Goal: Task Accomplishment & Management: Manage account settings

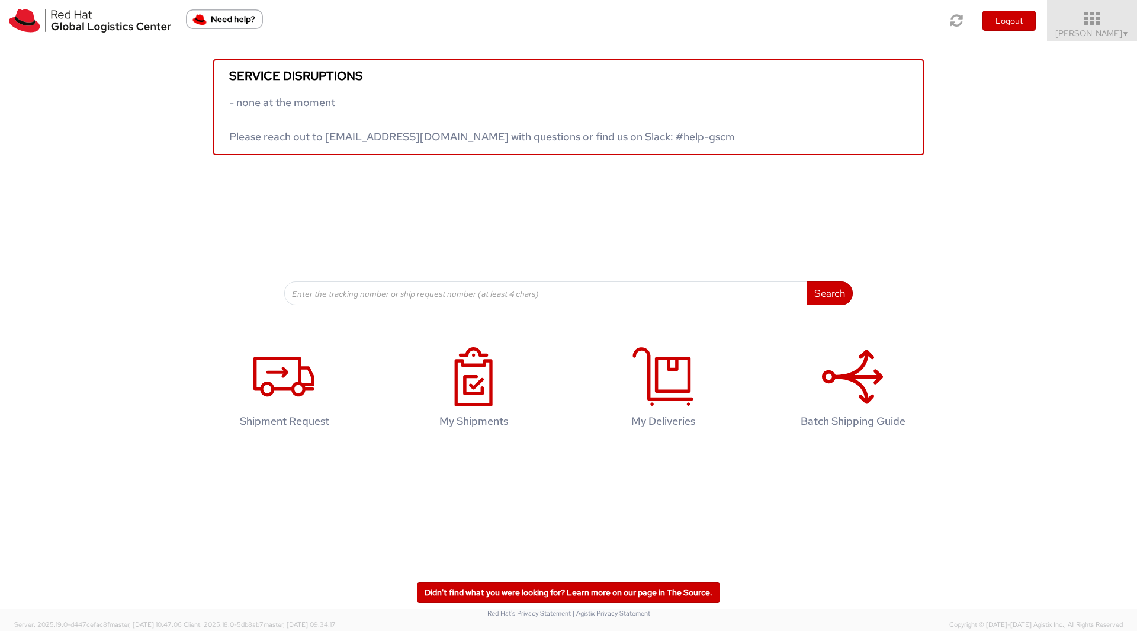
click at [1102, 29] on span "Soojung Mansberger ▼" at bounding box center [1092, 33] width 74 height 11
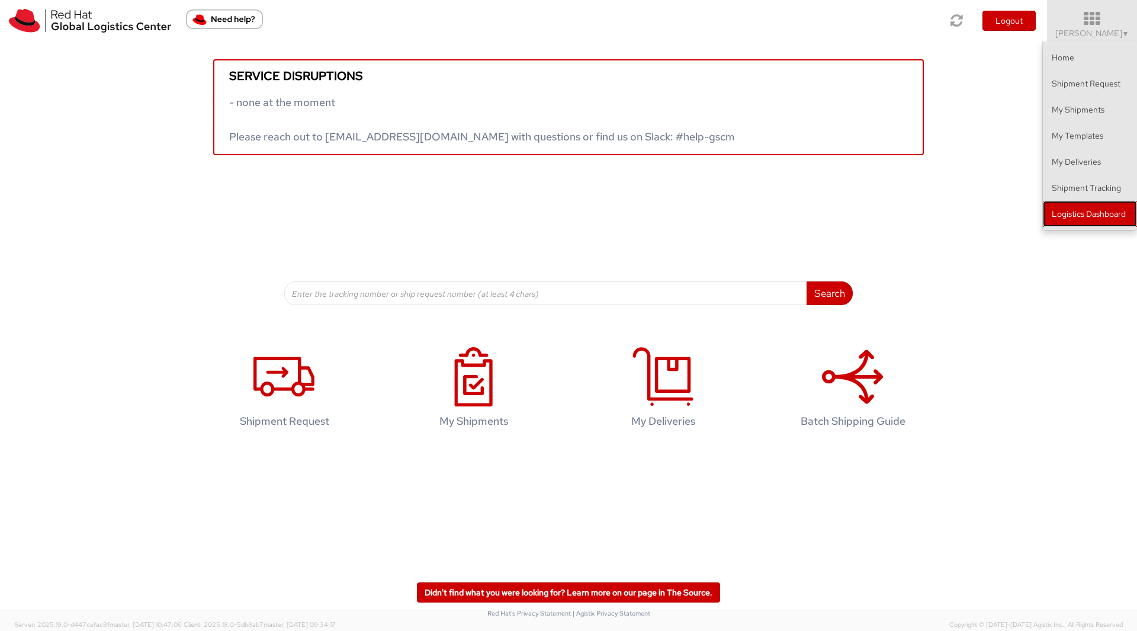
click at [1069, 220] on link "Logistics Dashboard" at bounding box center [1090, 214] width 94 height 26
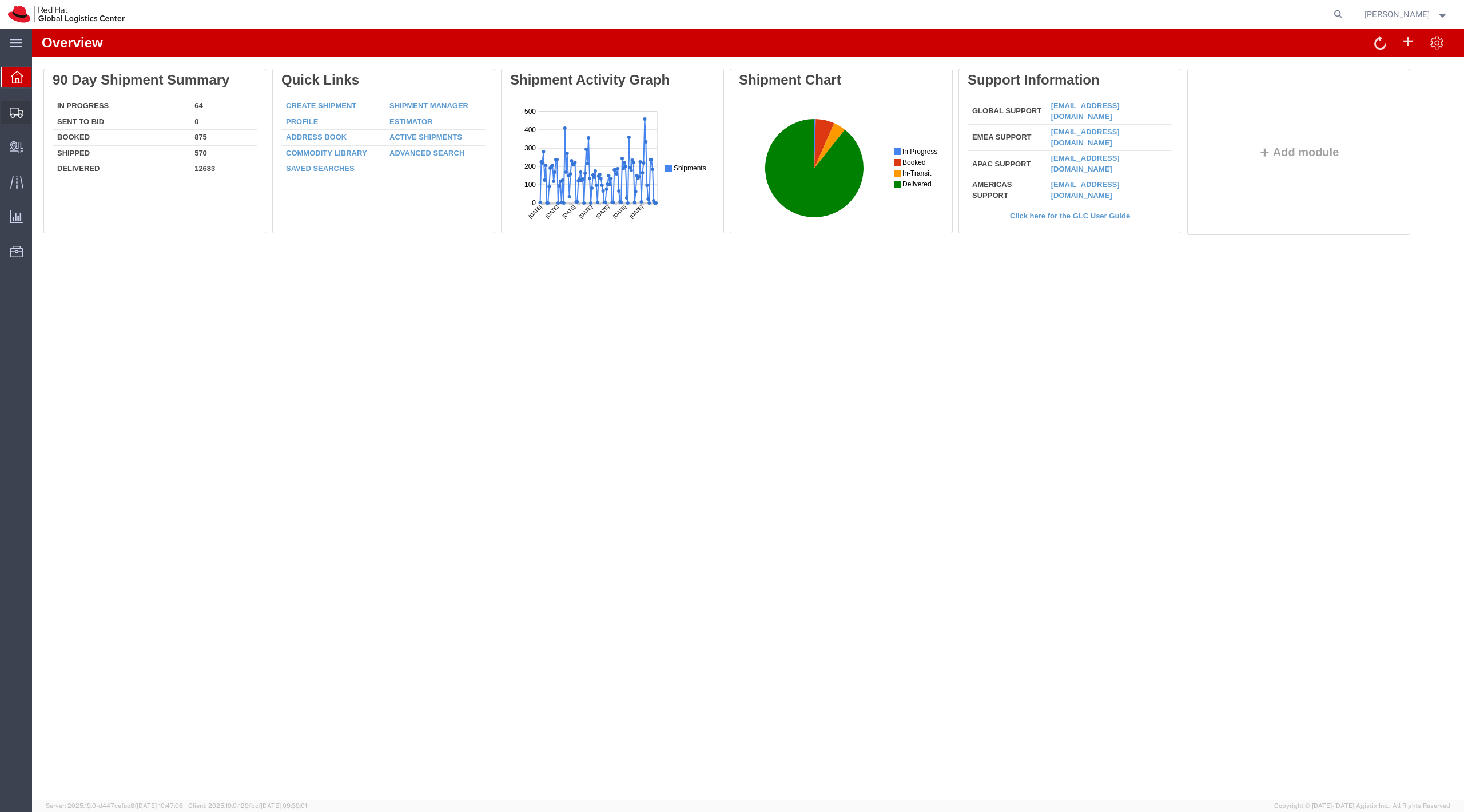
click at [0, 0] on span "Shipment Manager" at bounding box center [0, 0] width 0 height 0
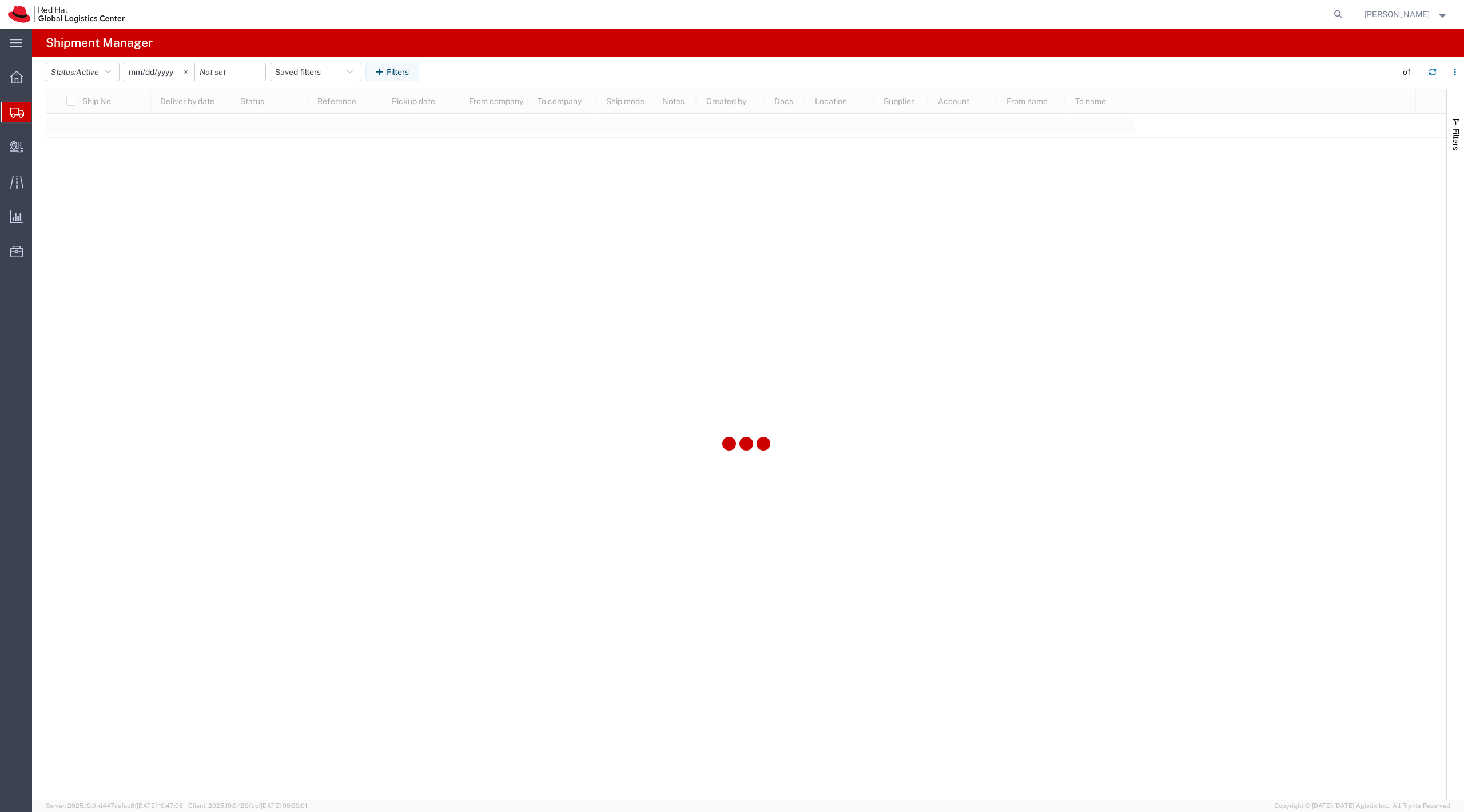
click at [0, 0] on span "Create Shipment" at bounding box center [0, 0] width 0 height 0
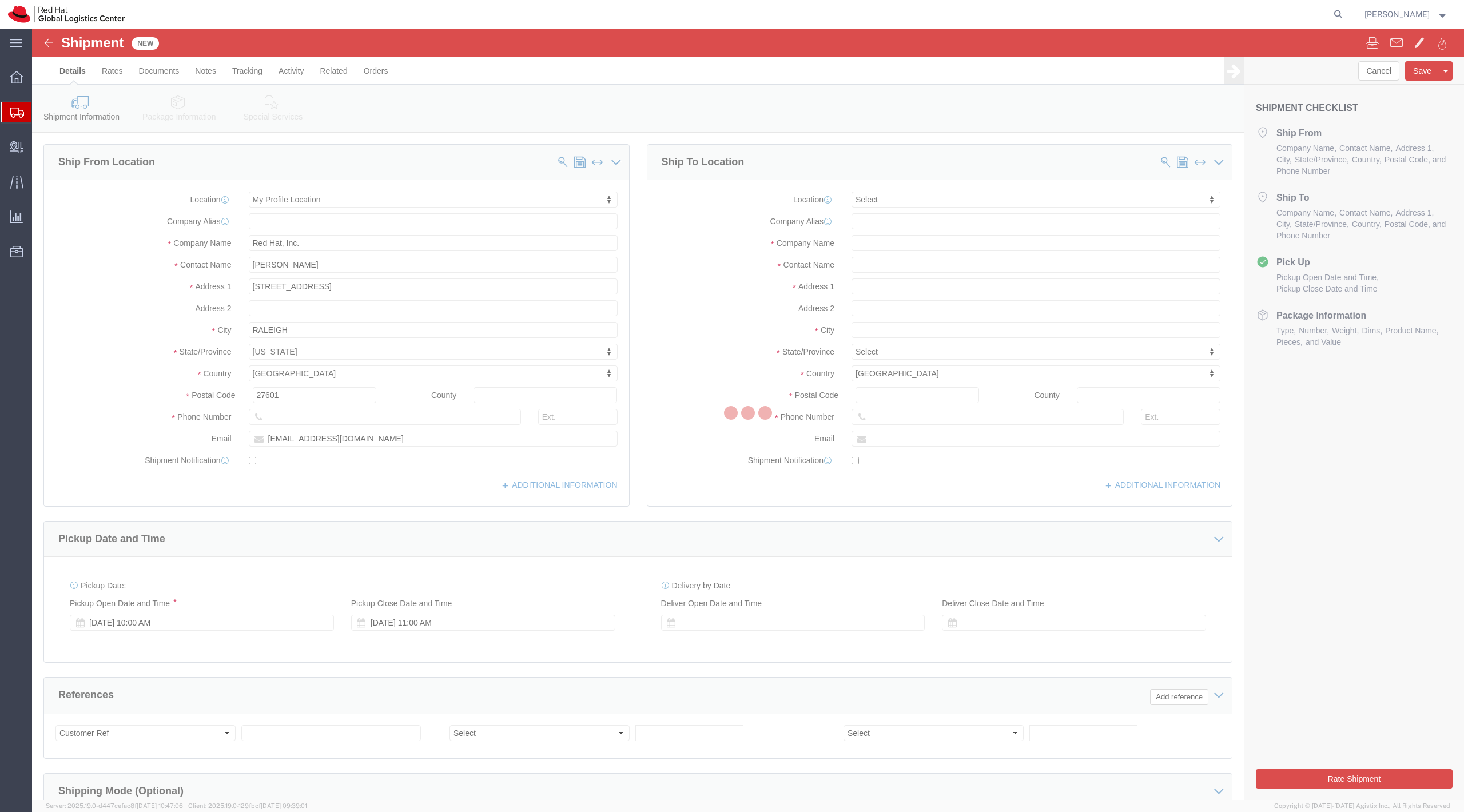
select select
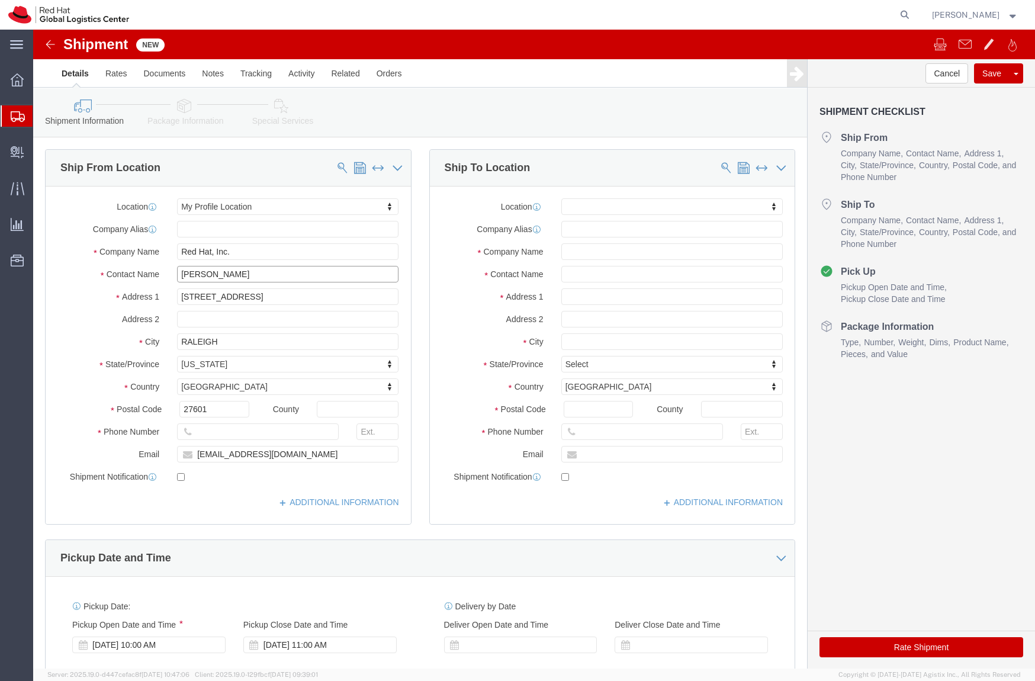
click input "[PERSON_NAME]"
type input "Jamie Lien"
click input "solee@redhat.com"
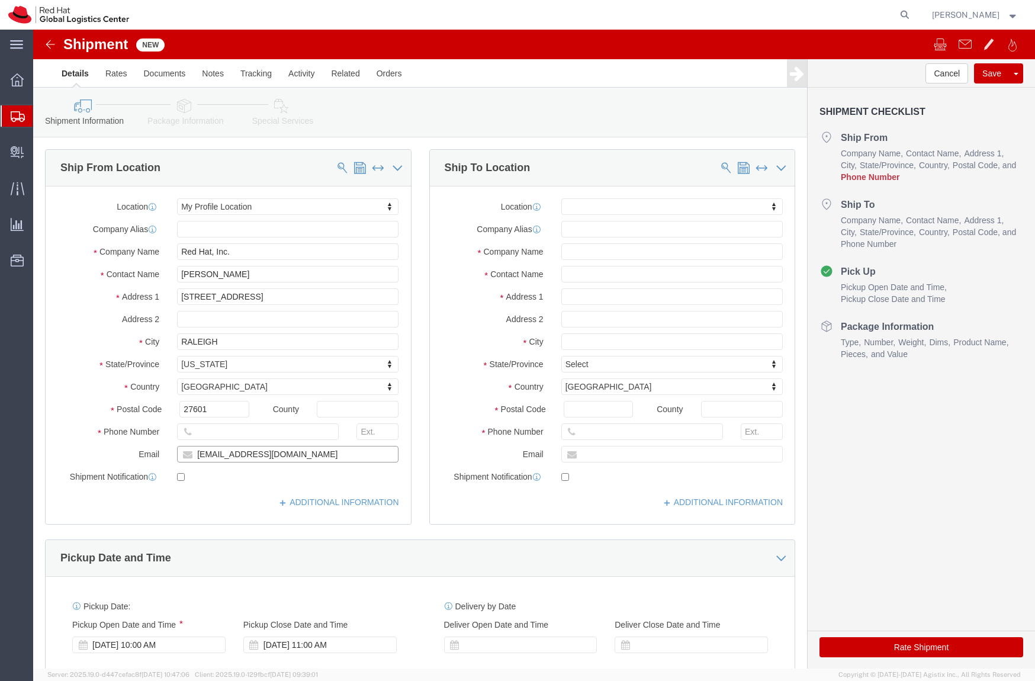
click input "solee@redhat.com"
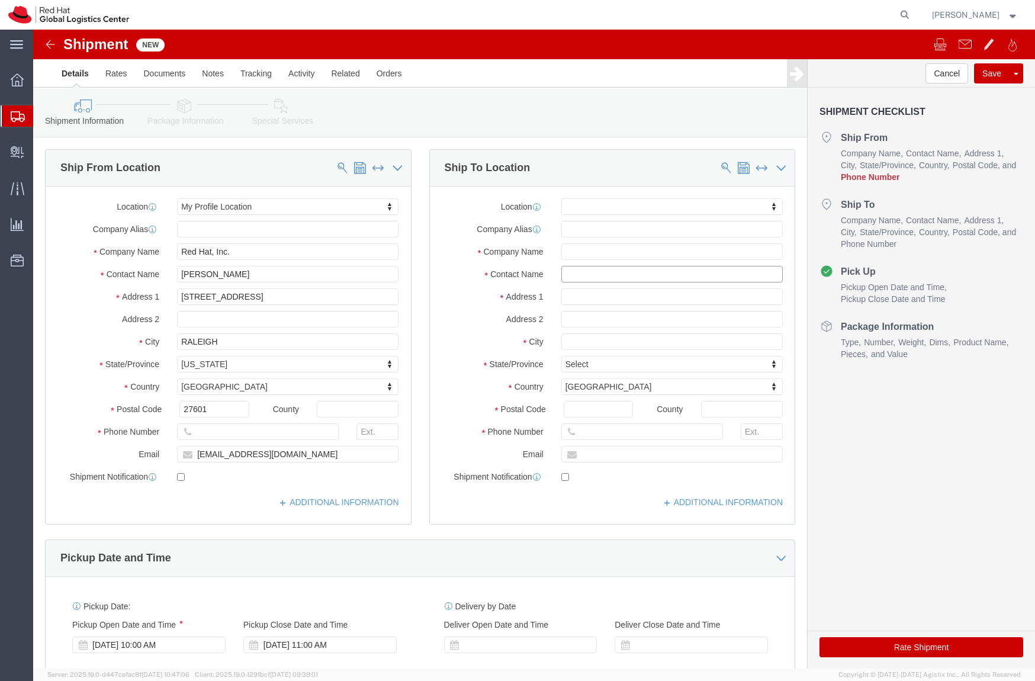
click input "text"
type input "The Westin Philadelphia"
type input "ATTN:RED HATsummitconnect/BETH Koenig"
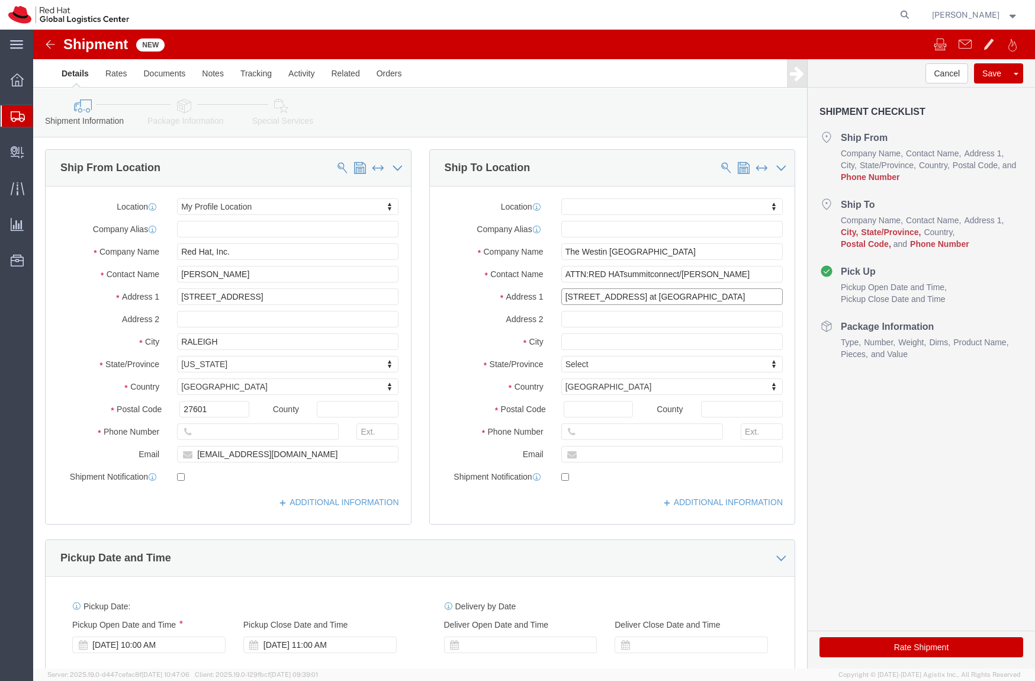
type input "99 South 17th Street at Liberty Place"
select select
type input "O"
type input "Philadelphia"
select select
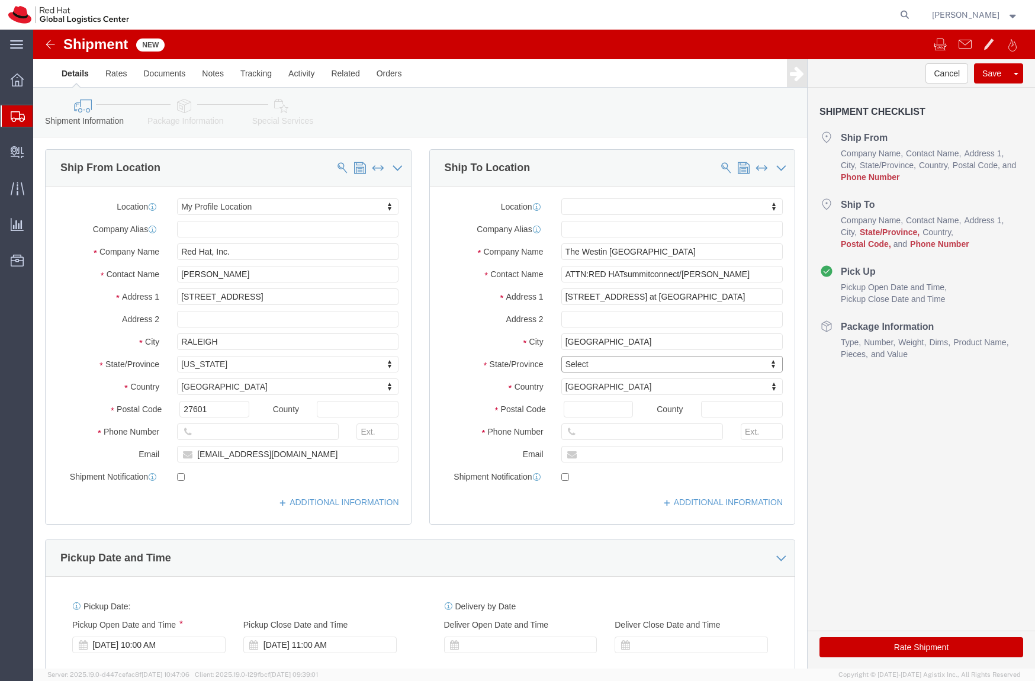
type input "P"
type input "Pen"
select select
select select "PA"
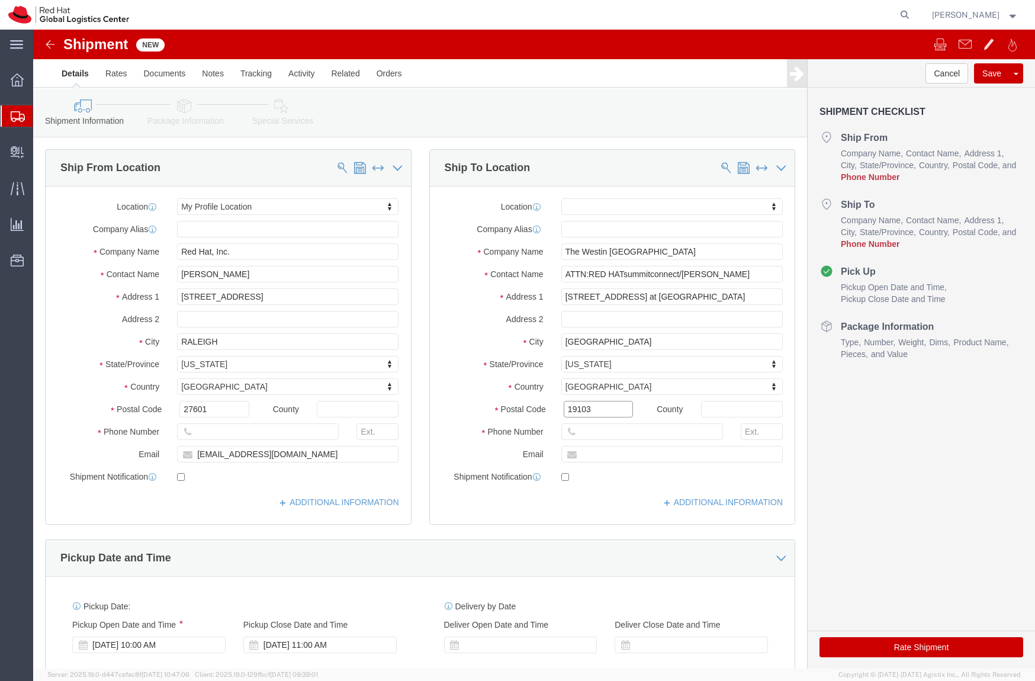
type input "19103"
select select
type input "1"
type input "3034379952"
click input "text"
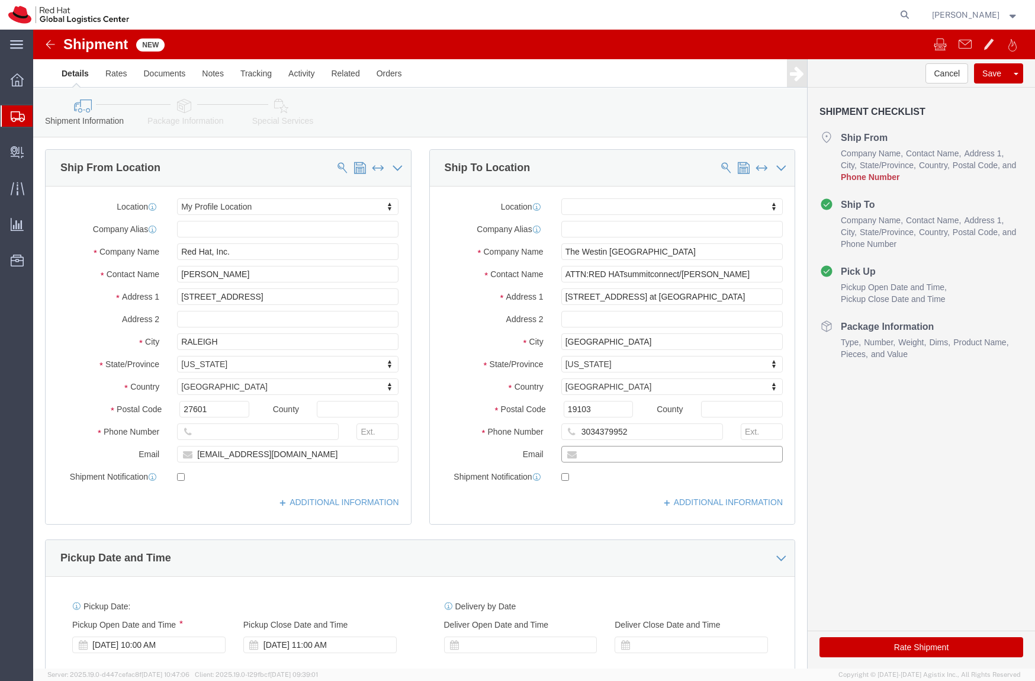
click input "text"
type input "jlien@redhat.com"
click input "checkbox"
checkbox input "false"
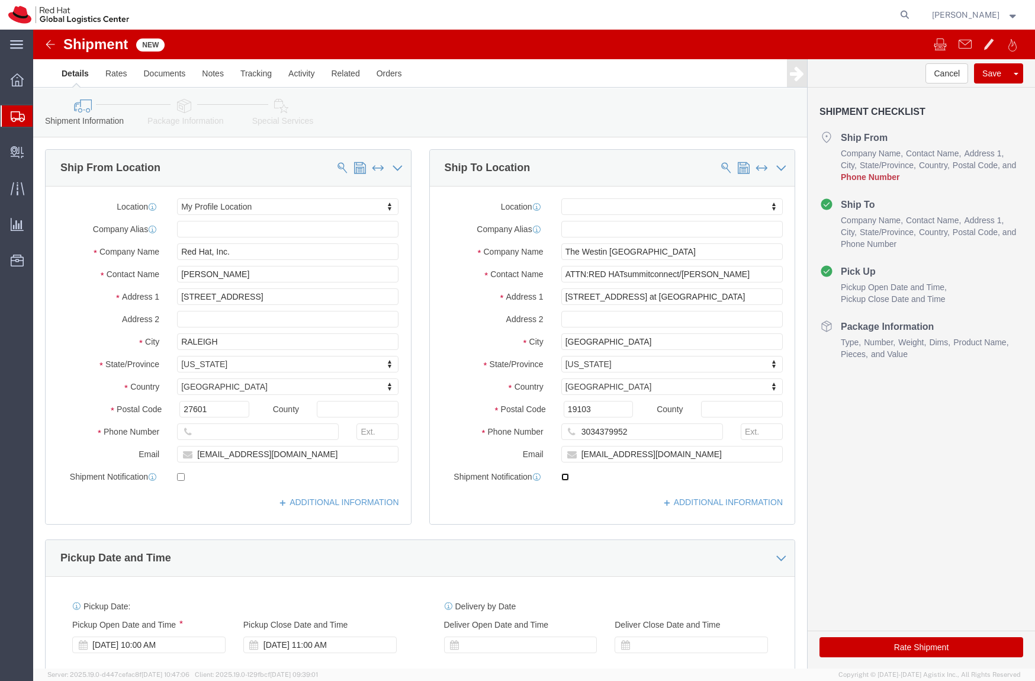
scroll to position [364, 0]
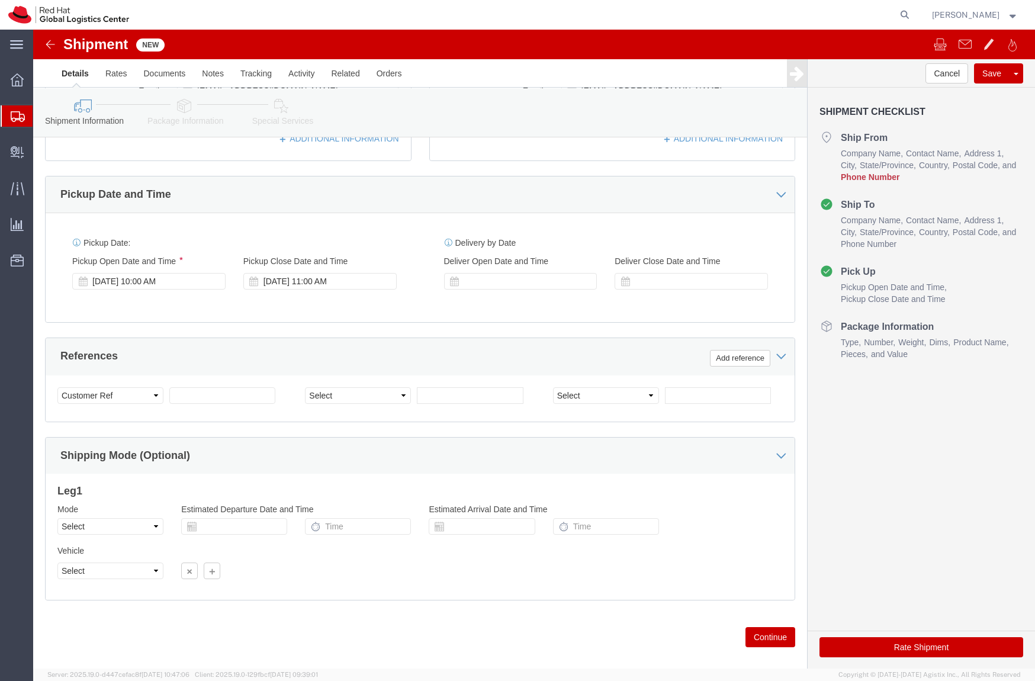
click icon
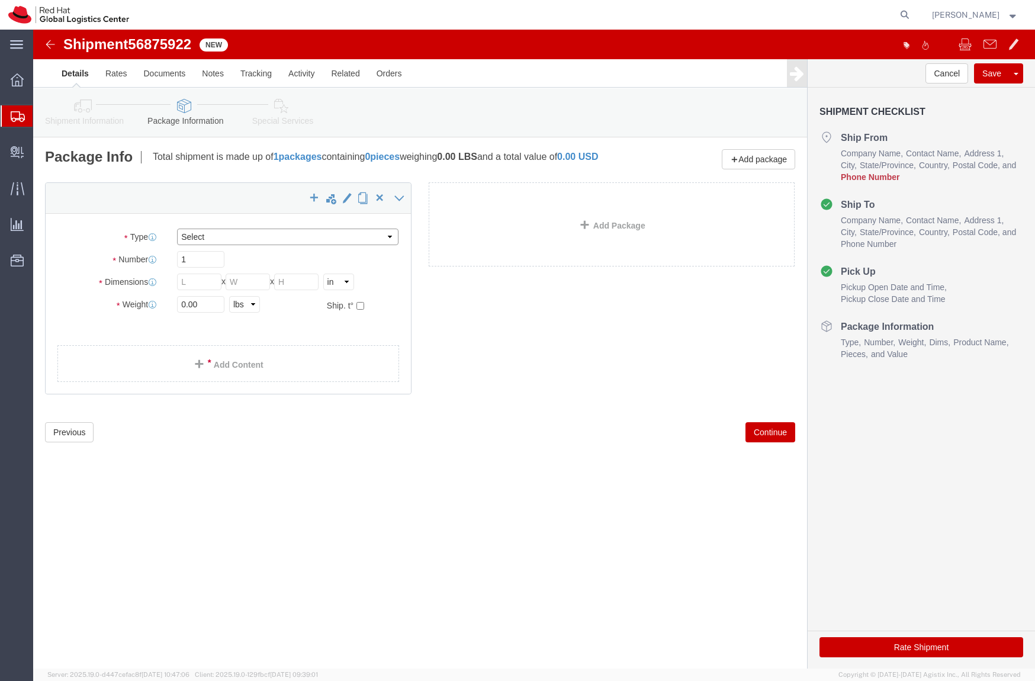
click select "Select Case(s) Crate(s) Envelope Large Box Medium Box PAK Skid(s) Small Box Sma…"
click div "Package Type Select Case(s) Crate(s) Envelope Large Box Medium Box PAK Skid(s) …"
click input "text"
click select "Select Case(s) Crate(s) Envelope Large Box Medium Box PAK Skid(s) Small Box Sma…"
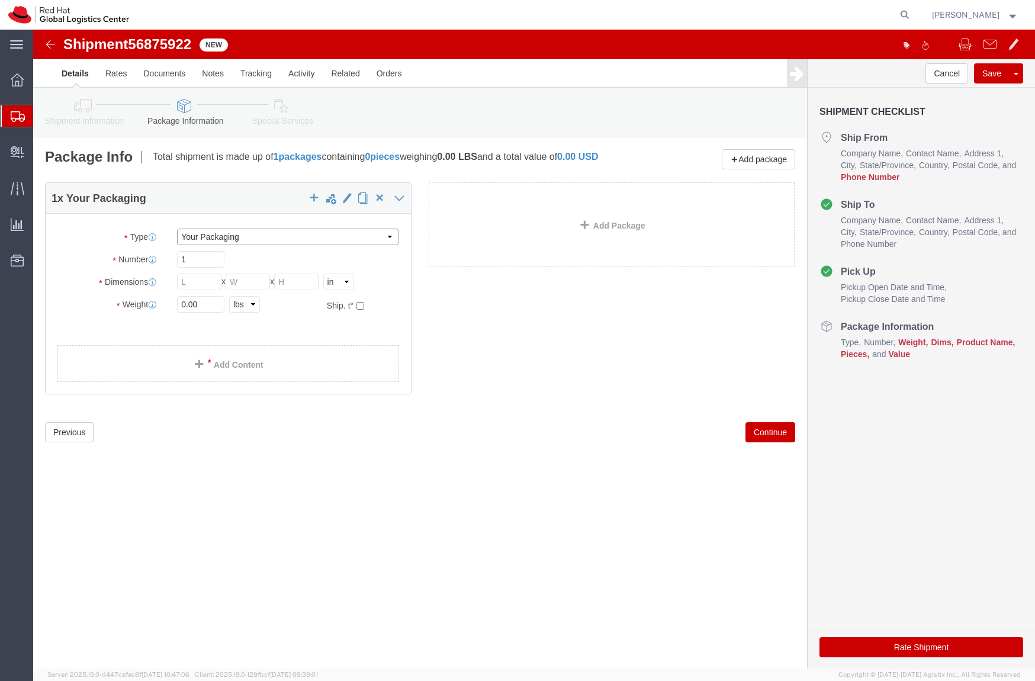
select select "PAK"
click select "Select Case(s) Crate(s) Envelope Large Box Medium Box PAK Skid(s) Small Box Sma…"
type input "10.25"
type input "12.75"
type input "1.00"
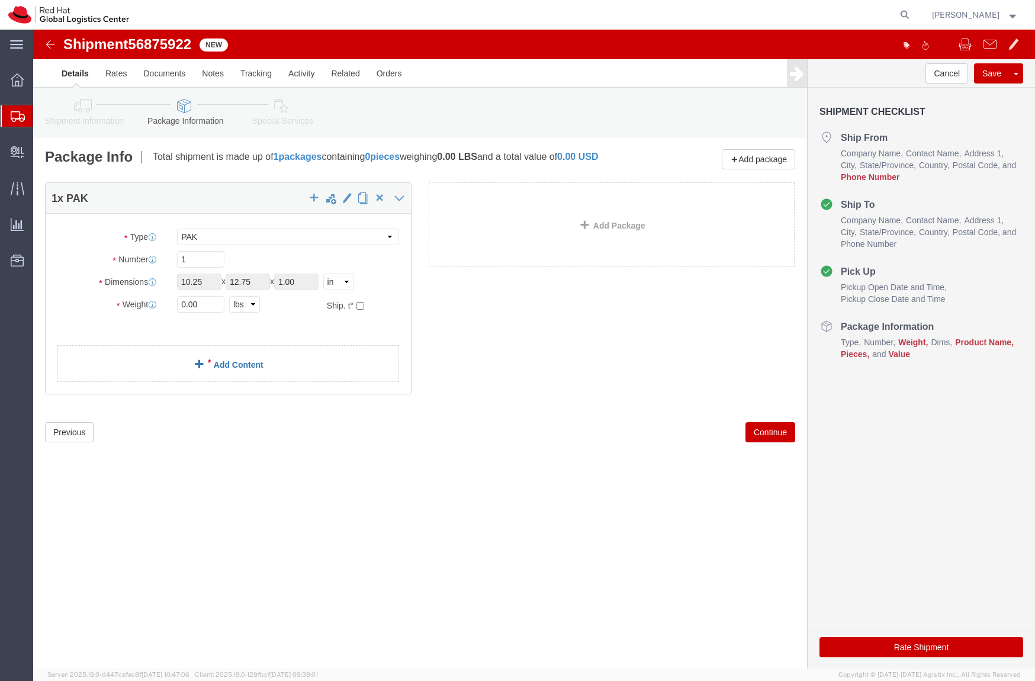
click span
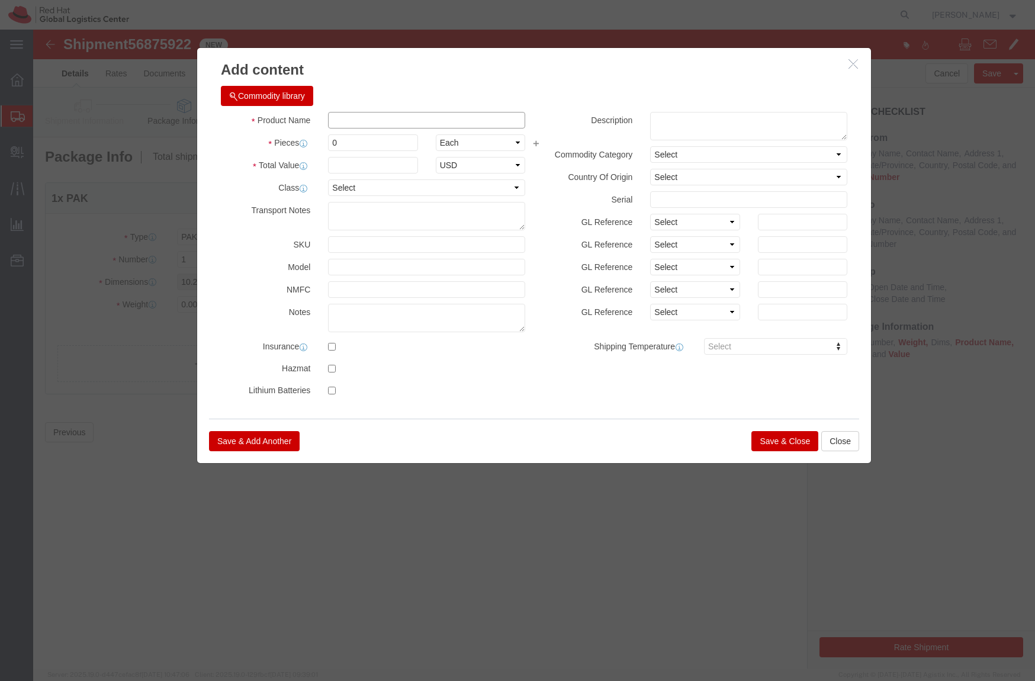
click input "text"
type input "Tablecloth"
type input "1"
click div "Product Name Tablecloth Pieces 1 Select Bag Barrels 100Board Feet Bottle Box Bl…"
click input "text"
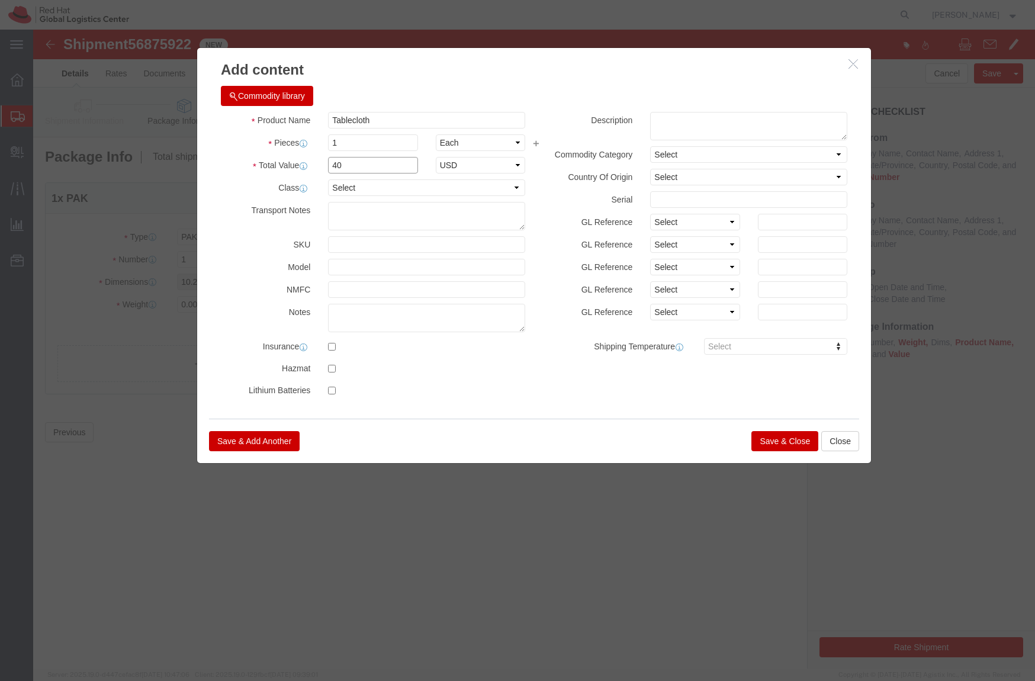
type input "40"
click button "Save & Close"
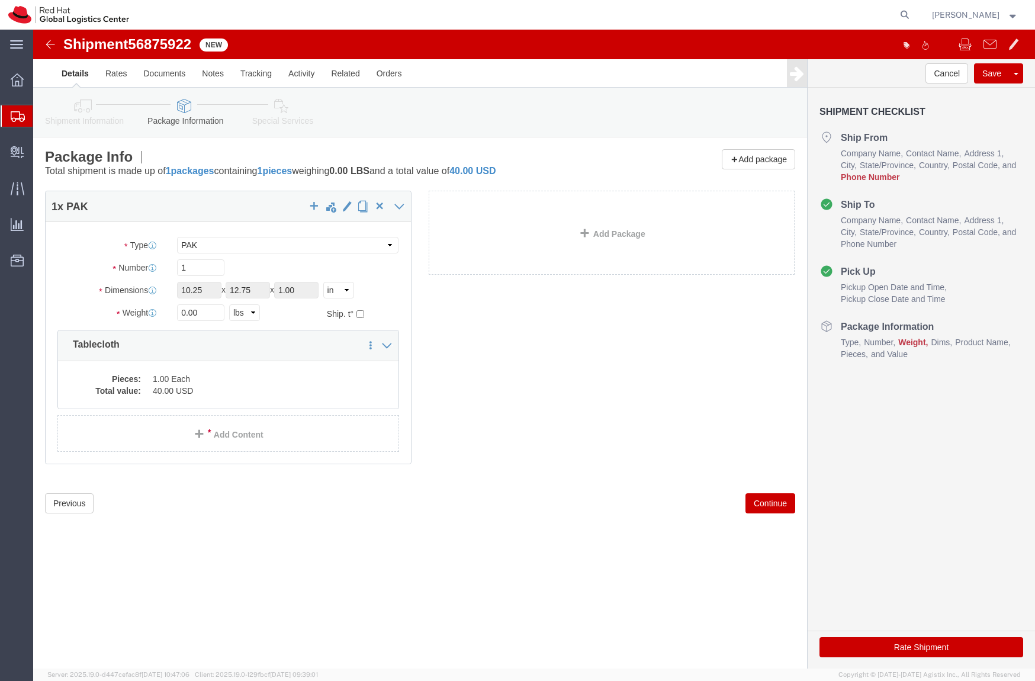
click div "1 x PAK Package Type Select Case(s) Crate(s) Envelope Large Box Medium Box PAK …"
click link "Shipment Information"
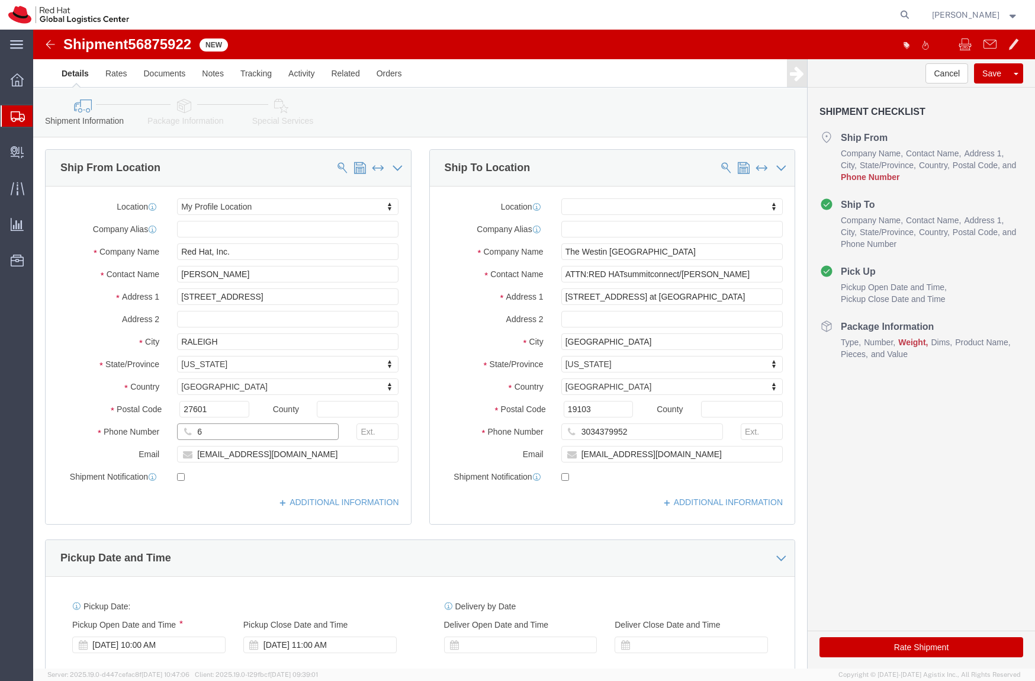
click input "6"
type input "6266325371"
click div "Location My Profile Location My Profile Location RH - Amsterdam - MSO RH - Amst…"
click div "Shipment Information Package Information Special Services"
click link "Special Services"
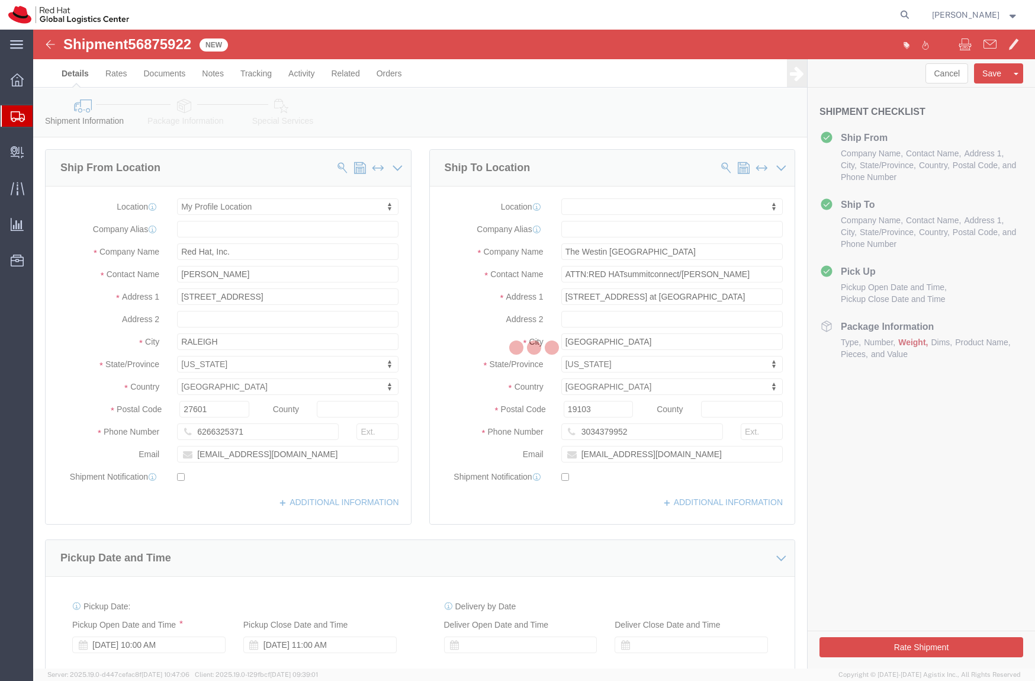
select select
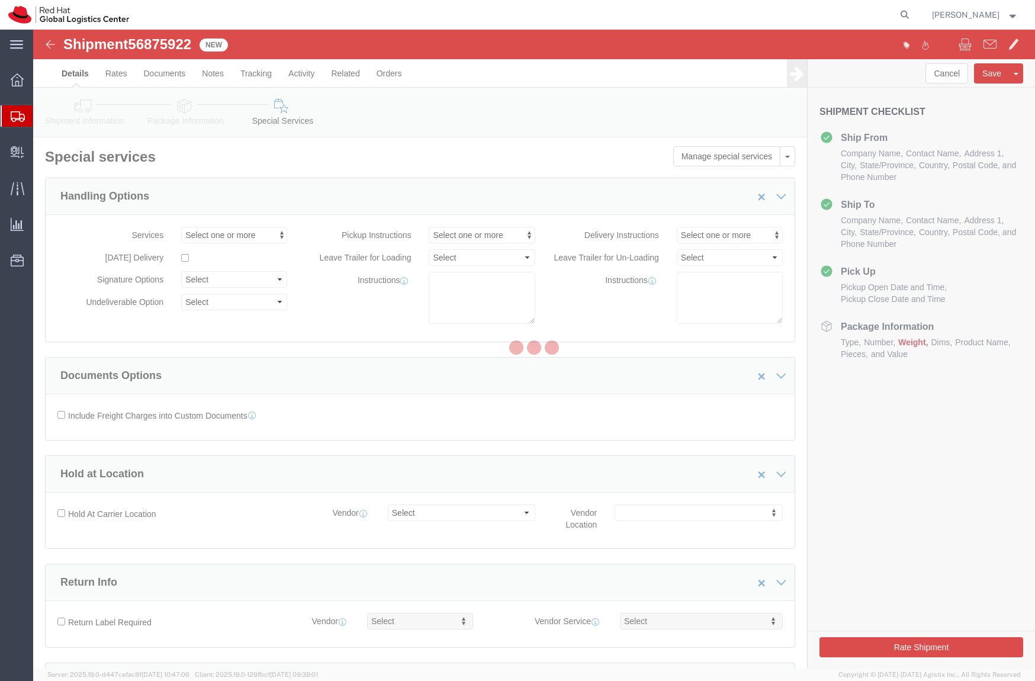
select select "COSTCENTER"
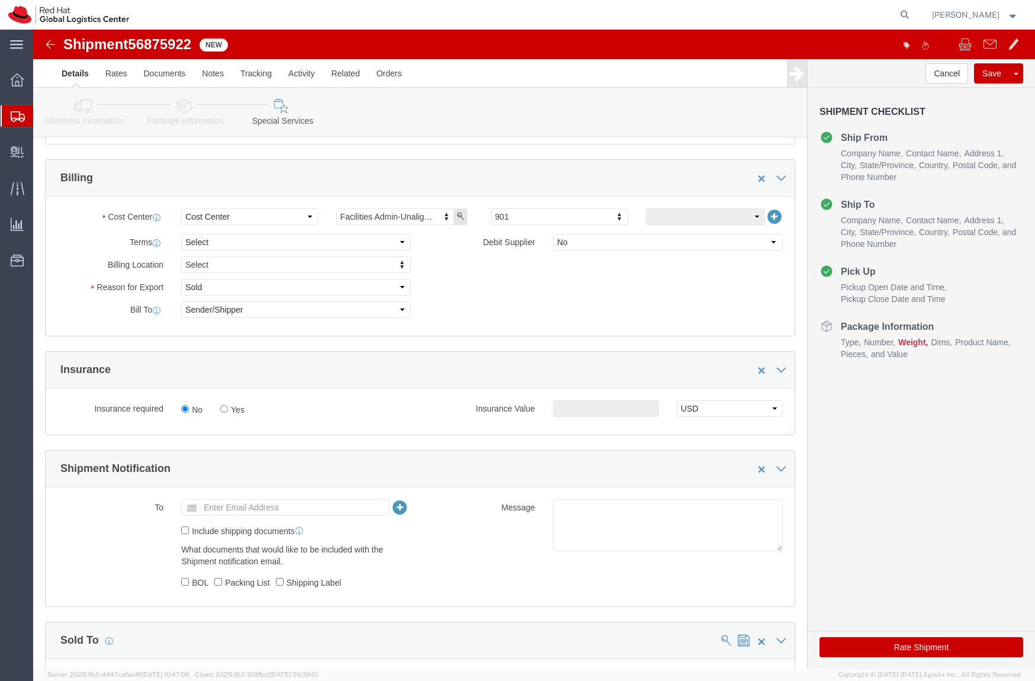
scroll to position [602, 0]
type input "512"
click link "Package Information"
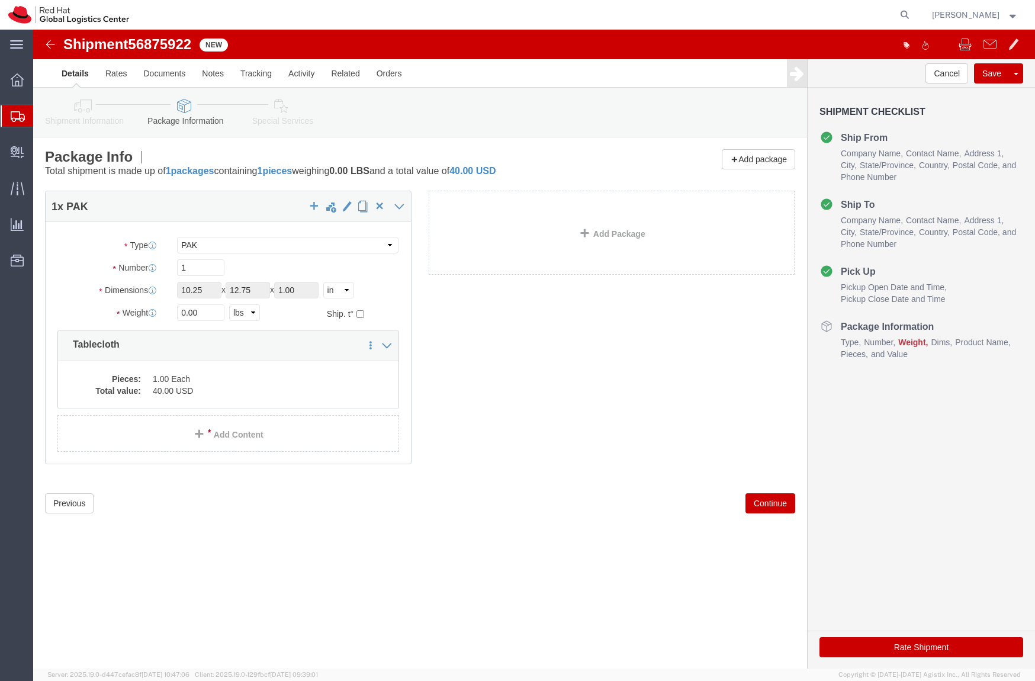
click div "1 x PAK Package Type Select Case(s) Crate(s) Envelope Large Box Medium Box PAK …"
click input "0.00"
type input "2.00"
click button "Rate Shipment"
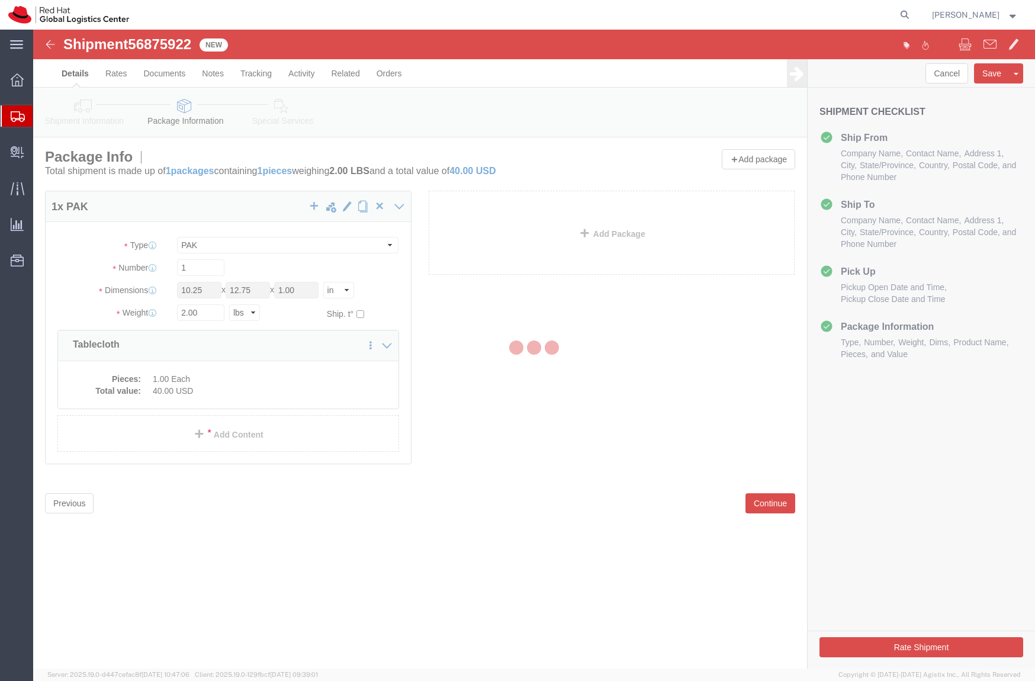
click at [595, 349] on div at bounding box center [534, 349] width 1002 height 639
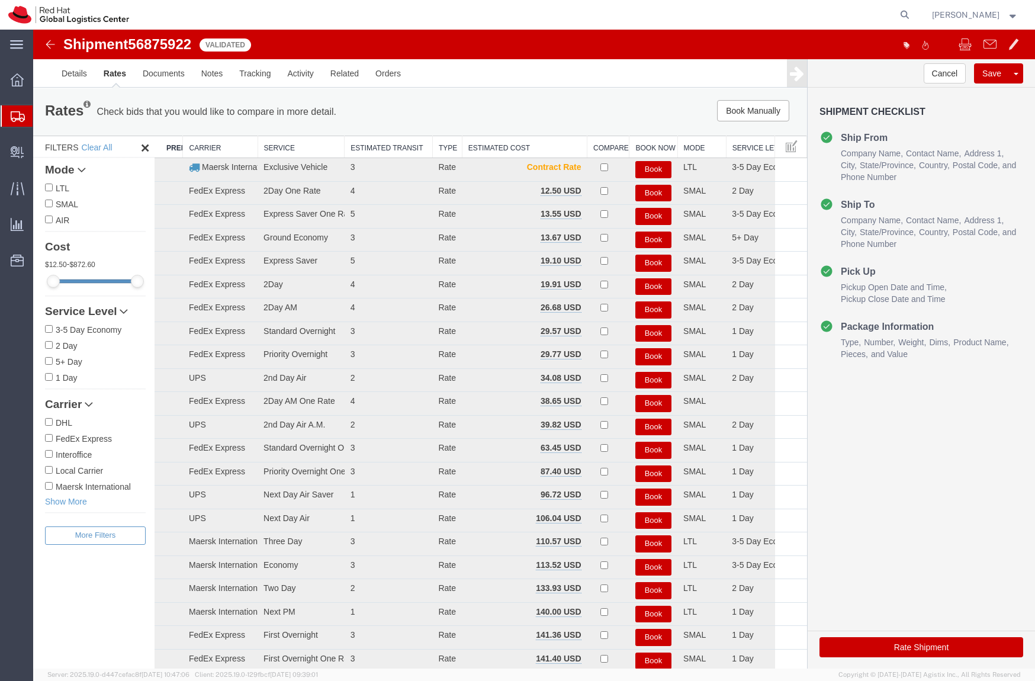
click at [609, 91] on div "Rates Check bids that you would like to compare in more detail. Compare Filter …" at bounding box center [420, 111] width 774 height 47
click at [81, 75] on link "Details" at bounding box center [74, 73] width 42 height 28
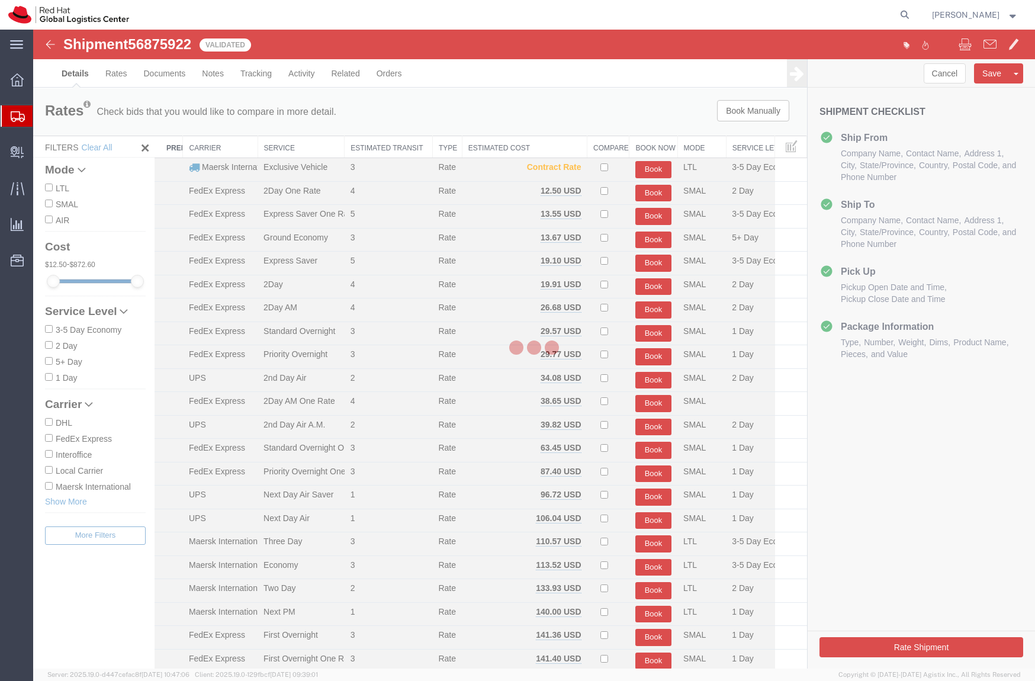
select select "38014"
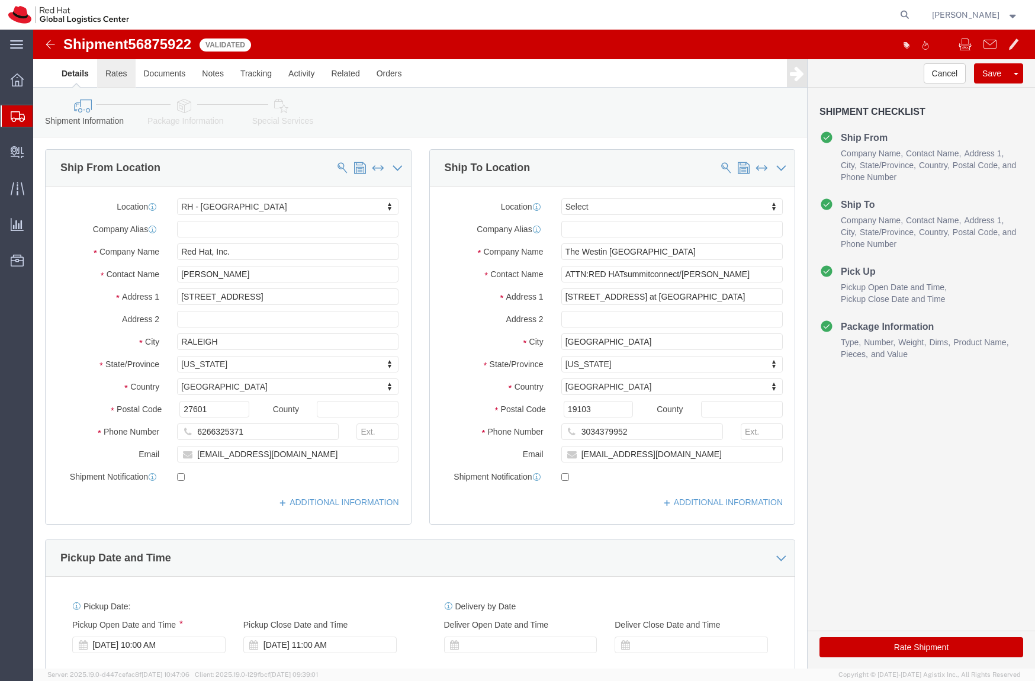
click link "Rates"
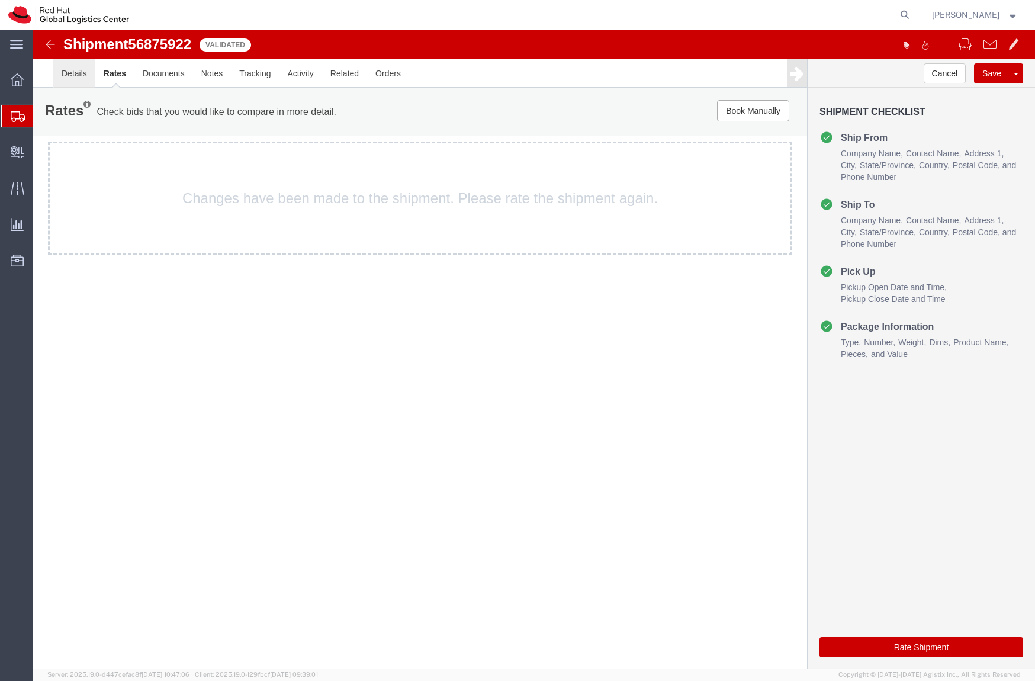
click at [81, 72] on link "Details" at bounding box center [74, 73] width 42 height 28
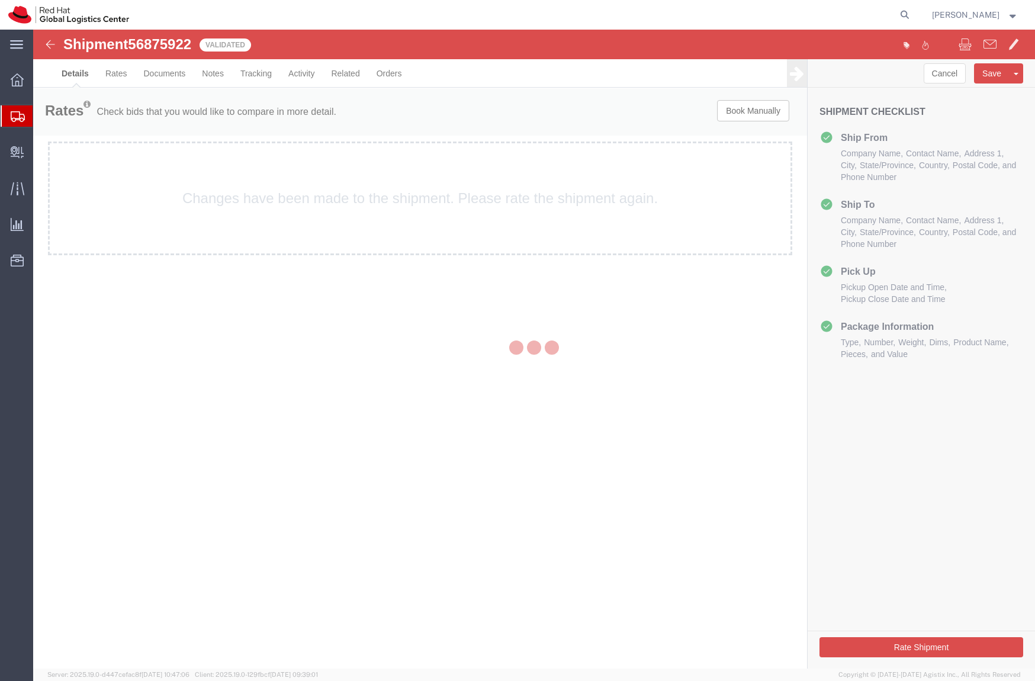
select select "38014"
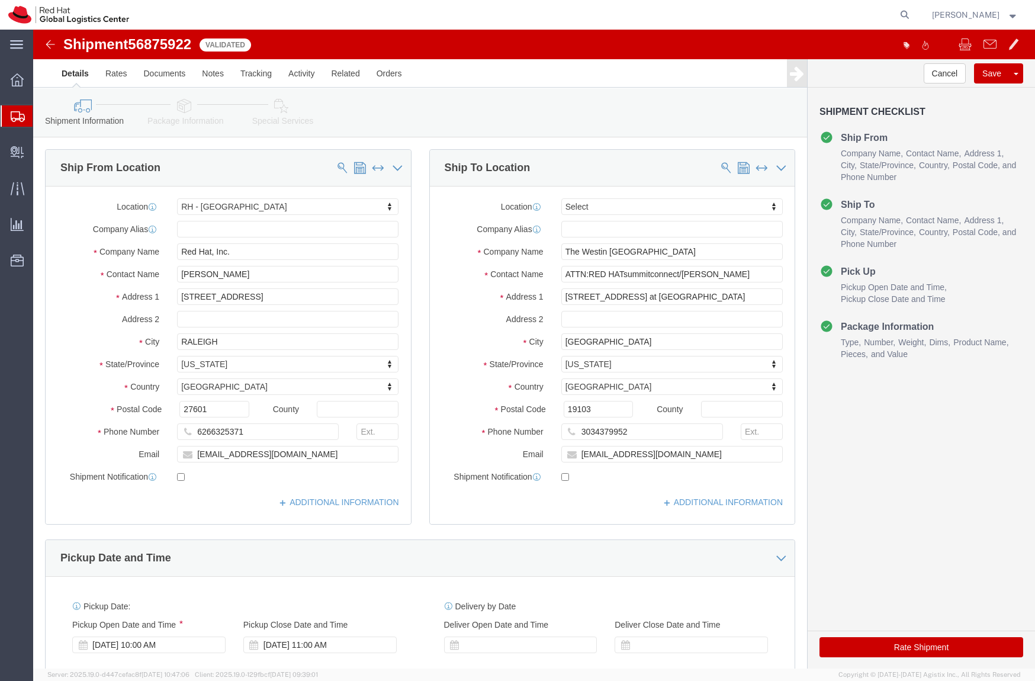
click link "Package Information"
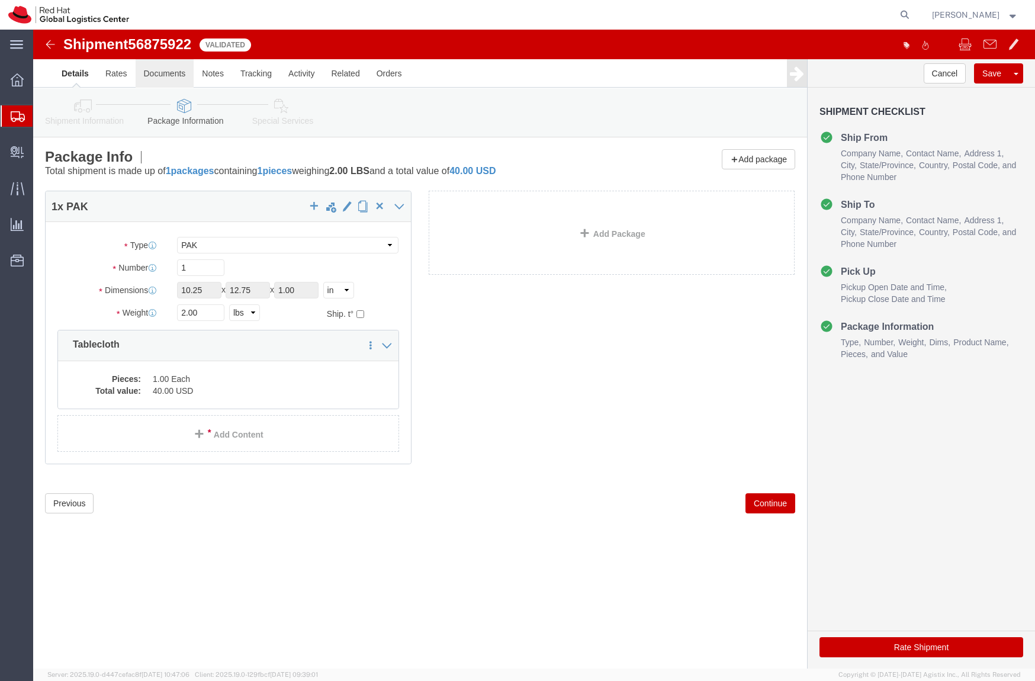
click link "Documents"
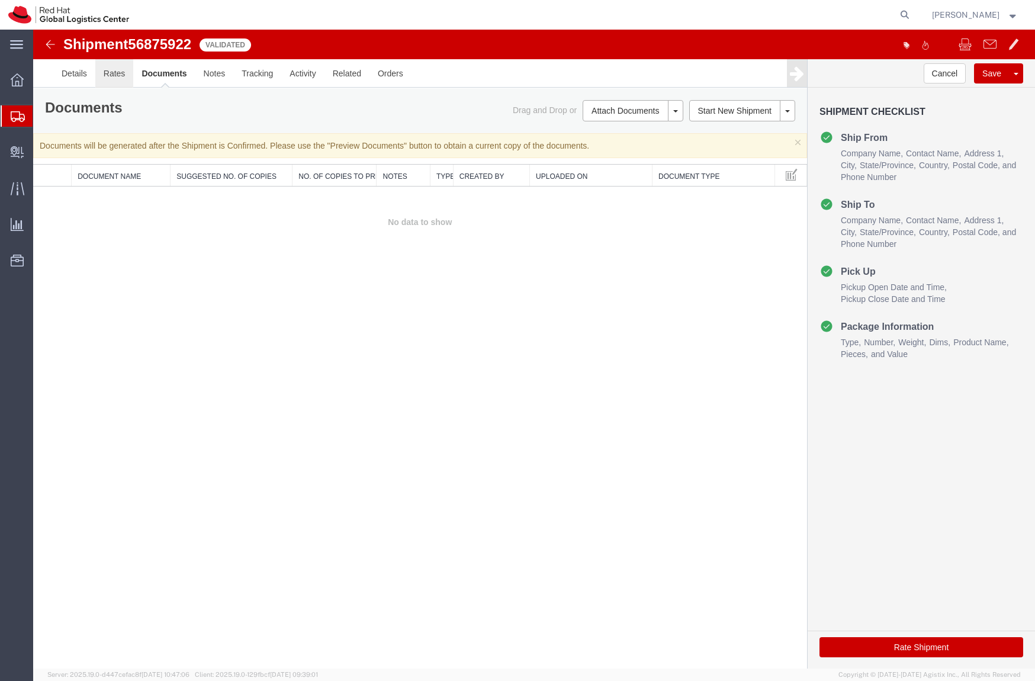
click at [115, 69] on link "Rates" at bounding box center [114, 73] width 38 height 28
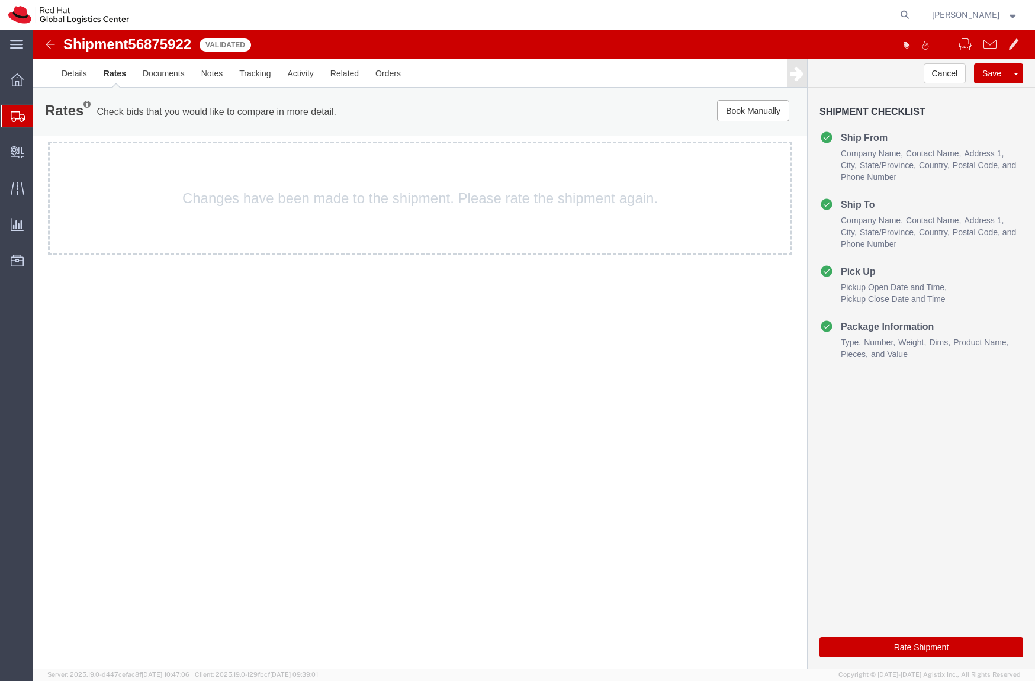
click at [880, 652] on button "Rate Shipment" at bounding box center [922, 647] width 204 height 20
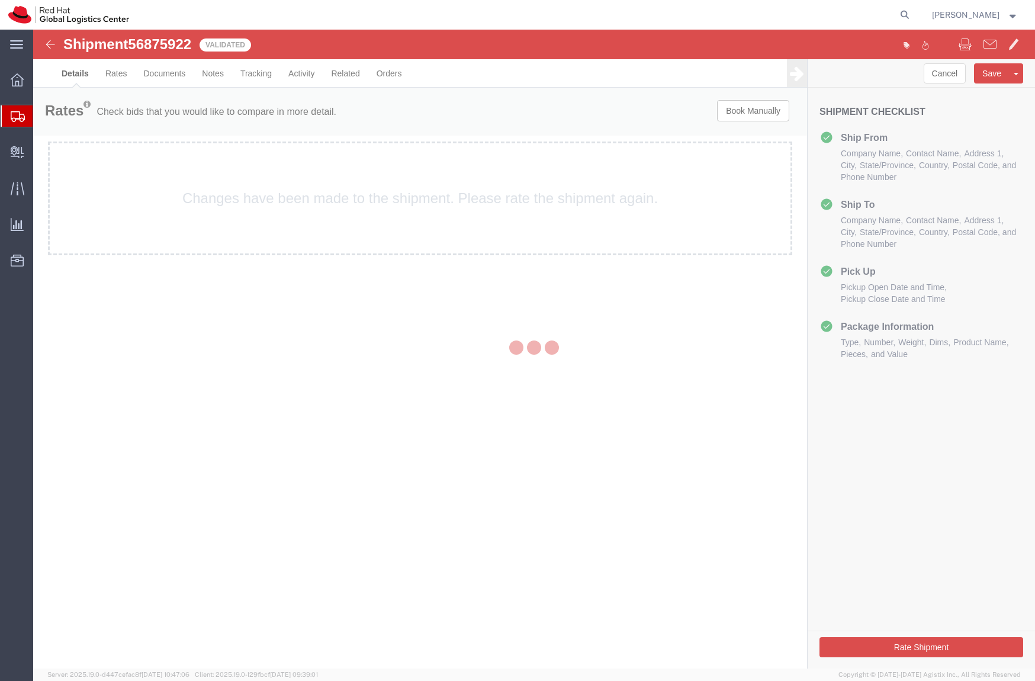
select select "38014"
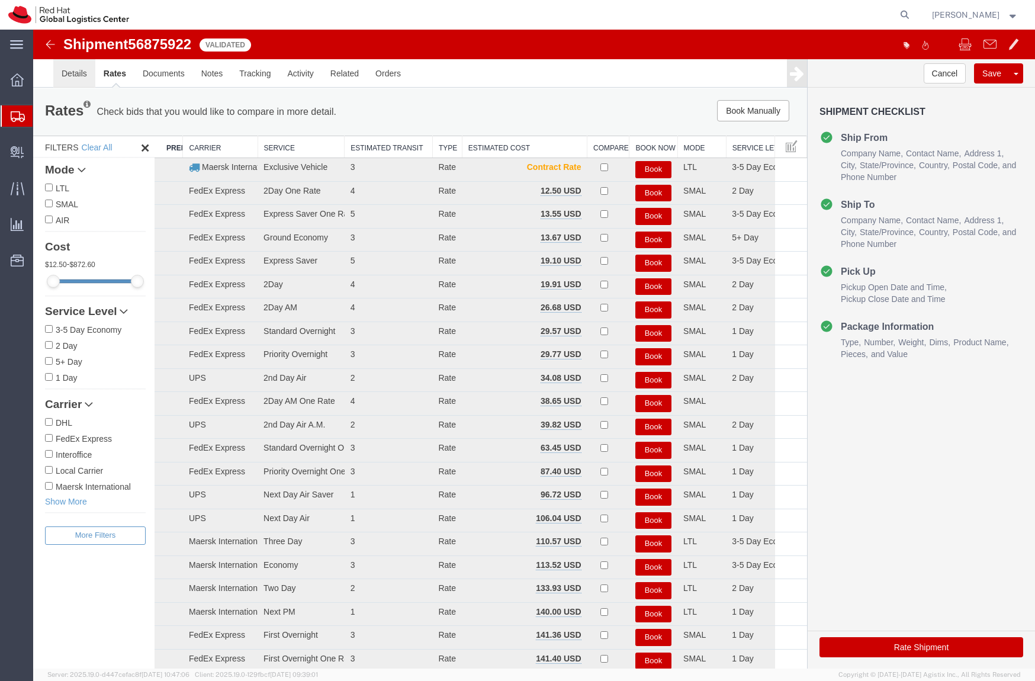
click at [73, 70] on link "Details" at bounding box center [74, 73] width 42 height 28
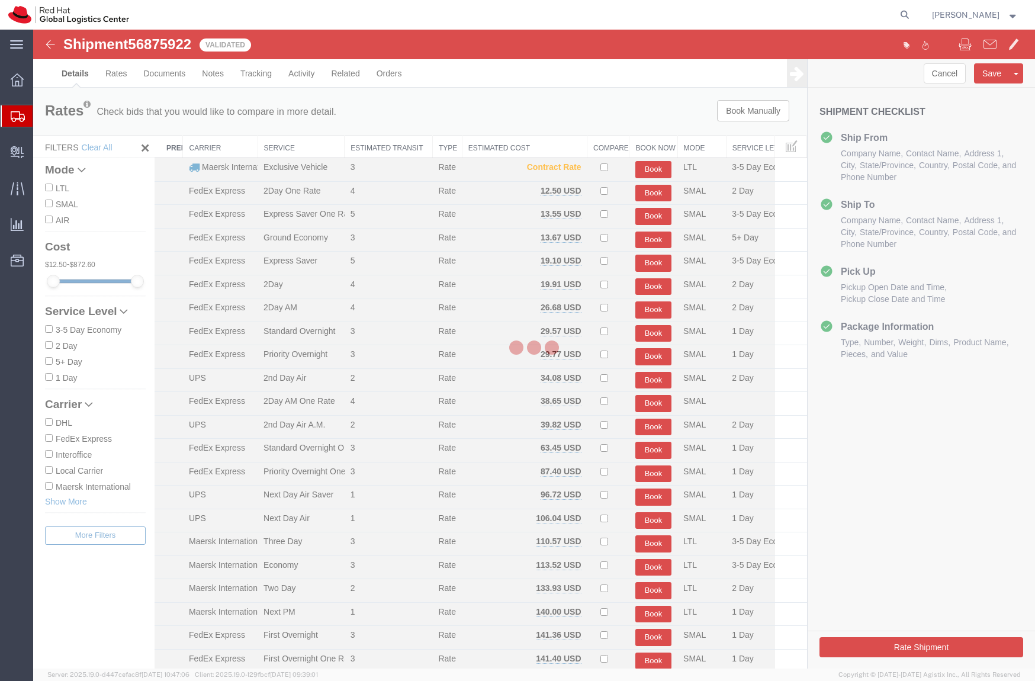
select select "38014"
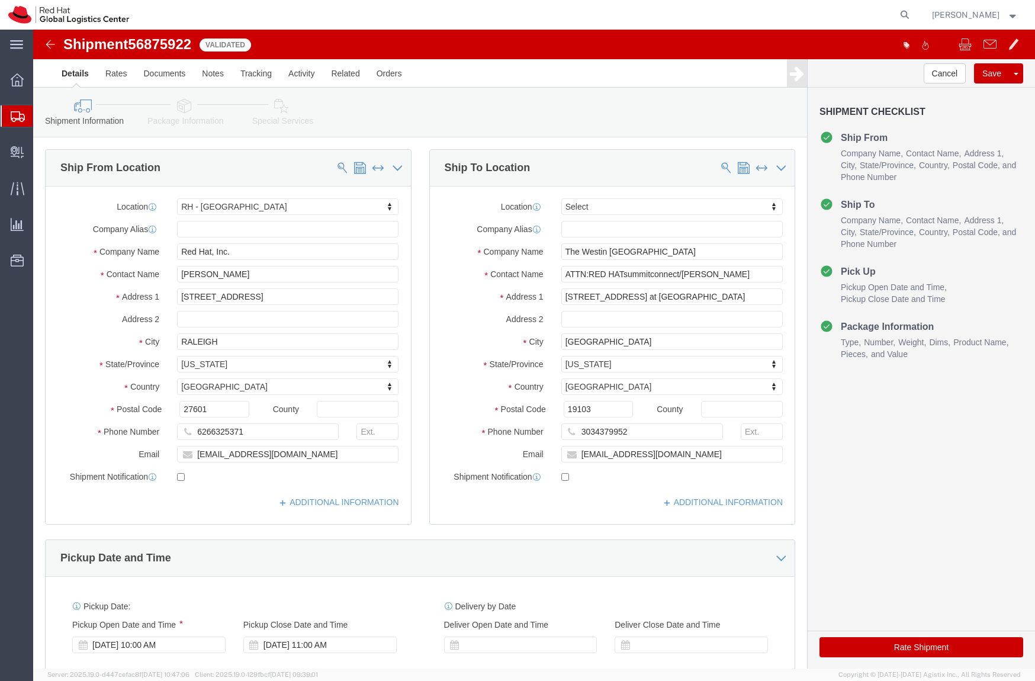
click link "Package Information"
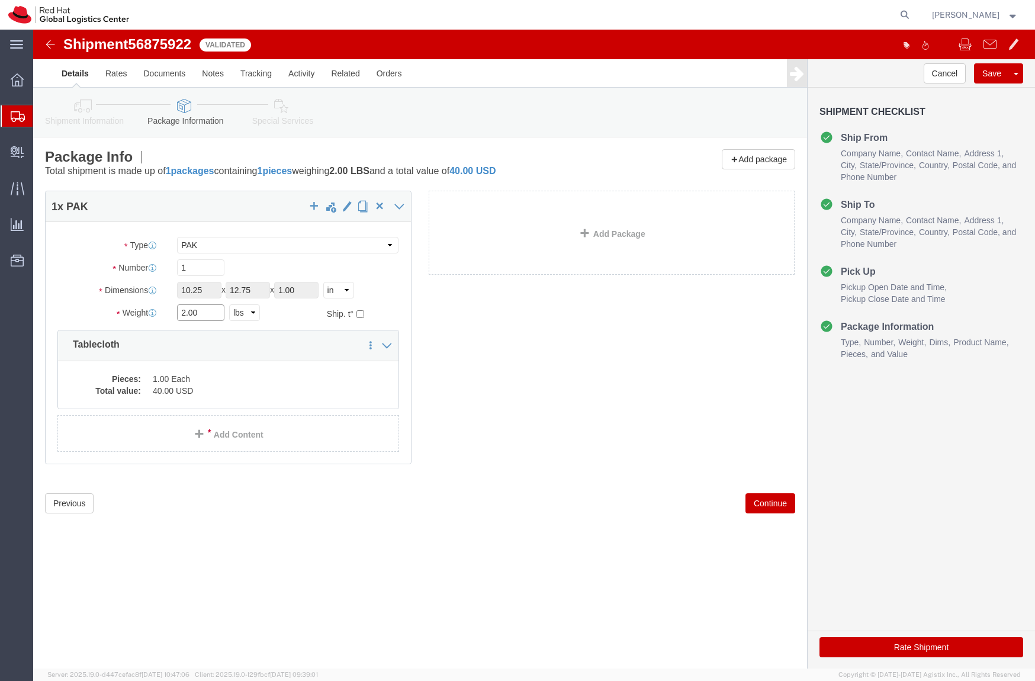
click input "2.00"
click dd "1.00 Each"
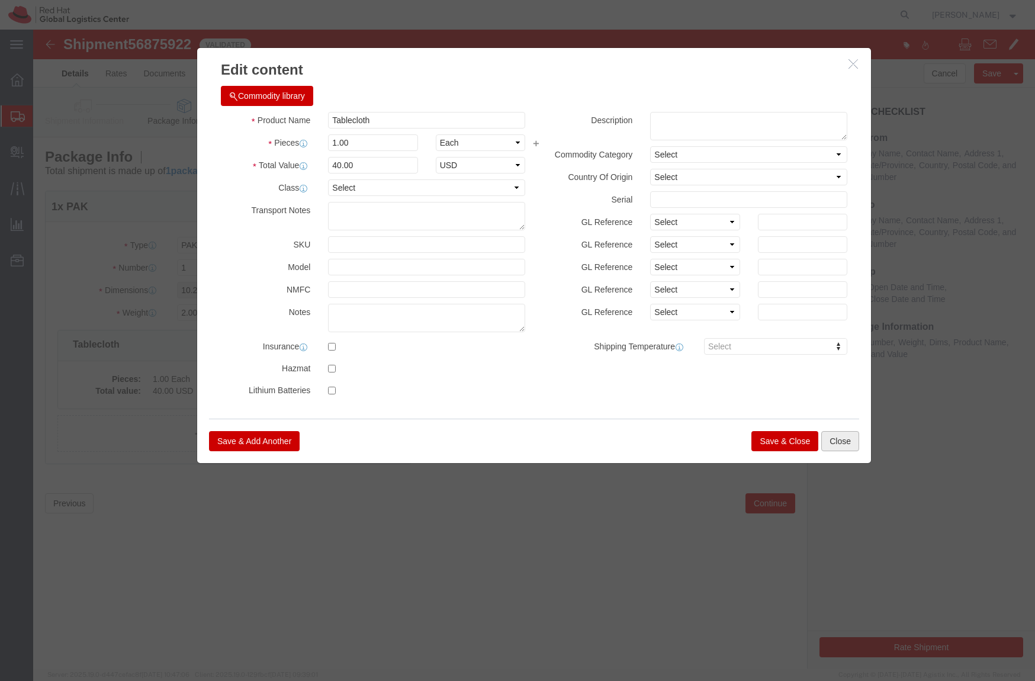
click button "Close"
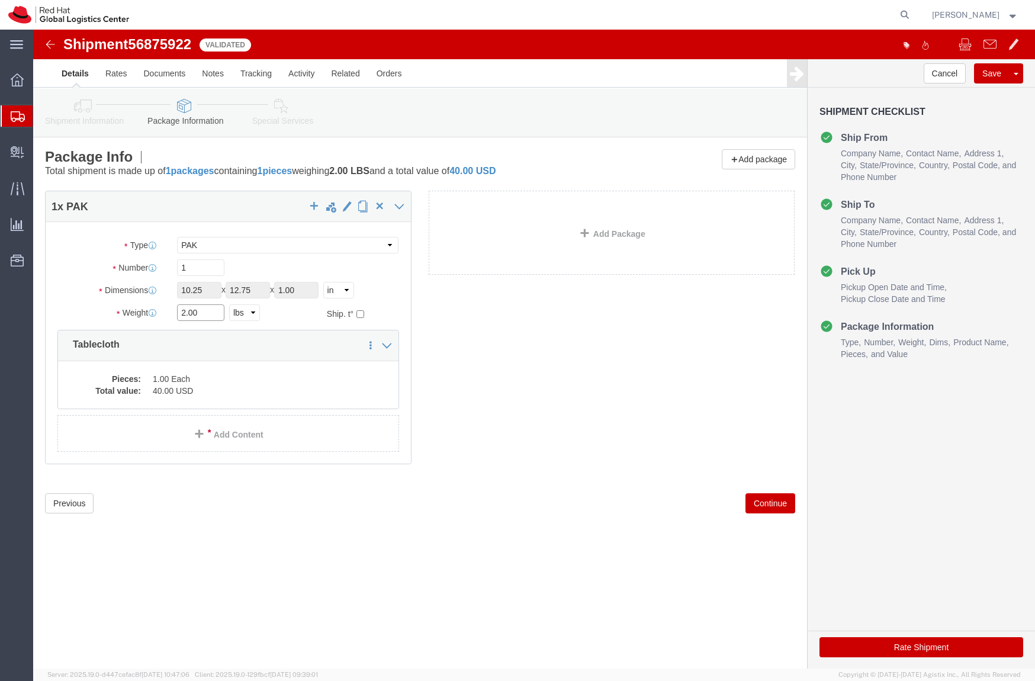
click input "2.00"
type input "1.50"
click div "1 x PAK Package Type Select Case(s) Crate(s) Envelope Large Box Medium Box PAK …"
click button "Rate Shipment"
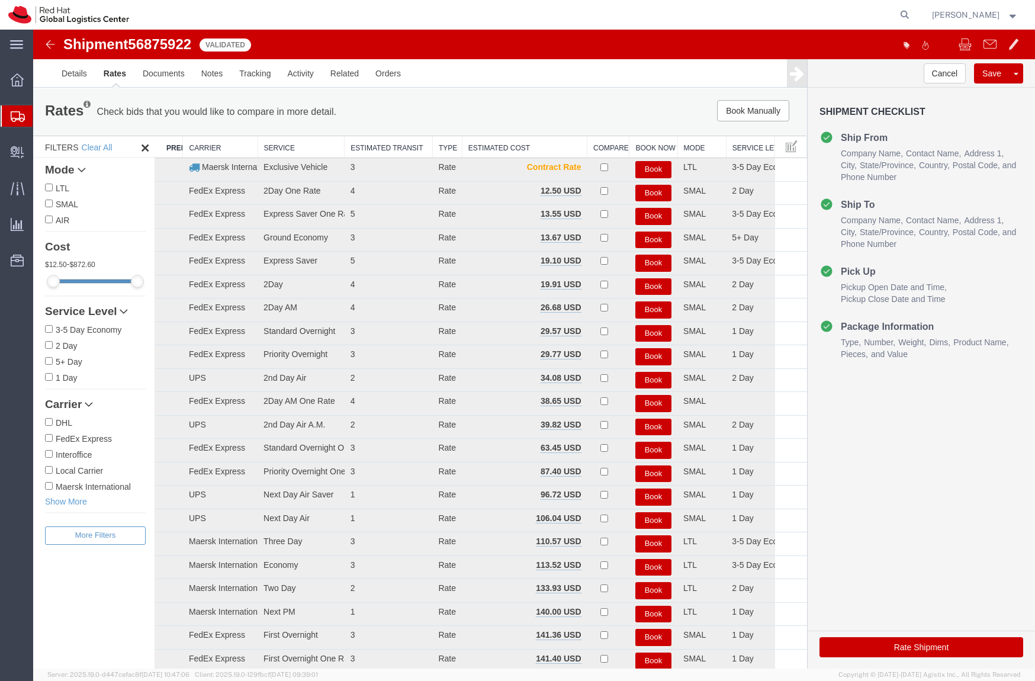
click at [104, 593] on div "Filters Clear All Mode LTL SMAL AIR Cost 12.50 - 872.60 Service Level 3-5 Day E…" at bounding box center [93, 403] width 121 height 534
click at [294, 287] on td "2Day" at bounding box center [301, 287] width 87 height 24
drag, startPoint x: 284, startPoint y: 285, endPoint x: 242, endPoint y: 285, distance: 42.1
click at [242, 285] on tr "FedEx Express 2Day 4 Rate 19.91 USD Book SMAL 2 Day" at bounding box center [481, 287] width 653 height 24
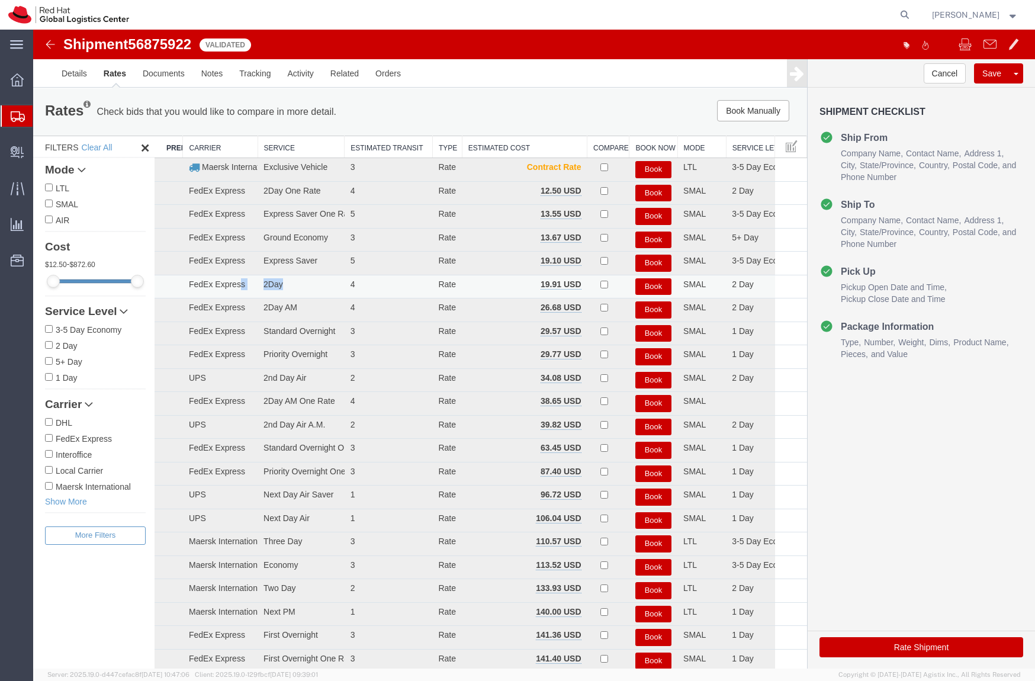
click at [288, 280] on td "2Day" at bounding box center [301, 287] width 87 height 24
drag, startPoint x: 306, startPoint y: 282, endPoint x: 358, endPoint y: 282, distance: 52.1
click at [358, 282] on tr "FedEx Express 2Day 4 Rate 19.91 USD Book SMAL 2 Day" at bounding box center [481, 287] width 653 height 24
click at [358, 282] on td "4" at bounding box center [389, 287] width 88 height 24
drag, startPoint x: 393, startPoint y: 287, endPoint x: 328, endPoint y: 285, distance: 65.8
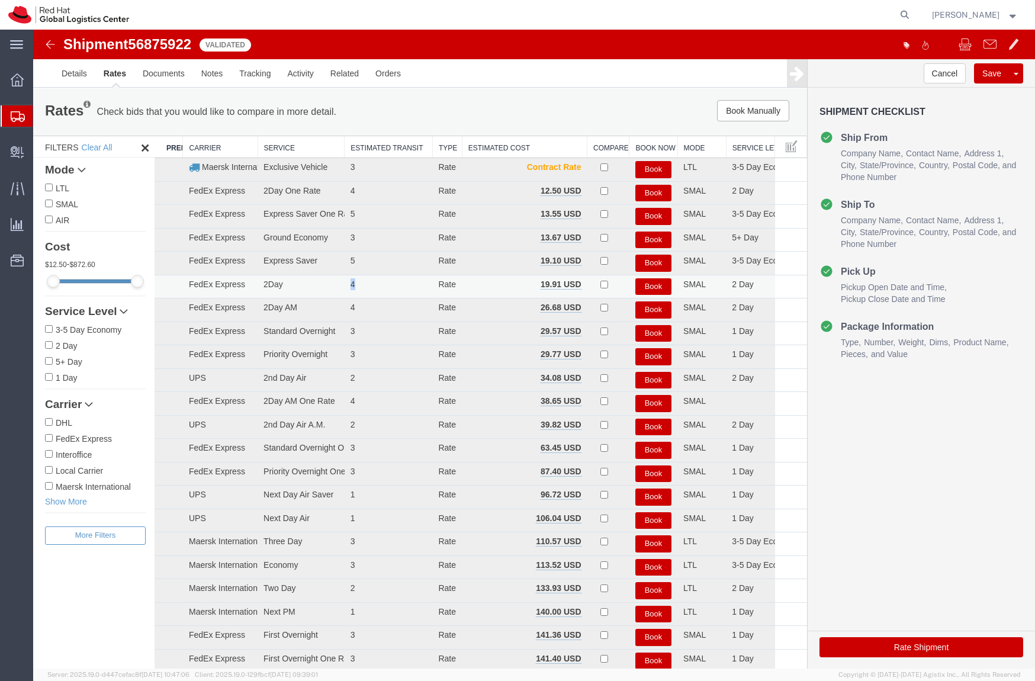
click at [328, 285] on tr "FedEx Express 2Day 4 Rate 19.91 USD Book SMAL 2 Day" at bounding box center [481, 287] width 653 height 24
click at [328, 285] on td "2Day" at bounding box center [301, 287] width 87 height 24
drag, startPoint x: 368, startPoint y: 287, endPoint x: 325, endPoint y: 287, distance: 42.6
drag, startPoint x: 325, startPoint y: 287, endPoint x: 288, endPoint y: 282, distance: 37.6
click at [288, 282] on td "2Day" at bounding box center [301, 287] width 87 height 24
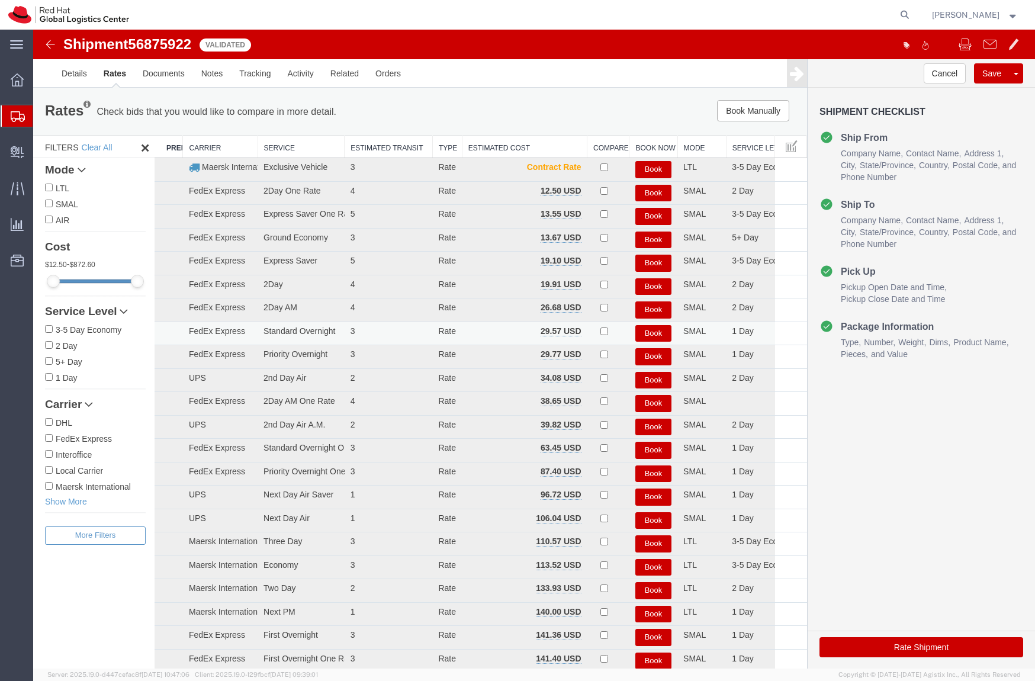
click at [640, 337] on button "Book" at bounding box center [654, 333] width 36 height 17
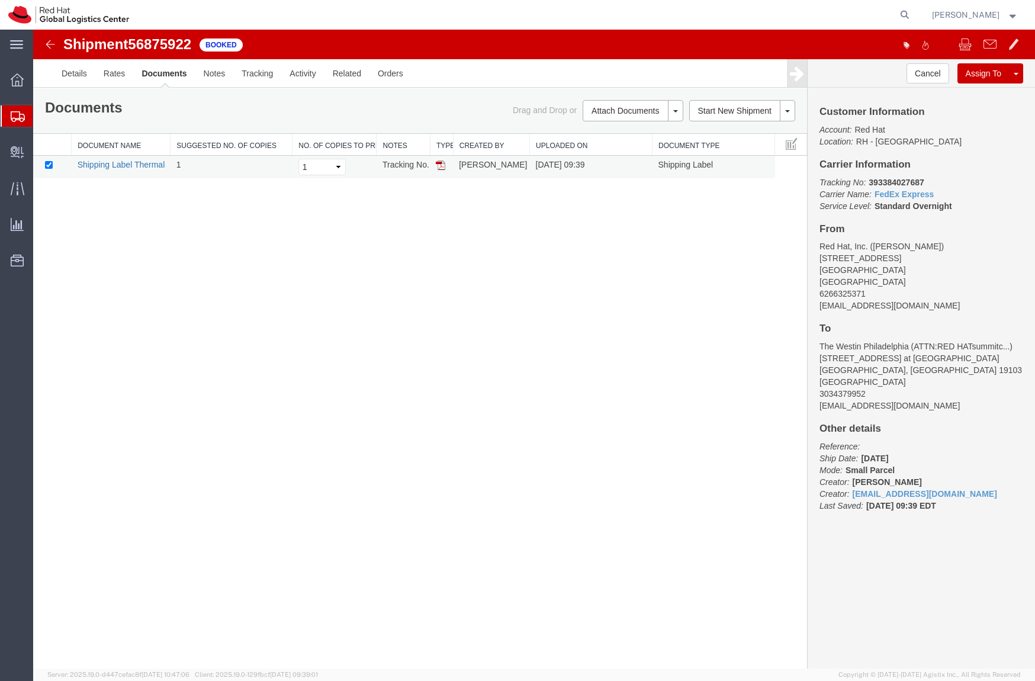
click at [129, 163] on link "Shipping Label Thermal" at bounding box center [122, 164] width 88 height 9
click at [159, 44] on span "56875922" at bounding box center [159, 44] width 63 height 16
copy span "56875922"
click at [906, 182] on b "393384027687" at bounding box center [896, 182] width 55 height 9
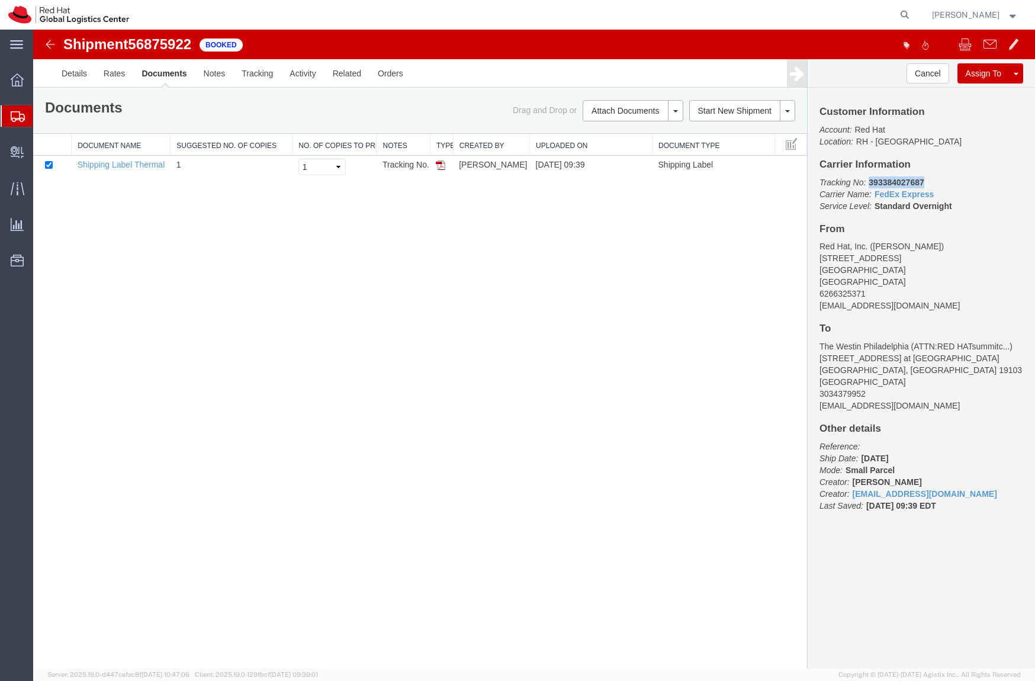
click at [906, 182] on b "393384027687" at bounding box center [896, 182] width 55 height 9
copy b "393384027687"
click at [887, 193] on link "FedEx Express" at bounding box center [904, 194] width 59 height 9
click at [0, 0] on span "Shipment Manager" at bounding box center [0, 0] width 0 height 0
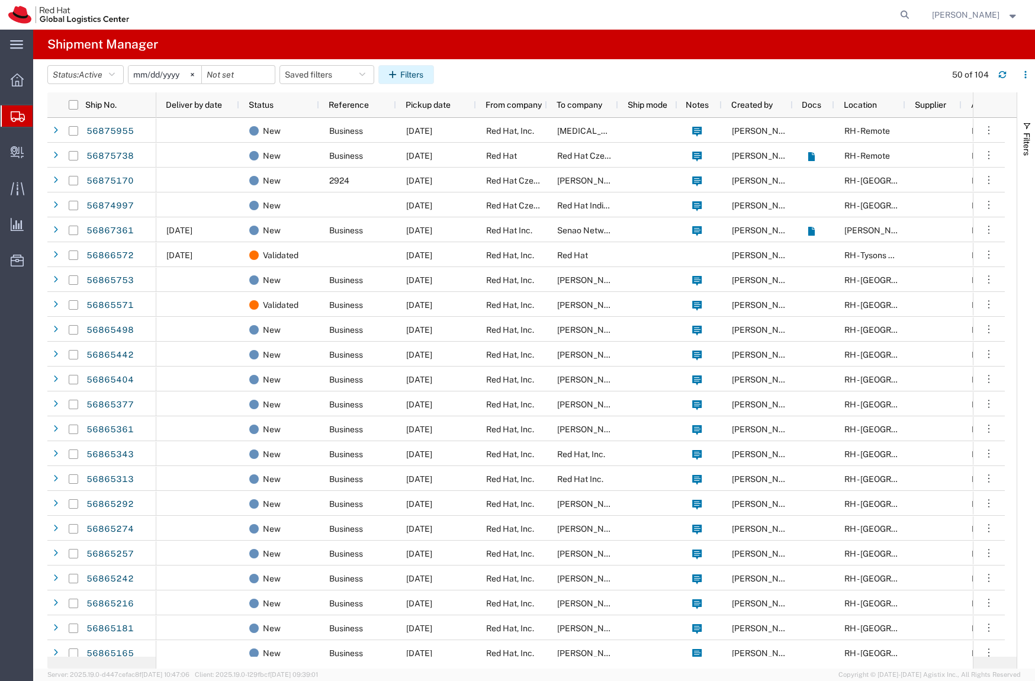
click at [415, 76] on button "Filters" at bounding box center [406, 74] width 56 height 19
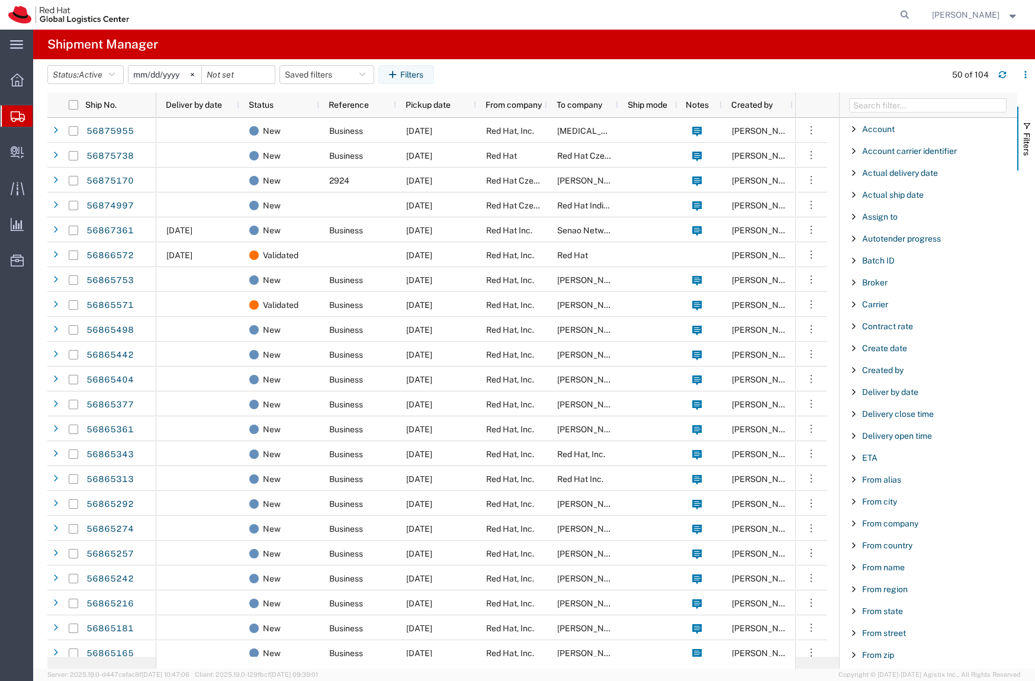
click at [861, 86] on agx-table-filter-chips "Status: Active Active All Approved Booked Canceled Delivered Denied New On Hold…" at bounding box center [493, 78] width 893 height 27
click at [868, 95] on div at bounding box center [929, 104] width 178 height 25
click at [869, 98] on input "Filter Columns Input" at bounding box center [928, 105] width 158 height 14
type input "ship no"
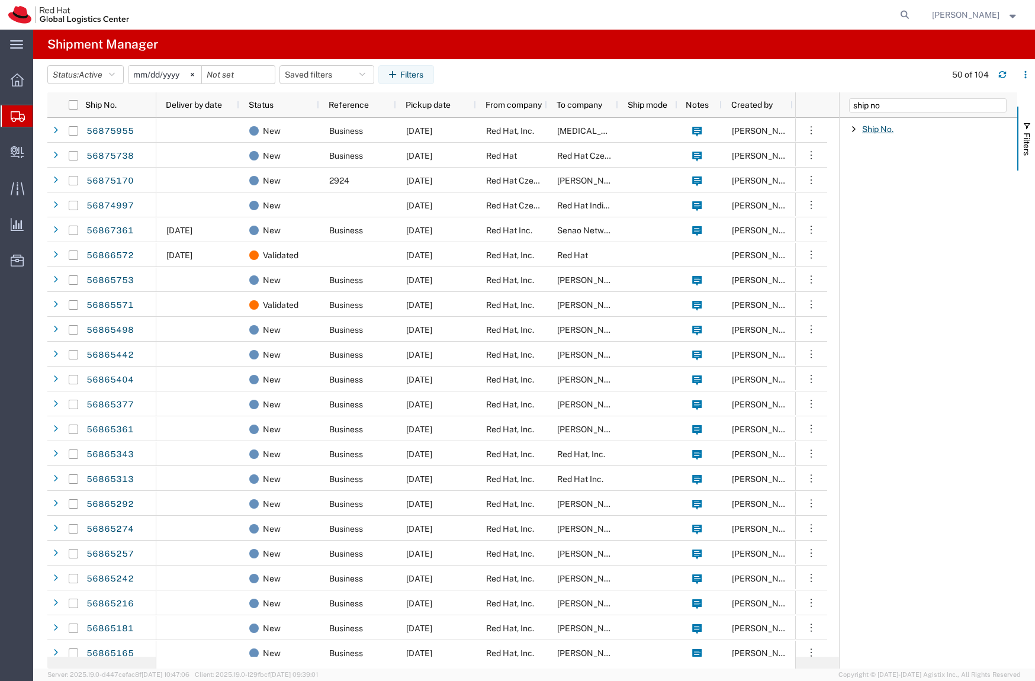
click at [871, 126] on span "Ship No." at bounding box center [877, 128] width 31 height 9
type input "393012881781"
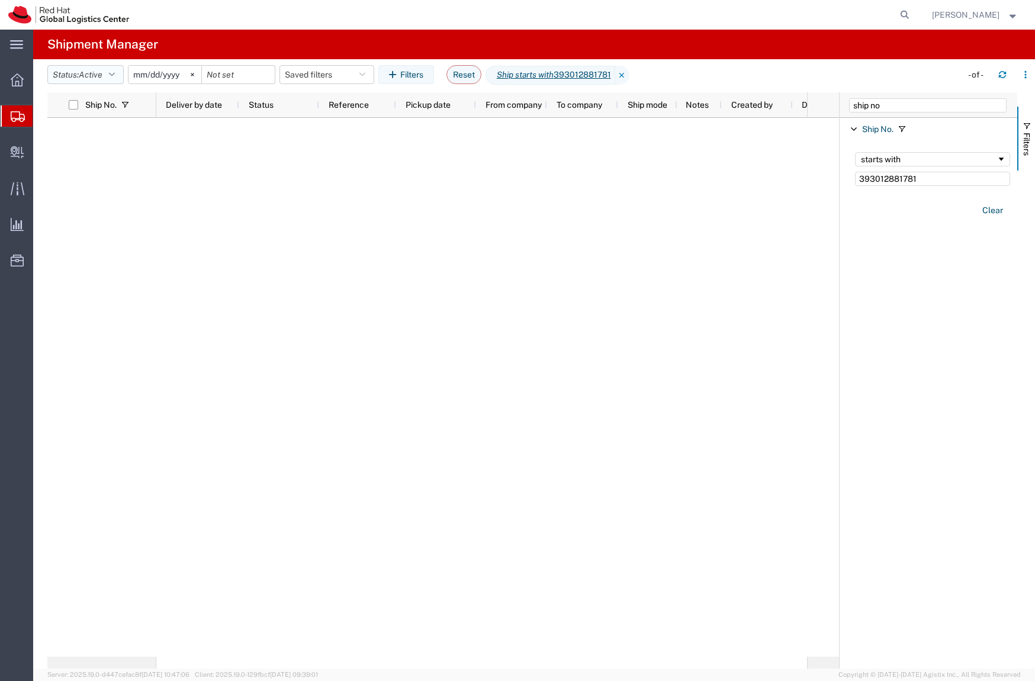
click at [107, 84] on button "Status: Active" at bounding box center [85, 74] width 76 height 19
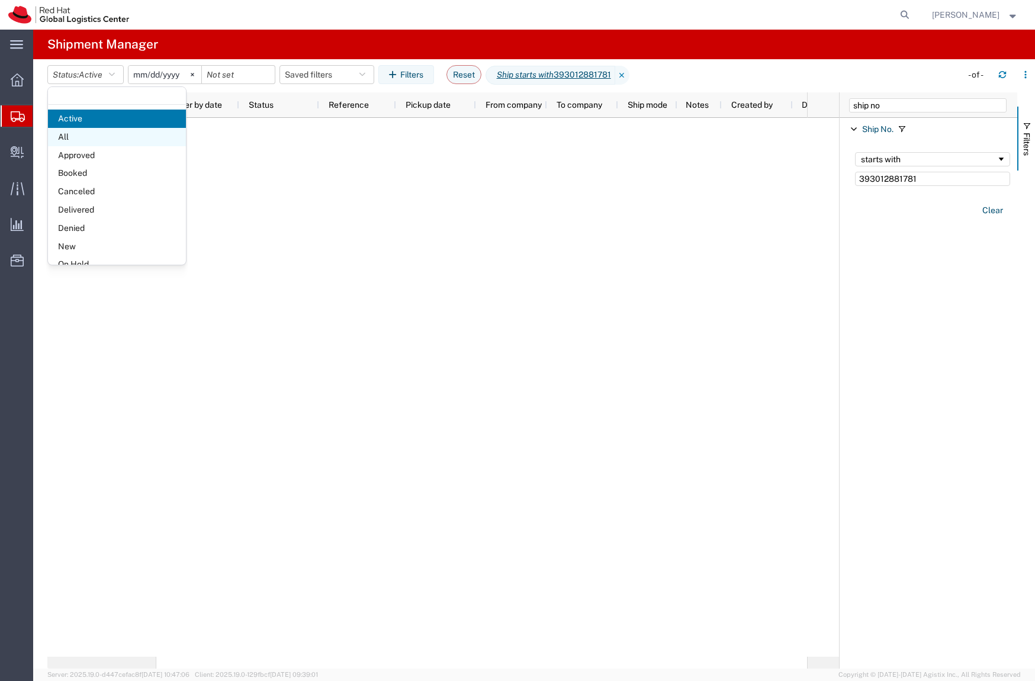
click at [119, 139] on span "All" at bounding box center [117, 137] width 138 height 18
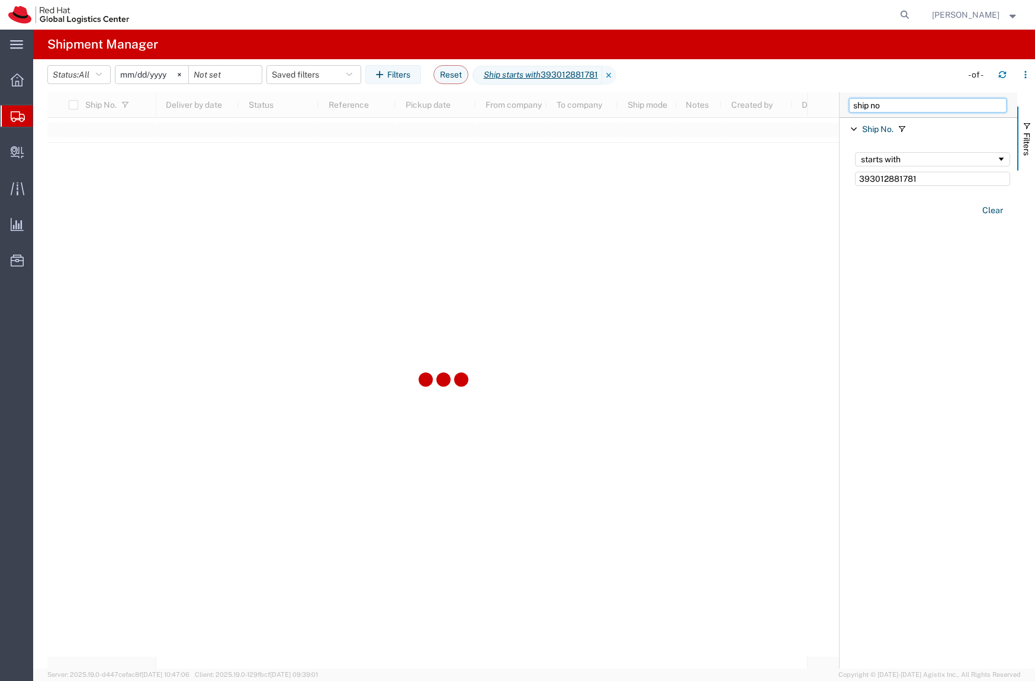
click at [884, 100] on input "ship no" at bounding box center [928, 105] width 158 height 14
type input "tracking"
click at [885, 126] on span "Tracking No." at bounding box center [886, 128] width 49 height 9
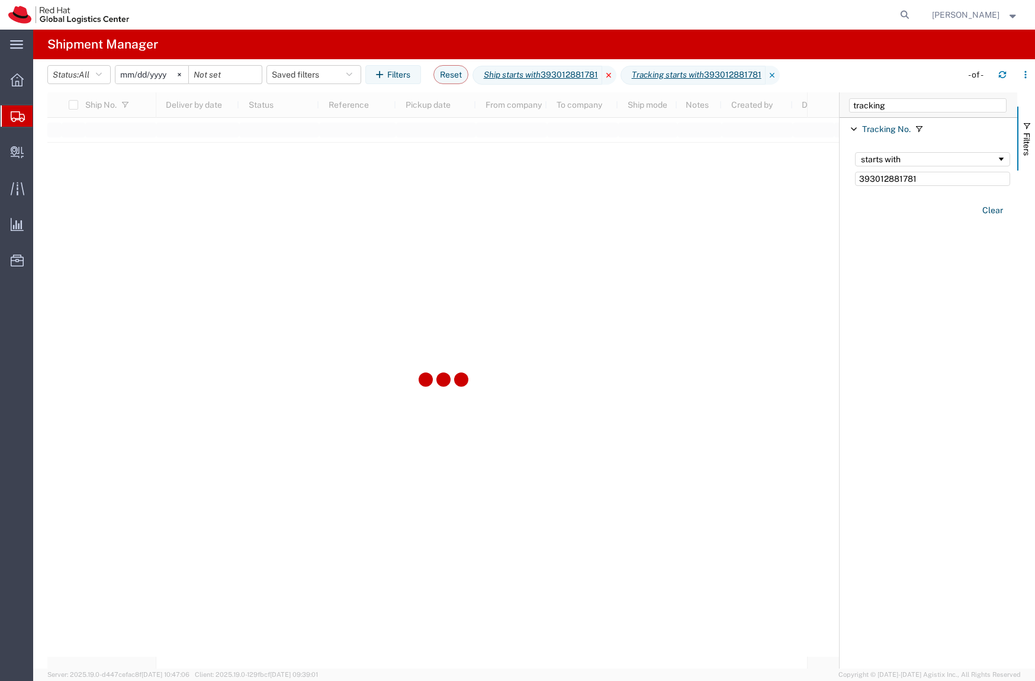
type input "393012881781"
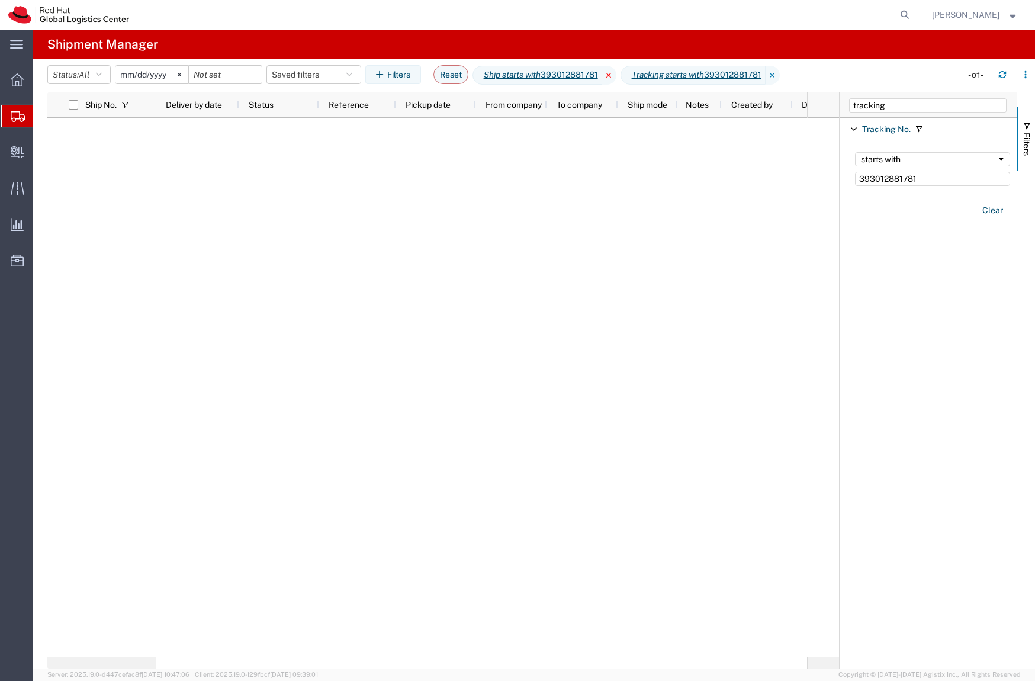
click at [615, 76] on icon at bounding box center [609, 75] width 14 height 19
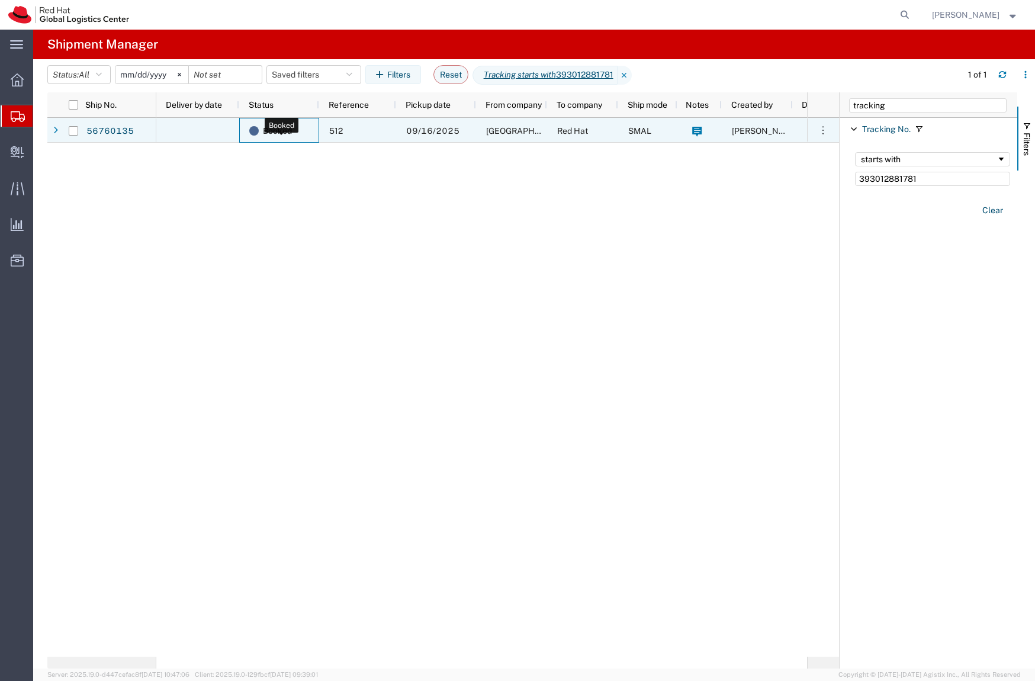
click at [309, 128] on div "Booked" at bounding box center [281, 130] width 65 height 25
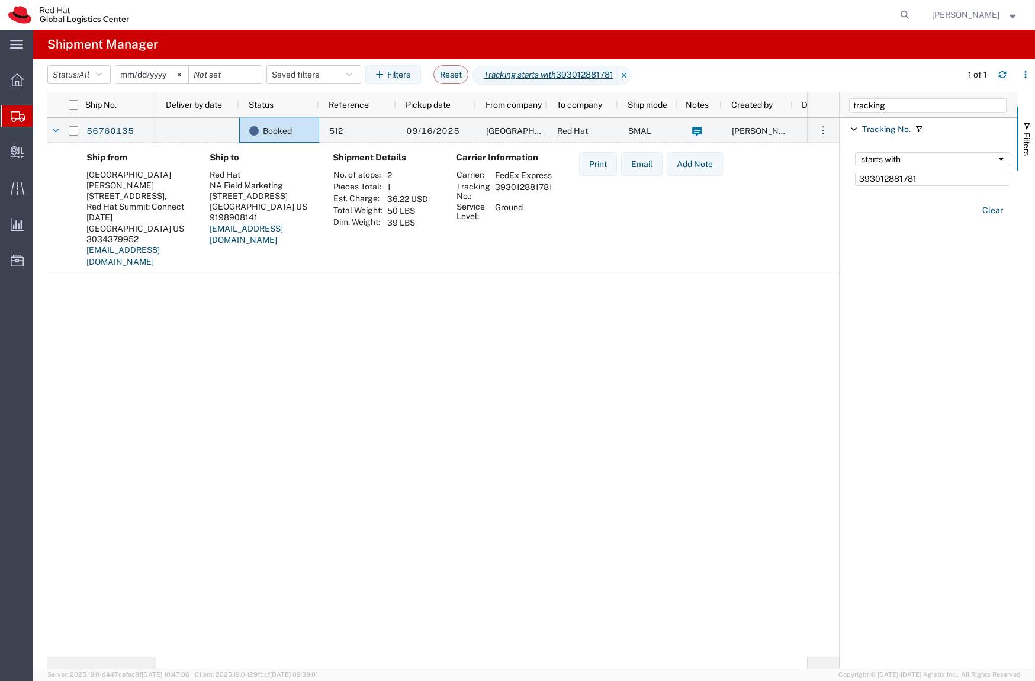
click at [618, 303] on div "Booked 512 09/16/2025 Irving Convention Center Red Hat SMAL Soojung Mansberger …" at bounding box center [481, 387] width 651 height 539
click at [0, 0] on span "Shipment Manager" at bounding box center [0, 0] width 0 height 0
click at [0, 0] on span "Create Shipment" at bounding box center [0, 0] width 0 height 0
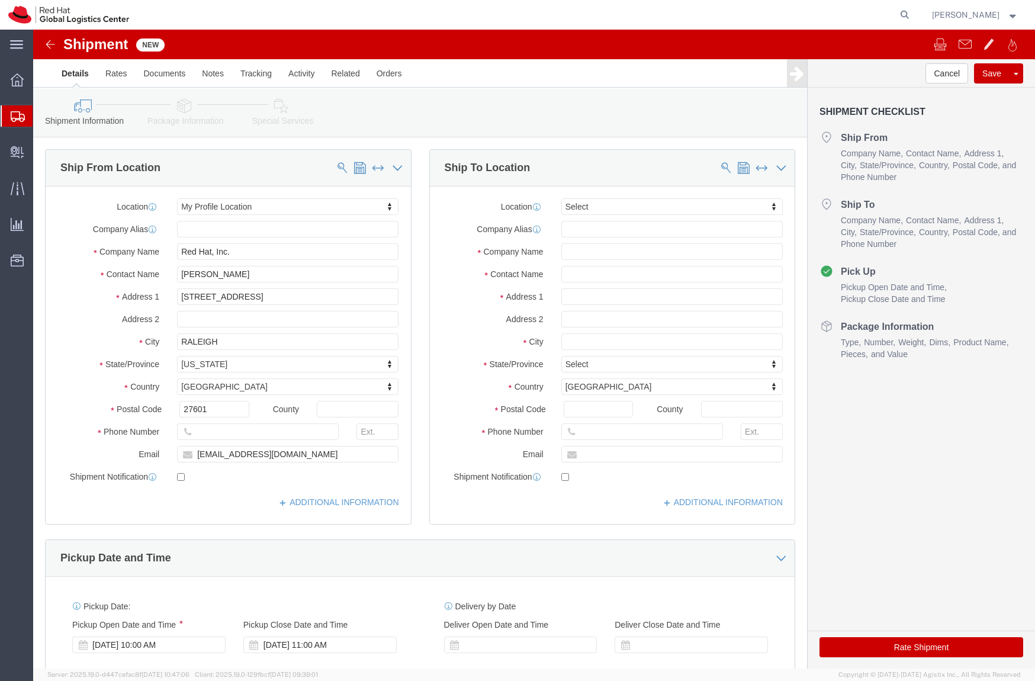
select select
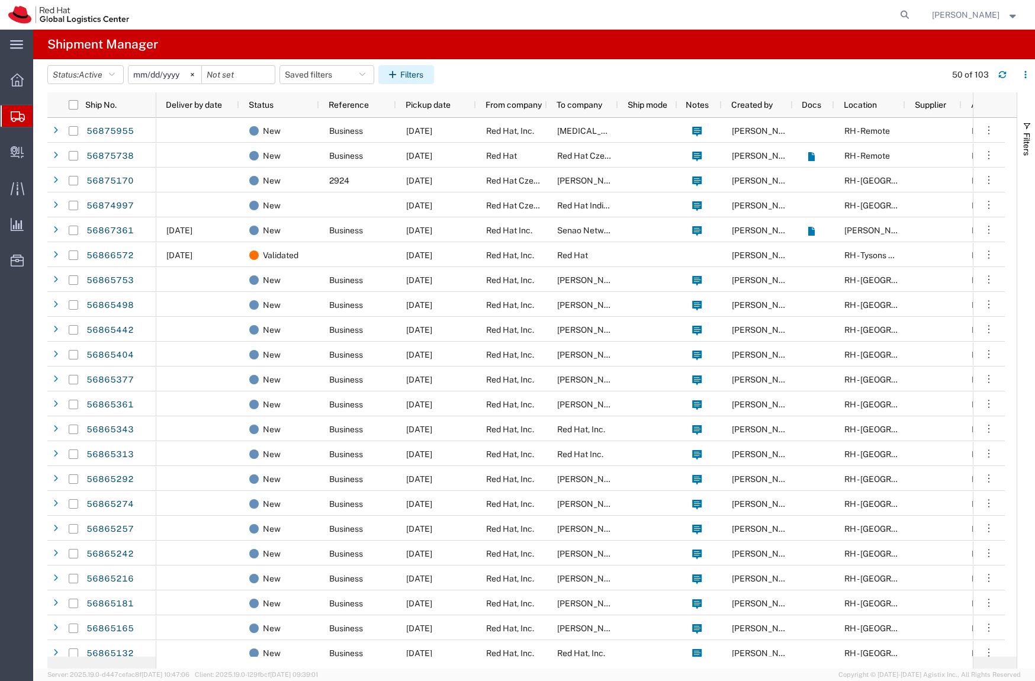
click at [396, 79] on button "Filters" at bounding box center [406, 74] width 56 height 19
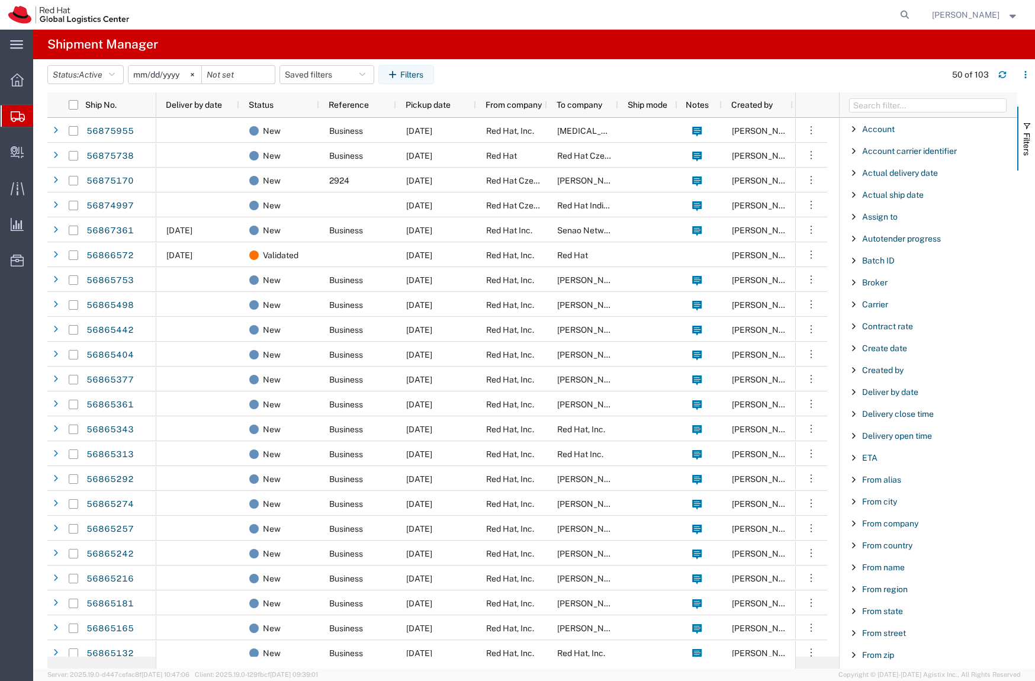
click at [878, 114] on div at bounding box center [929, 104] width 178 height 25
click at [875, 111] on input "Filter Columns Input" at bounding box center [928, 105] width 158 height 14
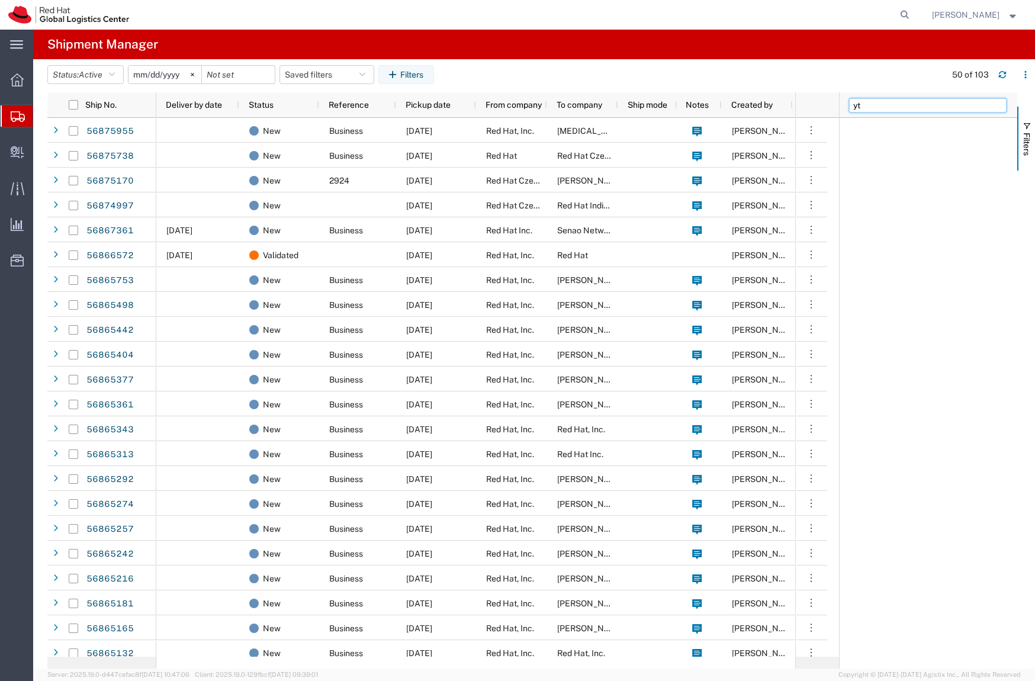
type input "y"
type input "tracking"
drag, startPoint x: 885, startPoint y: 131, endPoint x: 927, endPoint y: 142, distance: 43.4
click at [927, 142] on div "Account Enabled Account Account carrier identifier Enabled Account carrier iden…" at bounding box center [929, 393] width 178 height 551
click at [910, 133] on span "Tracking No." at bounding box center [886, 128] width 49 height 9
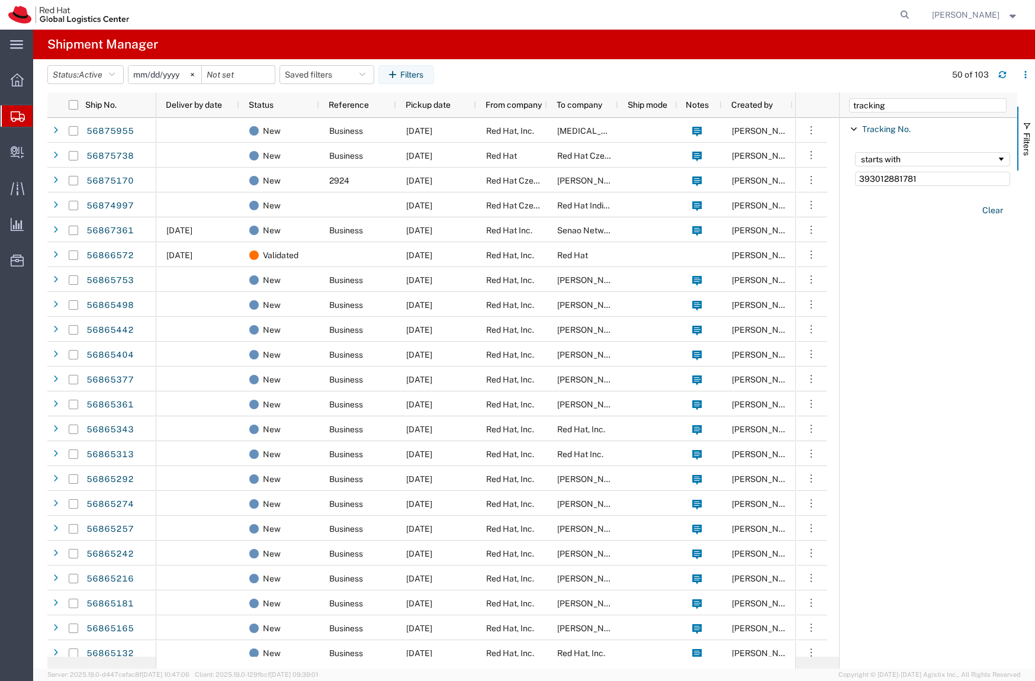
type input "393012881781"
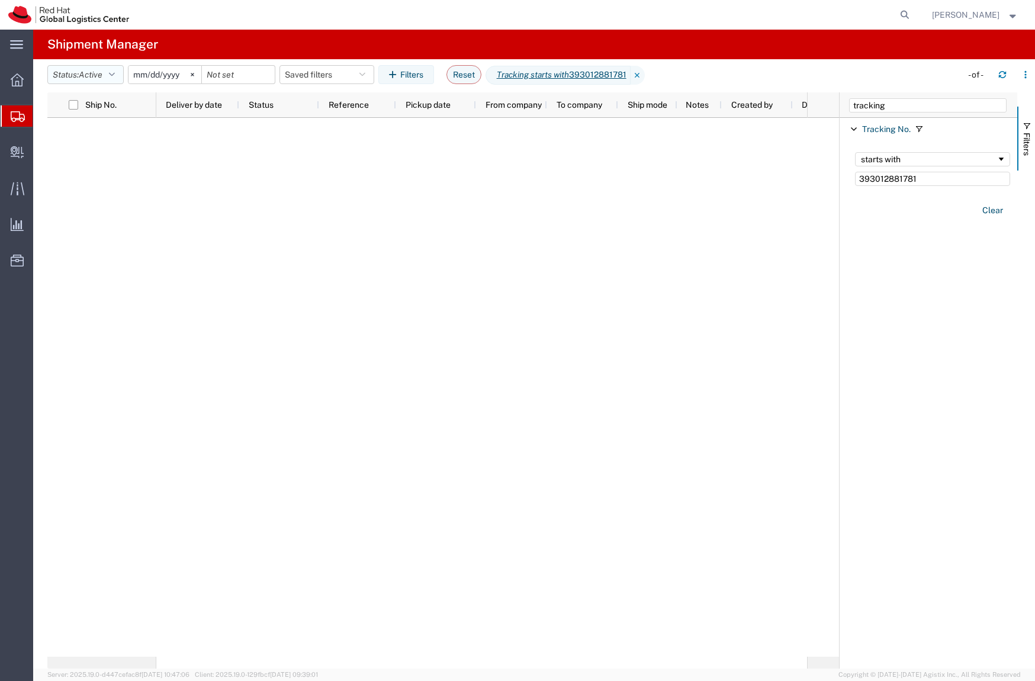
click at [124, 77] on button "Status: Active" at bounding box center [85, 74] width 76 height 19
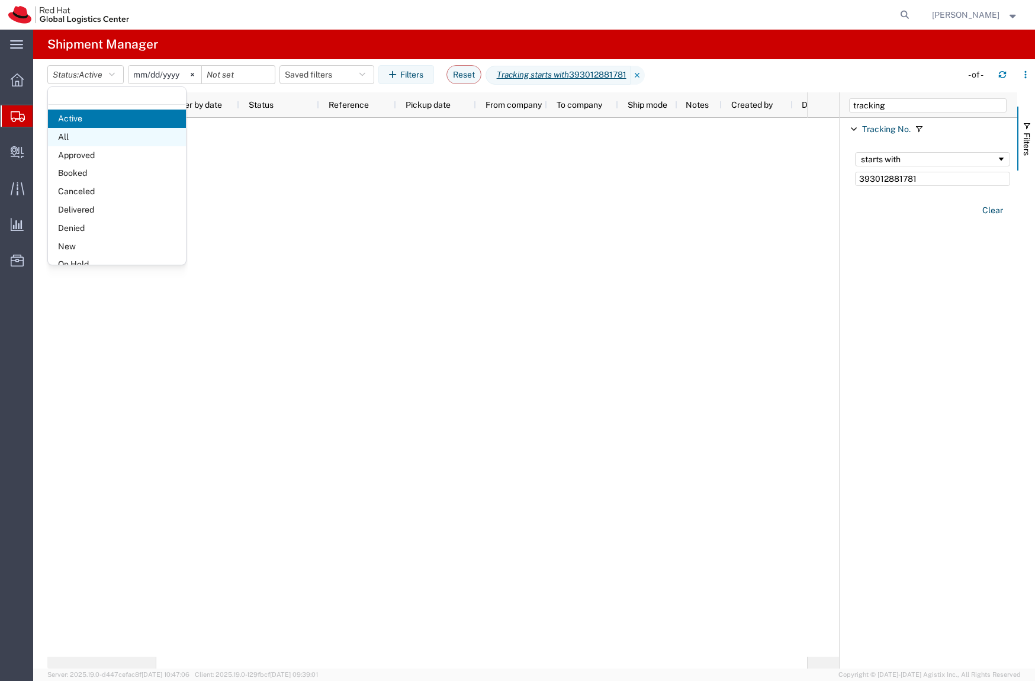
click at [96, 143] on span "All" at bounding box center [117, 137] width 138 height 18
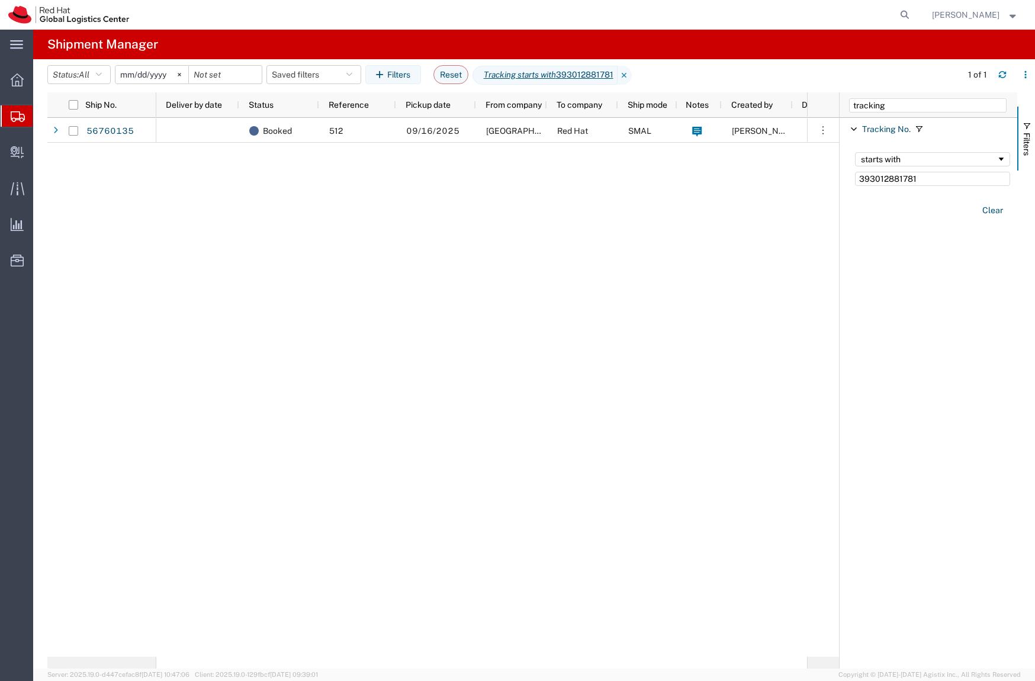
click at [486, 150] on div "Booked 512 09/16/2025 Irving Convention Center Red Hat SMAL Soojung Mansberger …" at bounding box center [481, 387] width 651 height 539
click at [454, 137] on div "09/16/2025" at bounding box center [436, 130] width 80 height 25
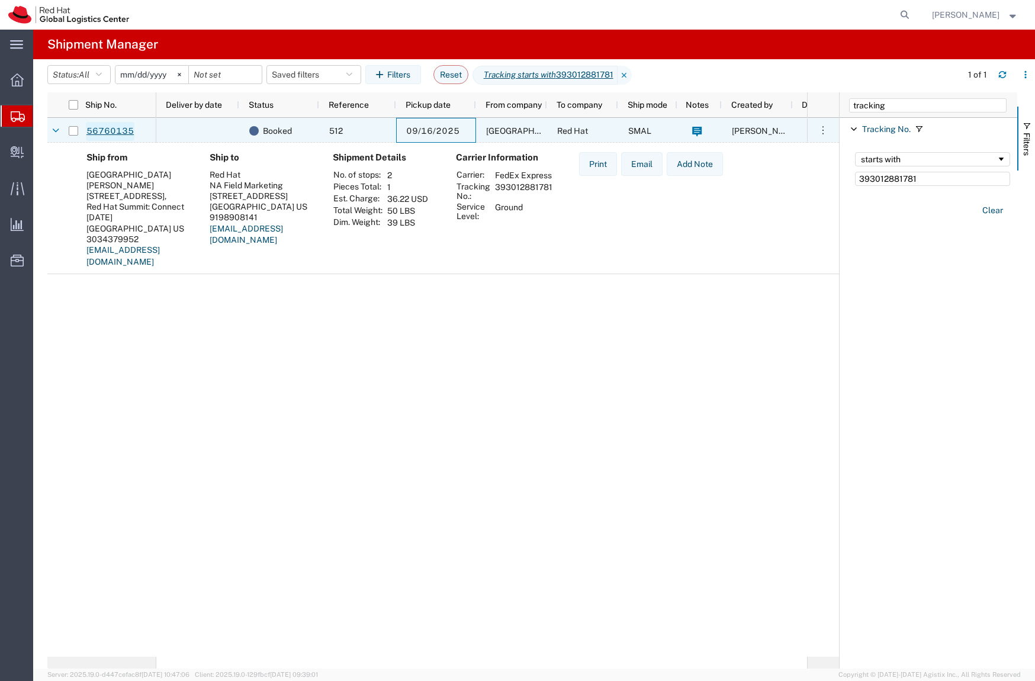
click at [108, 126] on link "56760135" at bounding box center [110, 131] width 49 height 19
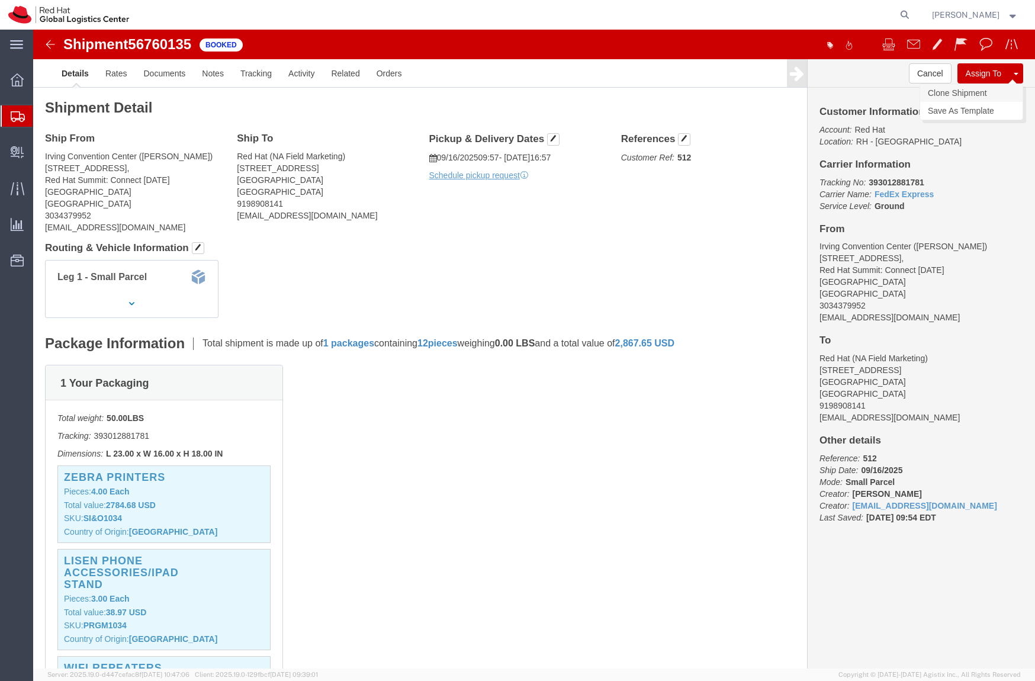
click link "Clone Shipment"
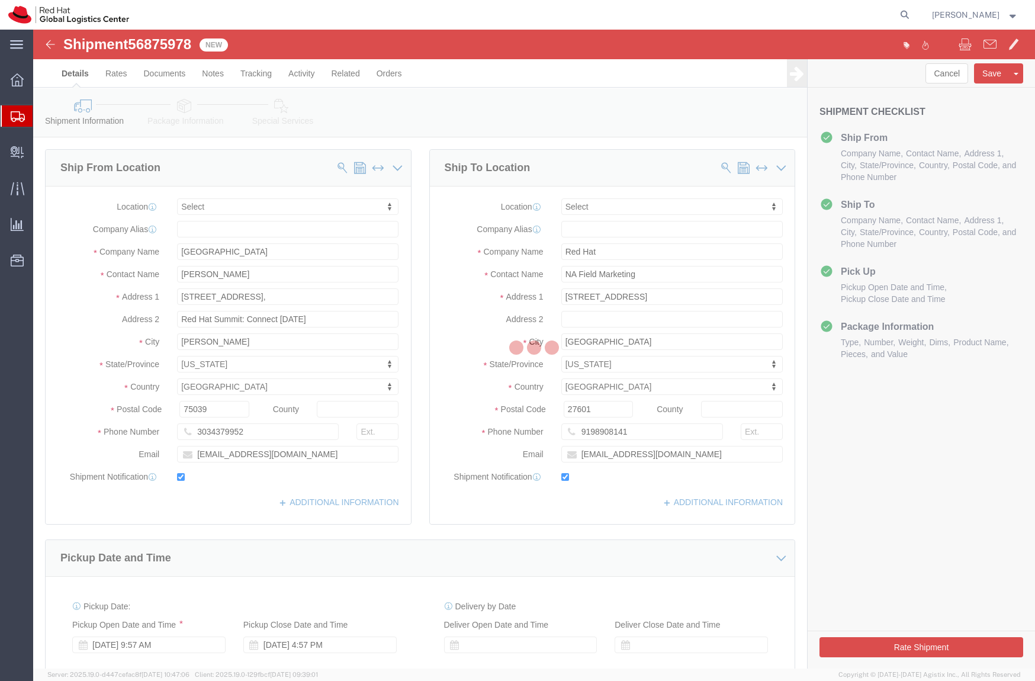
select select
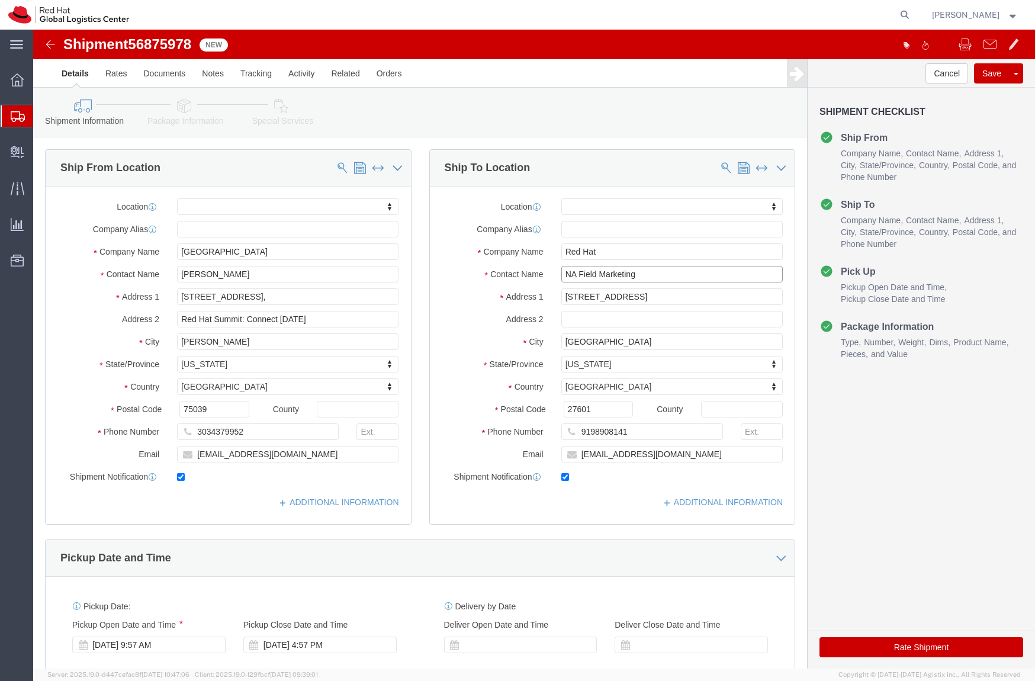
click input "NA Field Marketing"
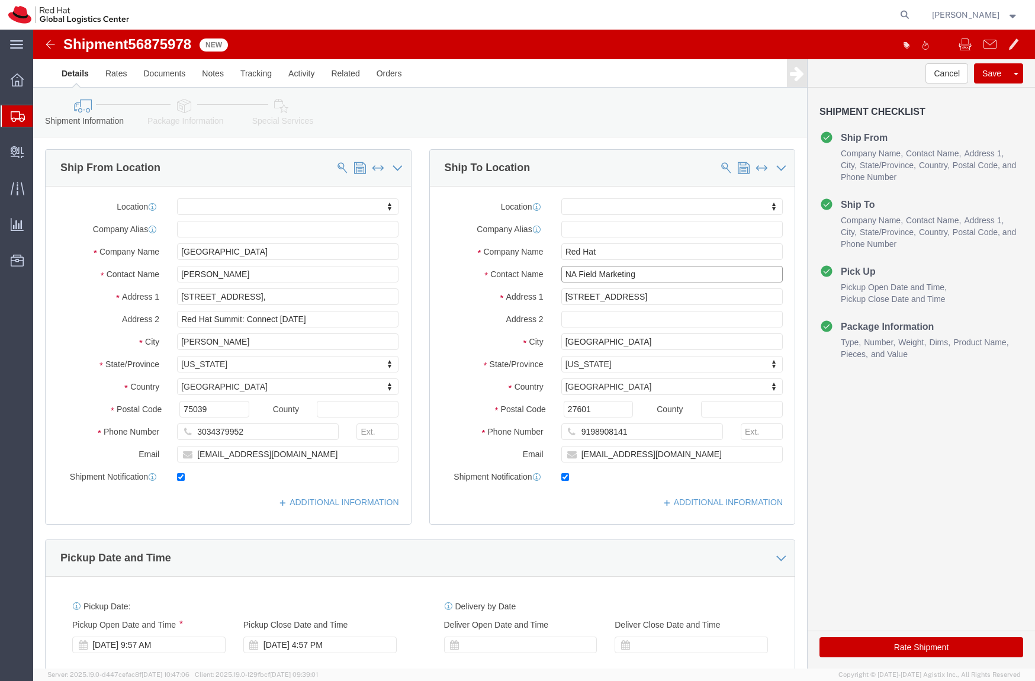
click input "NA Field Marketing"
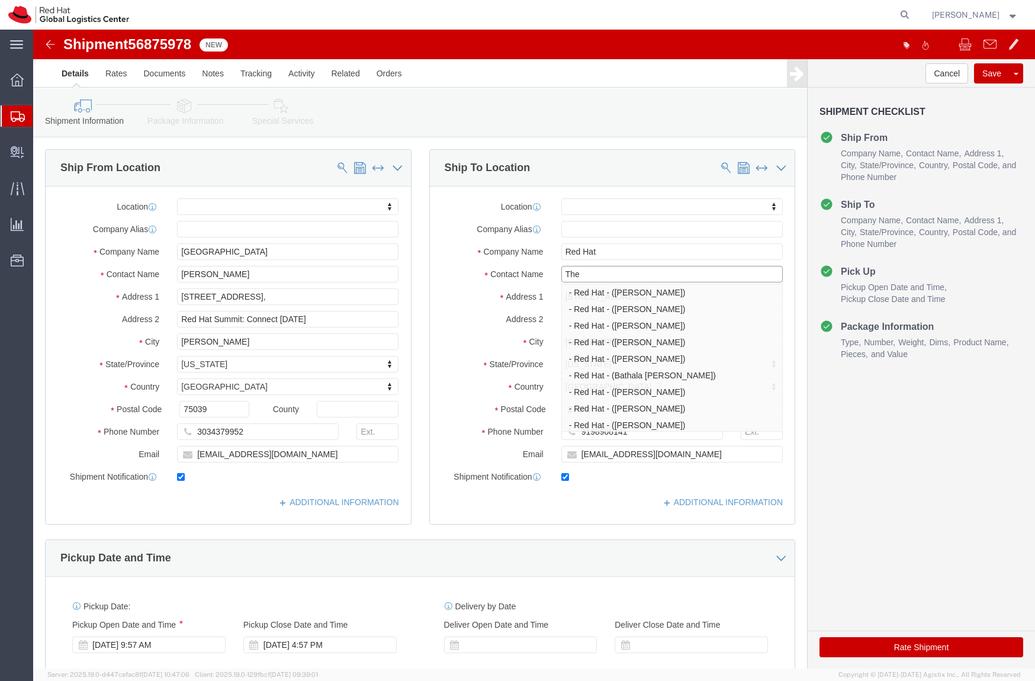
type input "The"
click input "Red Hat"
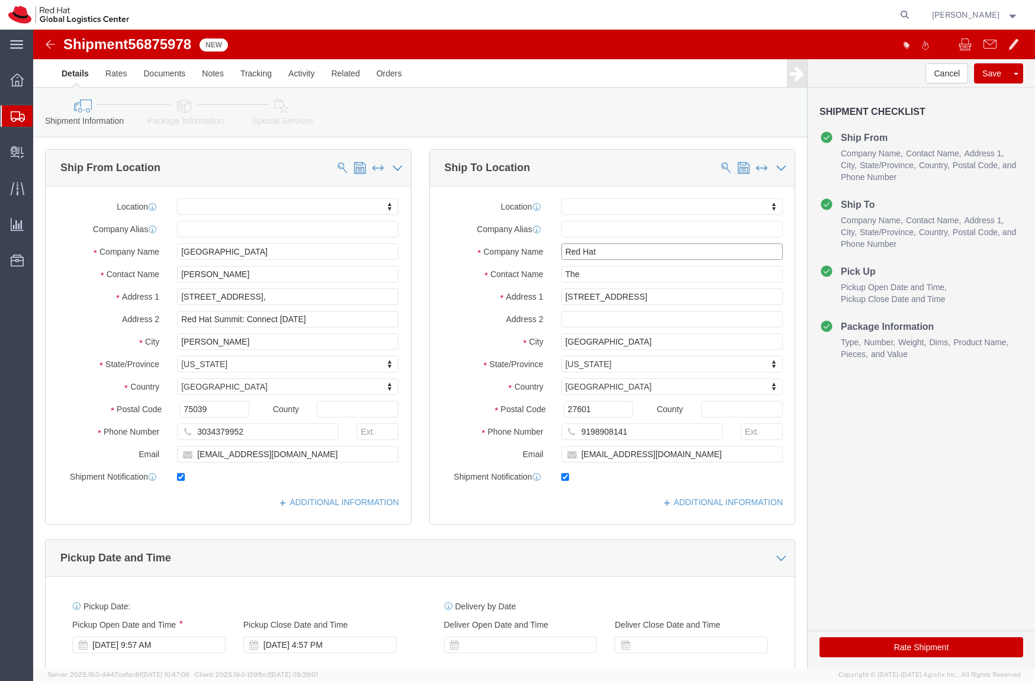
click input "Red Hat"
type input "The Westin Philadelphia"
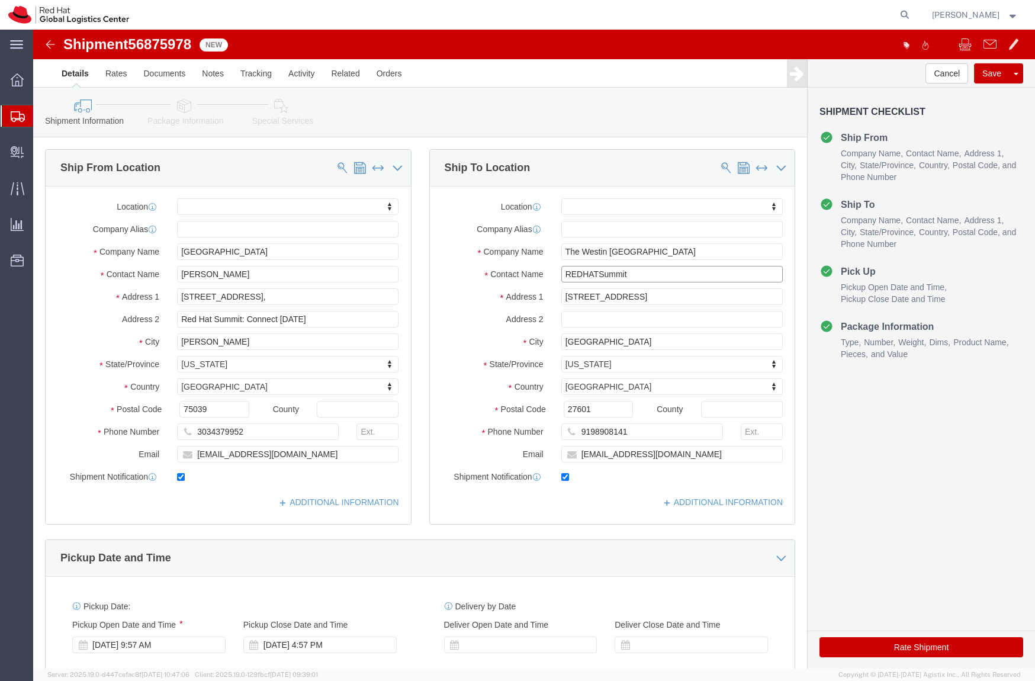
click input "REDHATSummit"
type input "REDHATSummit/BETH KOENIG"
click input "[STREET_ADDRESS]"
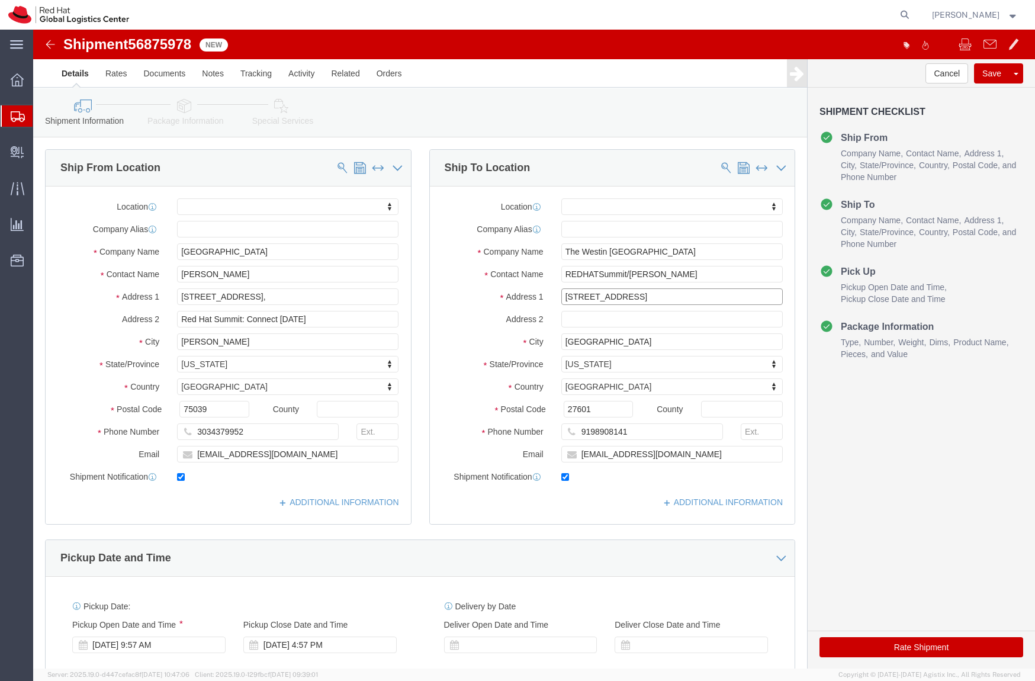
paste input "99 South 17th Street at Liberty Place"
type input "99 South 17th Street at Liberty Place"
select select
click input "[GEOGRAPHIC_DATA]"
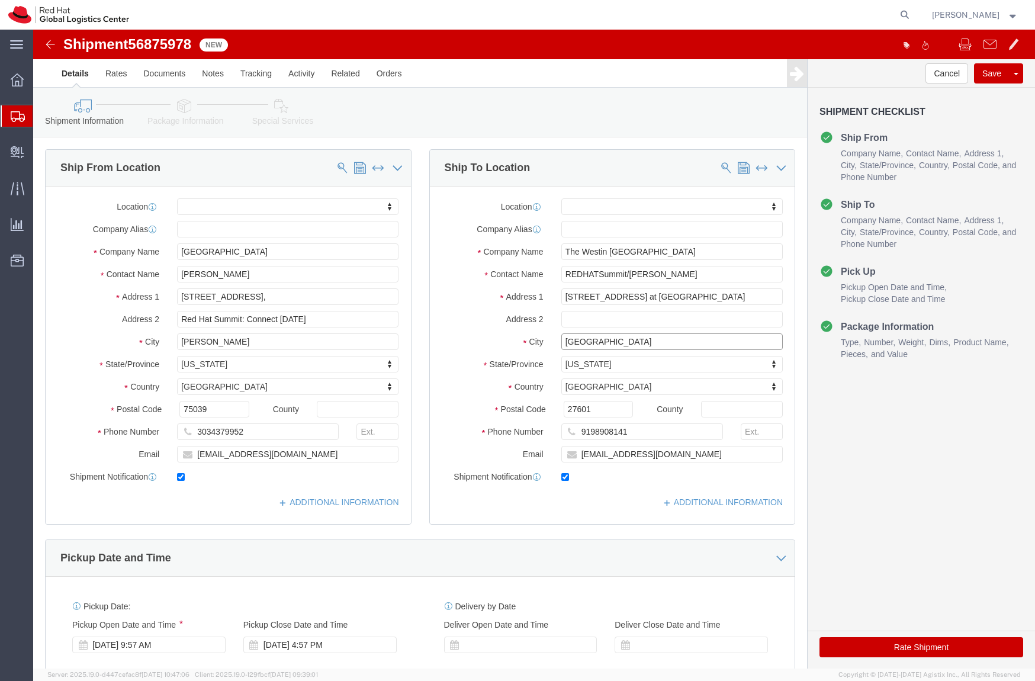
click input "[GEOGRAPHIC_DATA]"
type input "Philadelphia"
select select
type input "p"
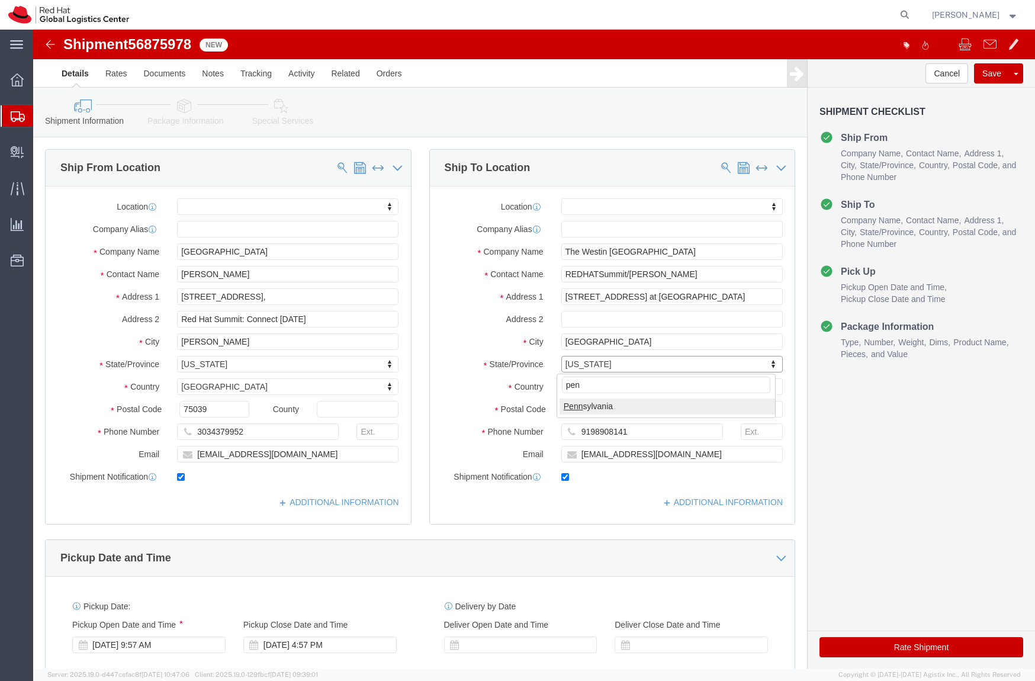
type input "penn"
select select
select select "PA"
type input "19103"
select select
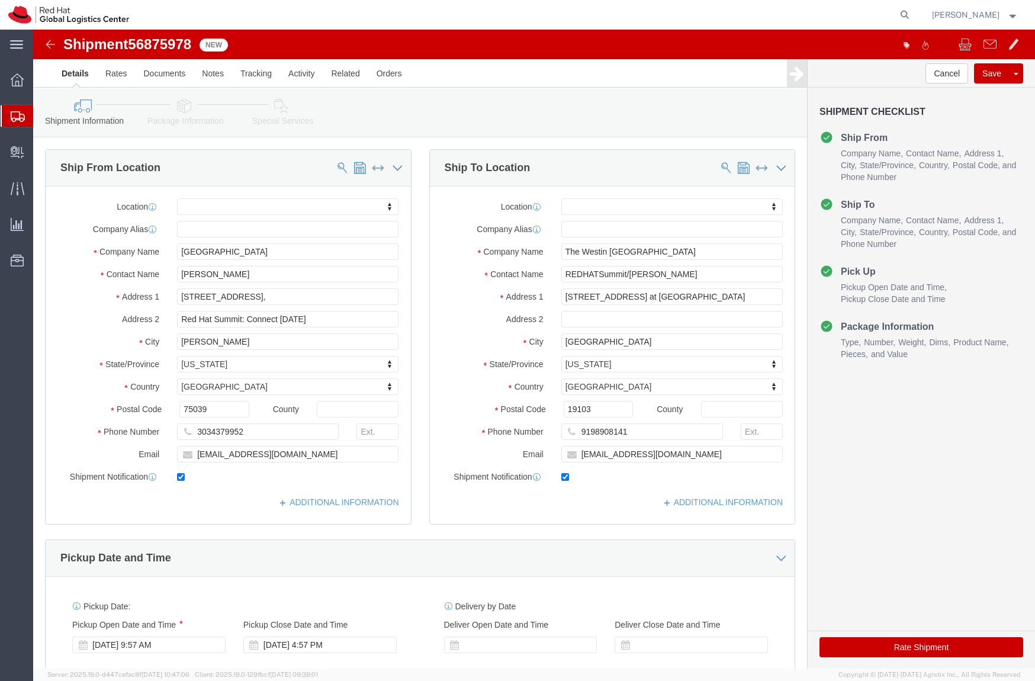
click link "Package Information"
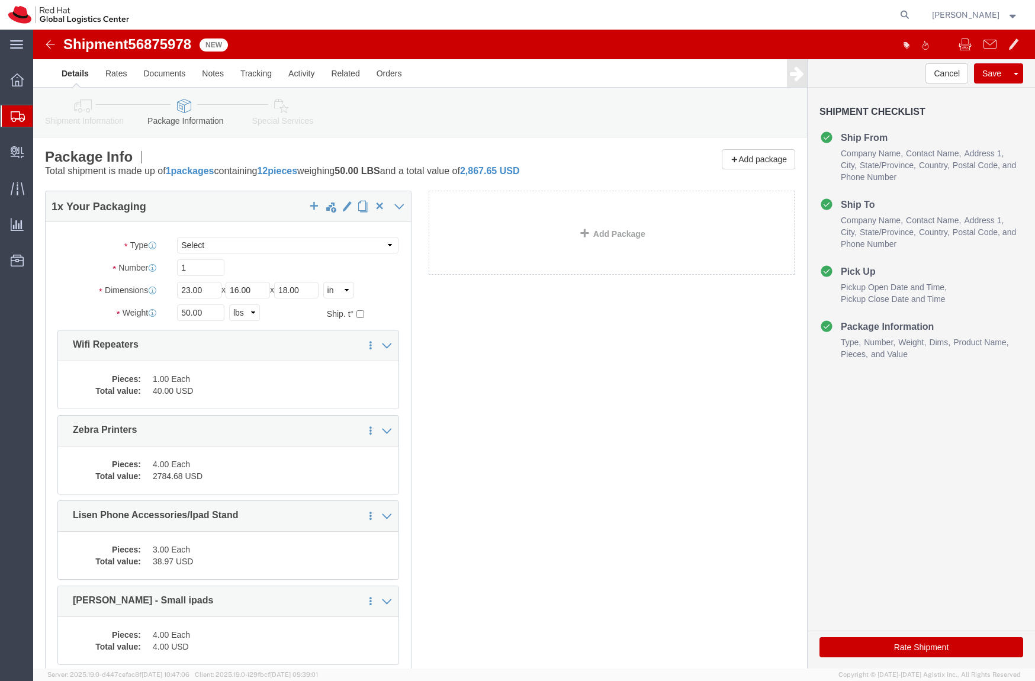
click div "1 x Your Packaging Package Type Select Case(s) Crate(s) Envelope Large Box Medi…"
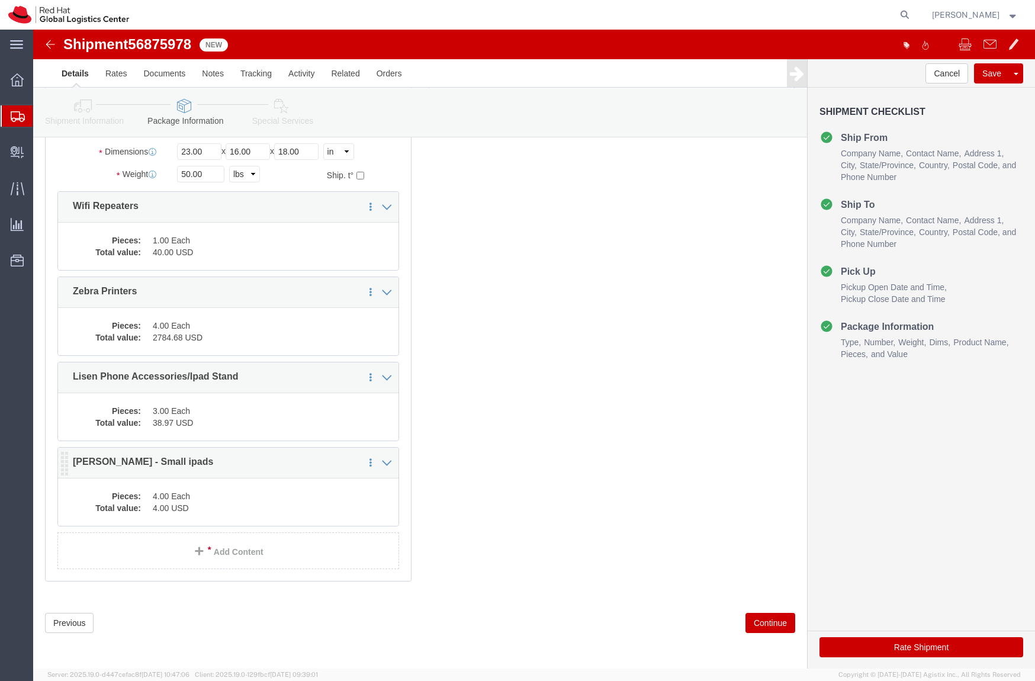
click dd "4.00 Each"
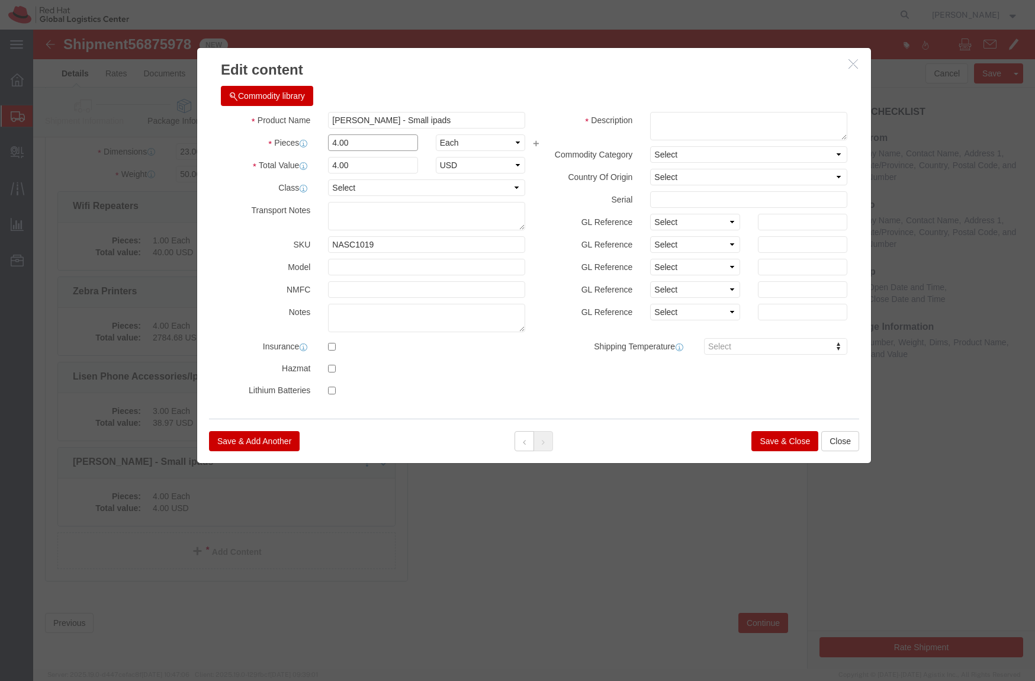
click input "4.00"
type input "2.00"
type input "2"
click input "2"
type input "1"
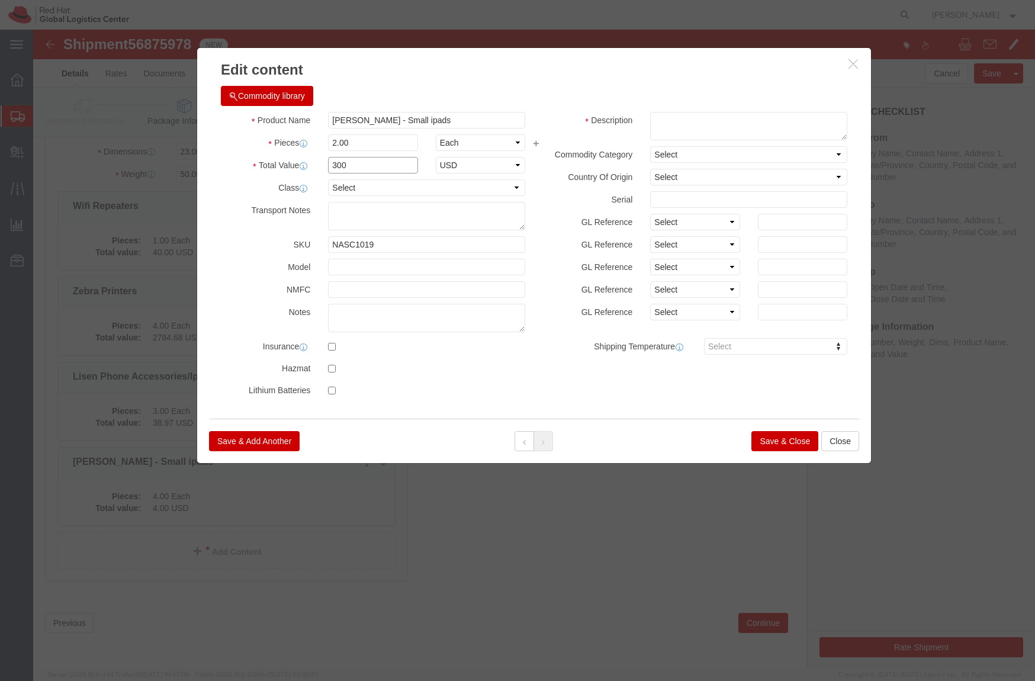
type input "300"
click div "Commodity library Product Name J.Lien - Small ipads Pieces 2.00 Select Bag Barr…"
click button "Save & Close"
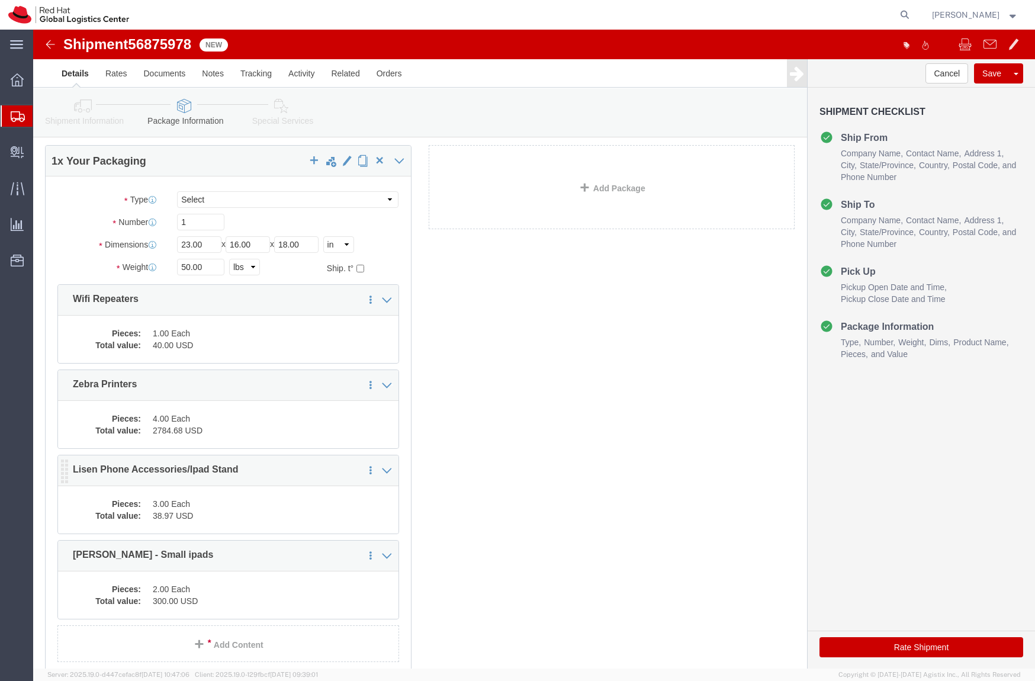
scroll to position [45, 0]
click dd "3.00 Each"
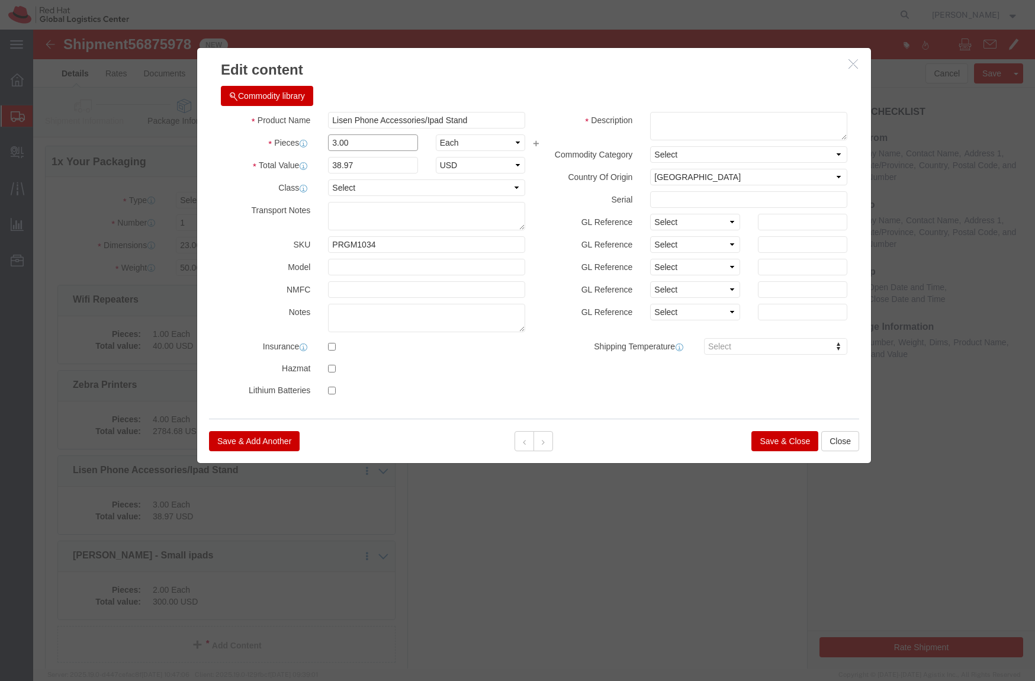
click input "3.00"
type input "2.00"
type input "25.98"
click div "Product Name Lisen Phone Accessories/Ipad Stand Pieces 2.00 Select Bag Barrels …"
click button "Save & Close"
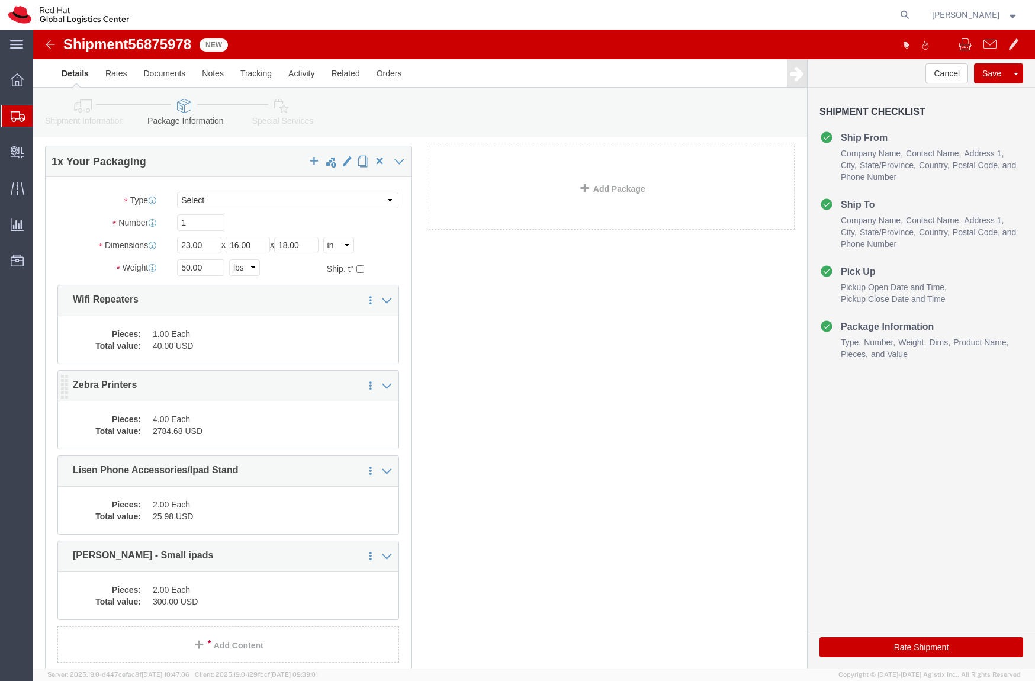
click div "Pieces: 4.00 Each Total value: 2784.68 USD"
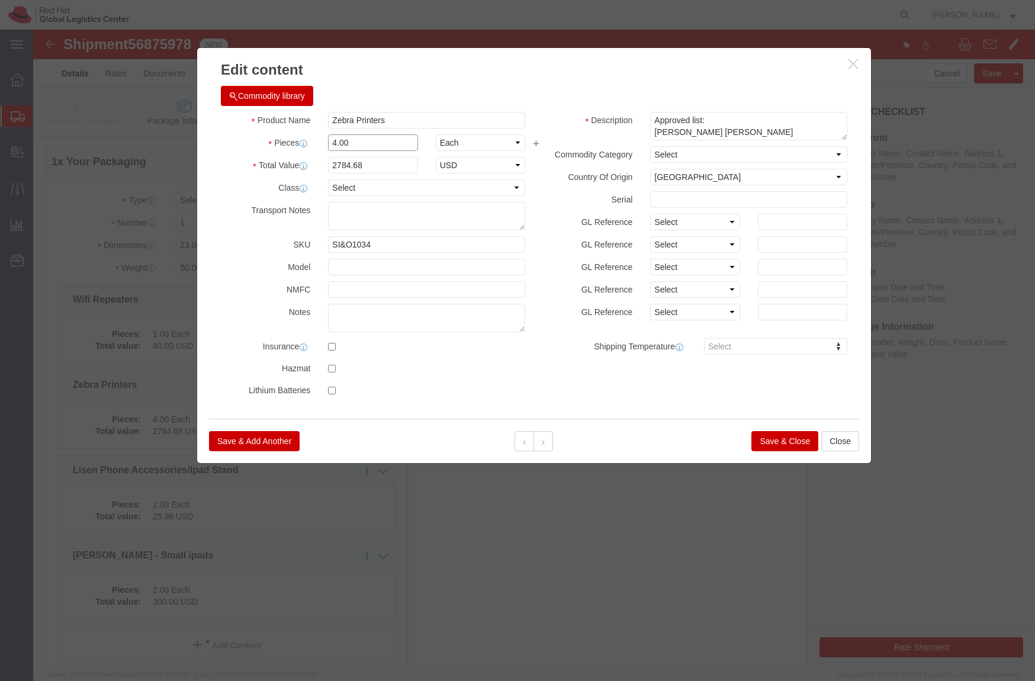
click input "4.00"
type input "2.00"
type input "1392.34"
click div
click div "Product Name Zebra Printers Pieces 2.00 Select Bag Barrels 100Board Feet Bottle…"
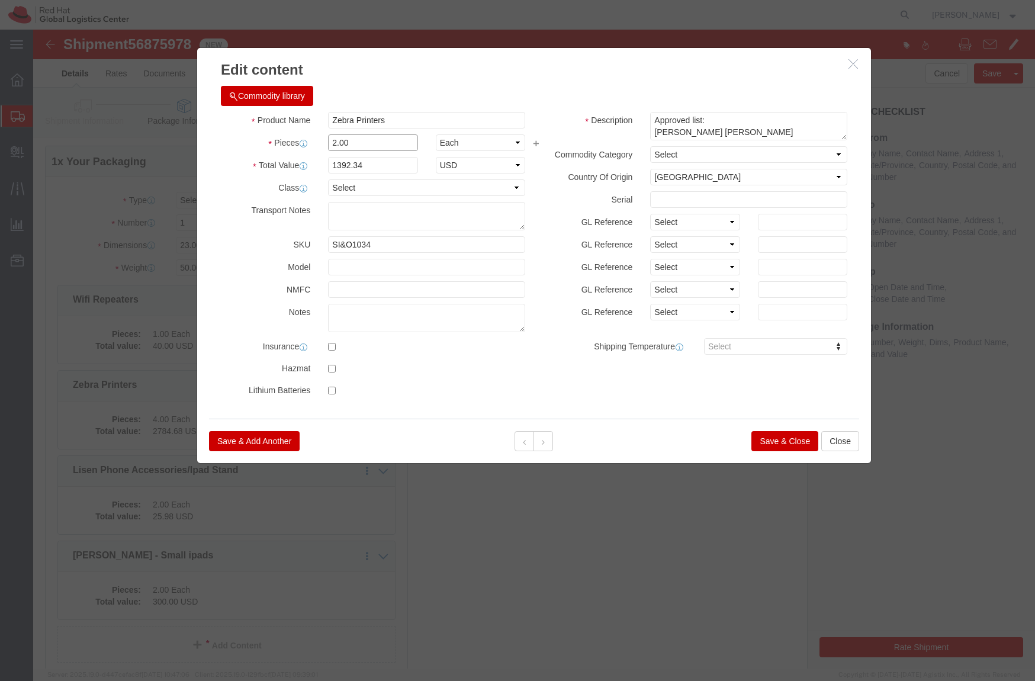
click input "2.00"
type input "1.00"
type input "696.17"
click button "Save & Close"
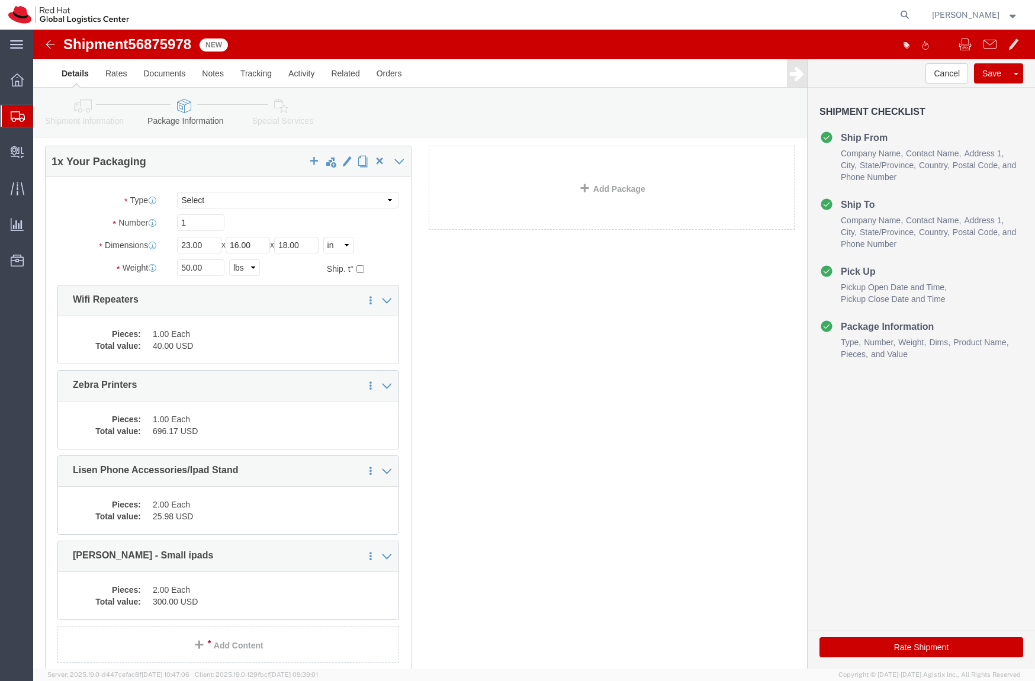
click div "1 x Your Packaging Package Type Select Case(s) Crate(s) Envelope Large Box Medi…"
click input "50.00"
click icon
type input "35.00"
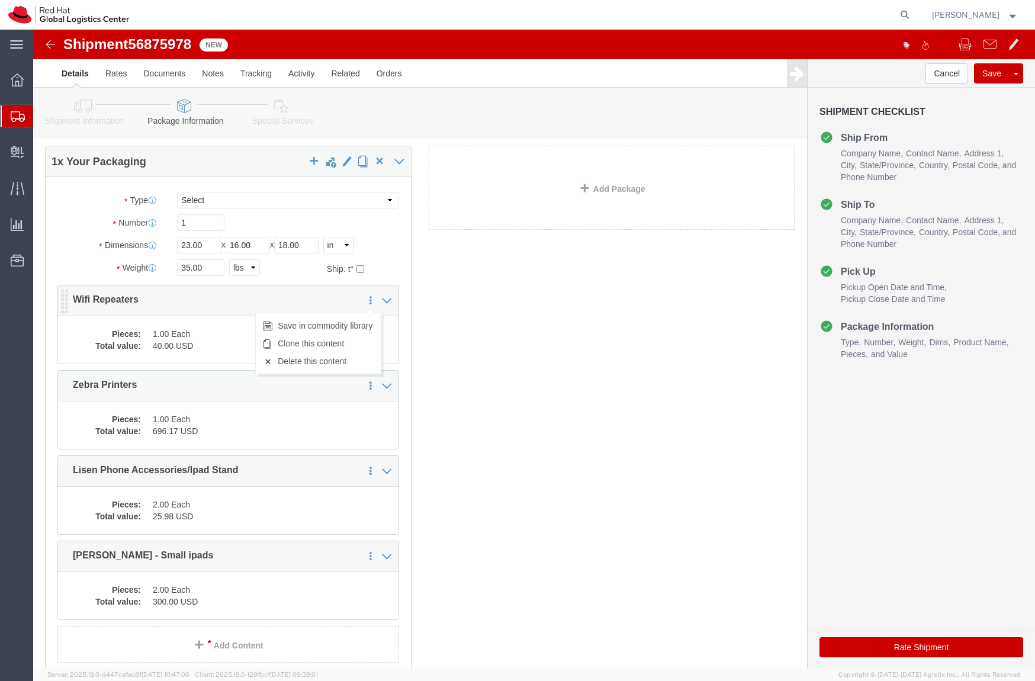
drag, startPoint x: 28, startPoint y: 279, endPoint x: 335, endPoint y: 272, distance: 306.9
click icon
click link "Delete this content"
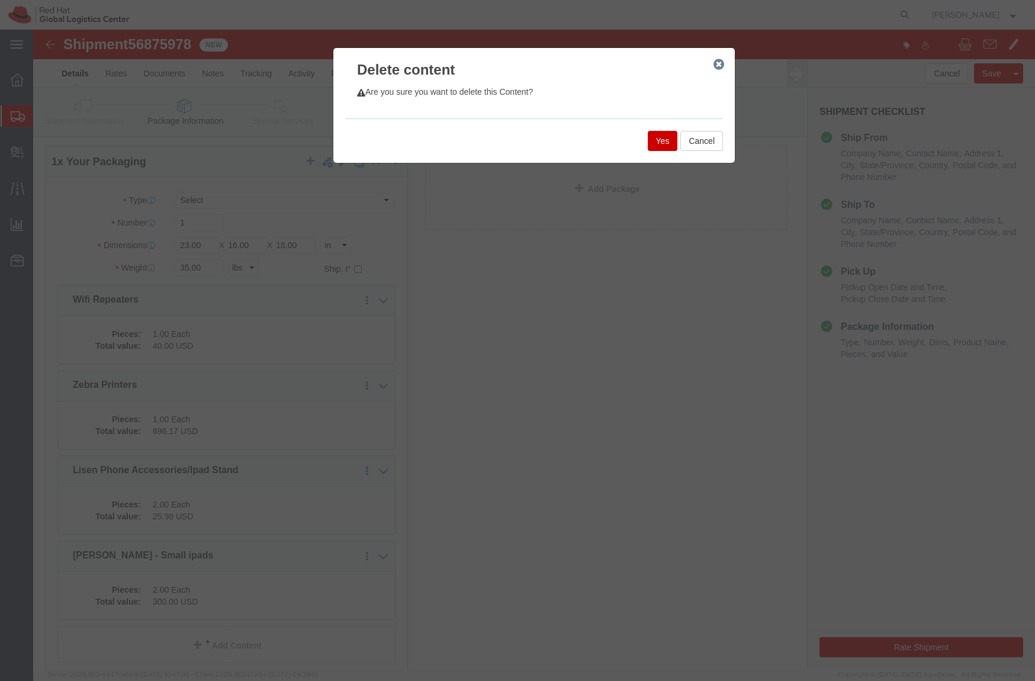
click div "Yes Cancel"
click button "Yes"
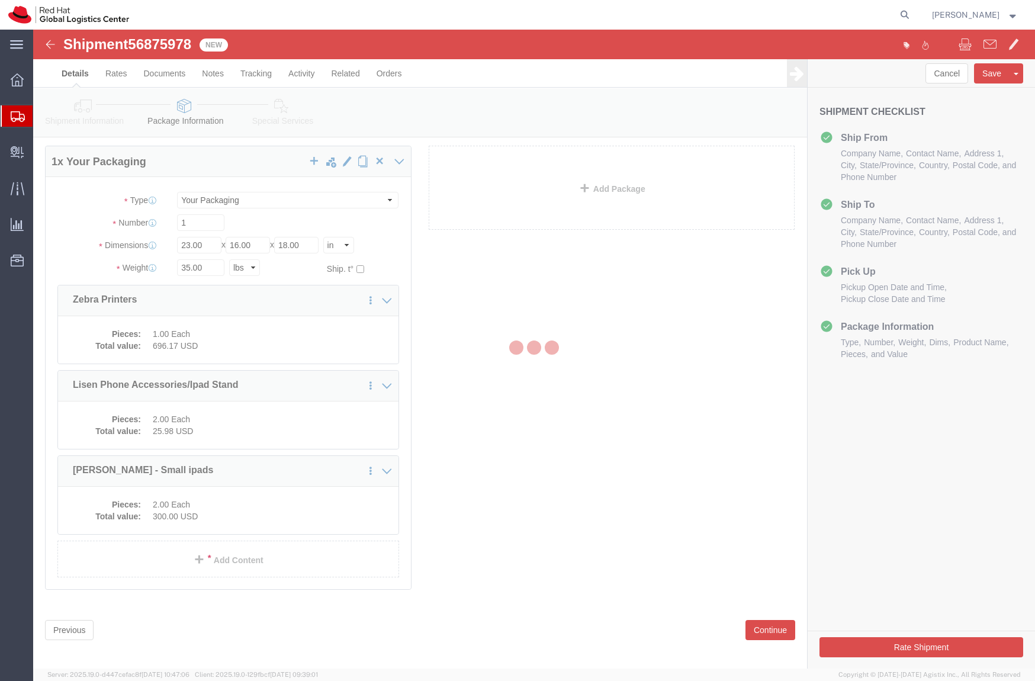
scroll to position [0, 0]
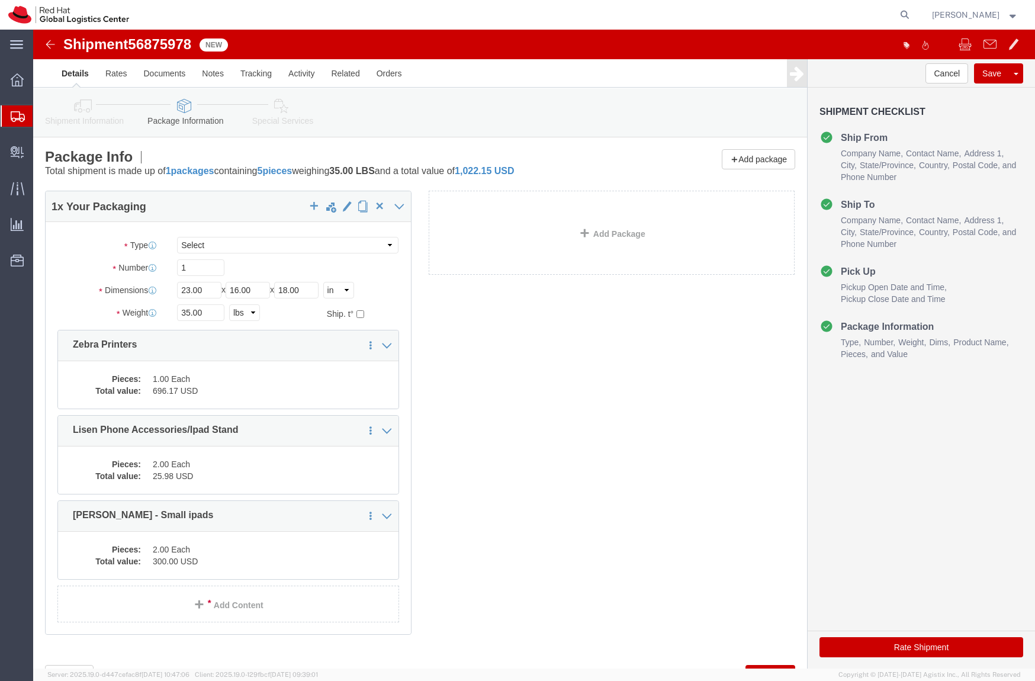
click icon
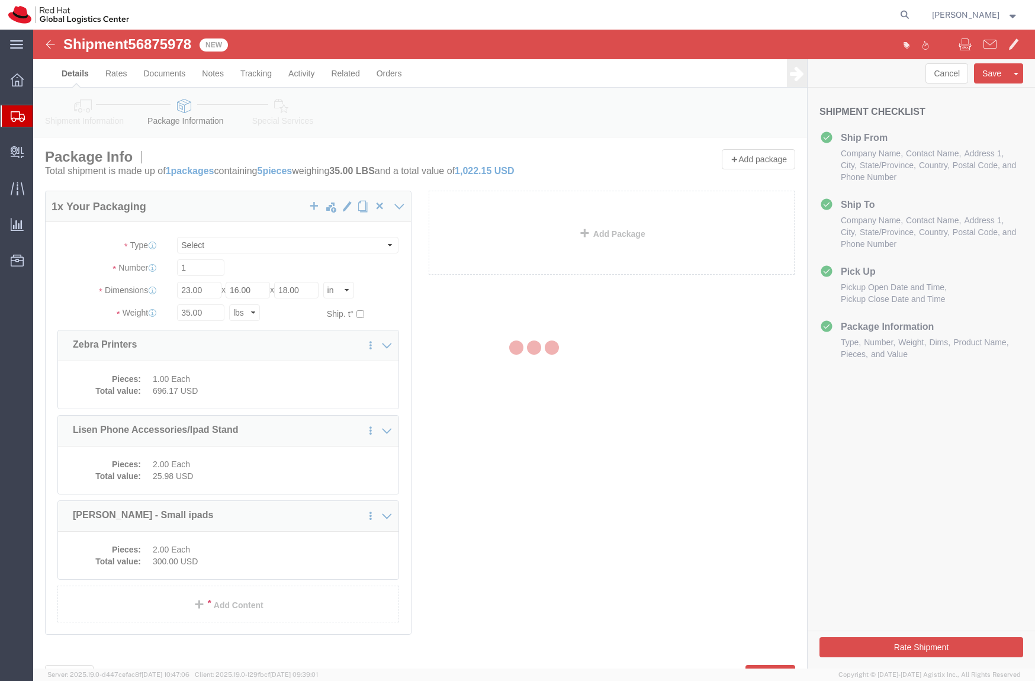
select select
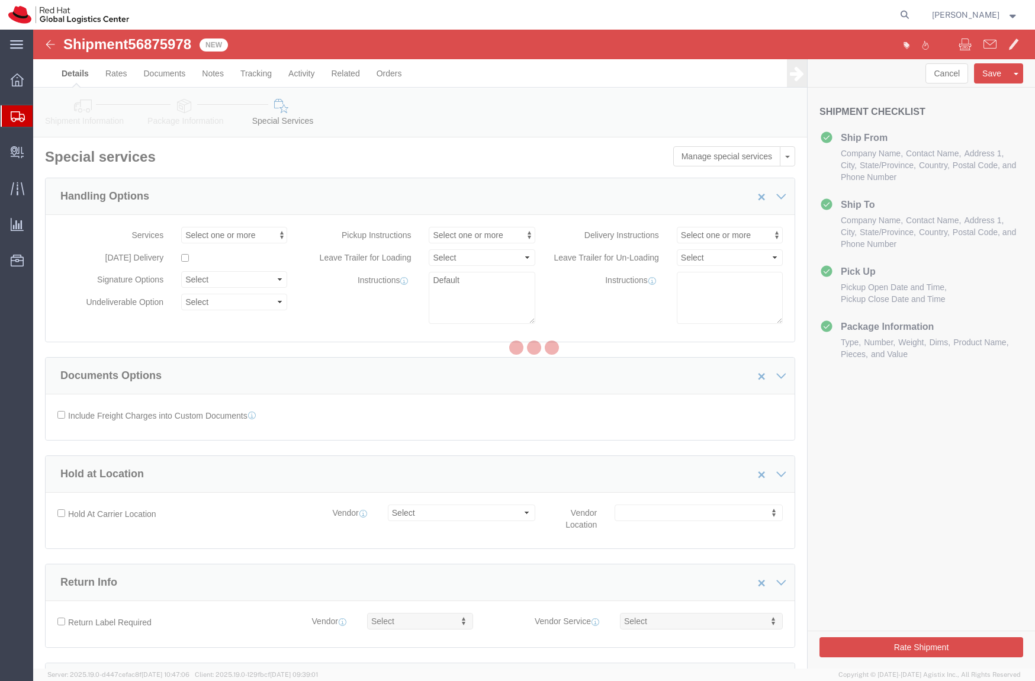
select select "COSTCENTER"
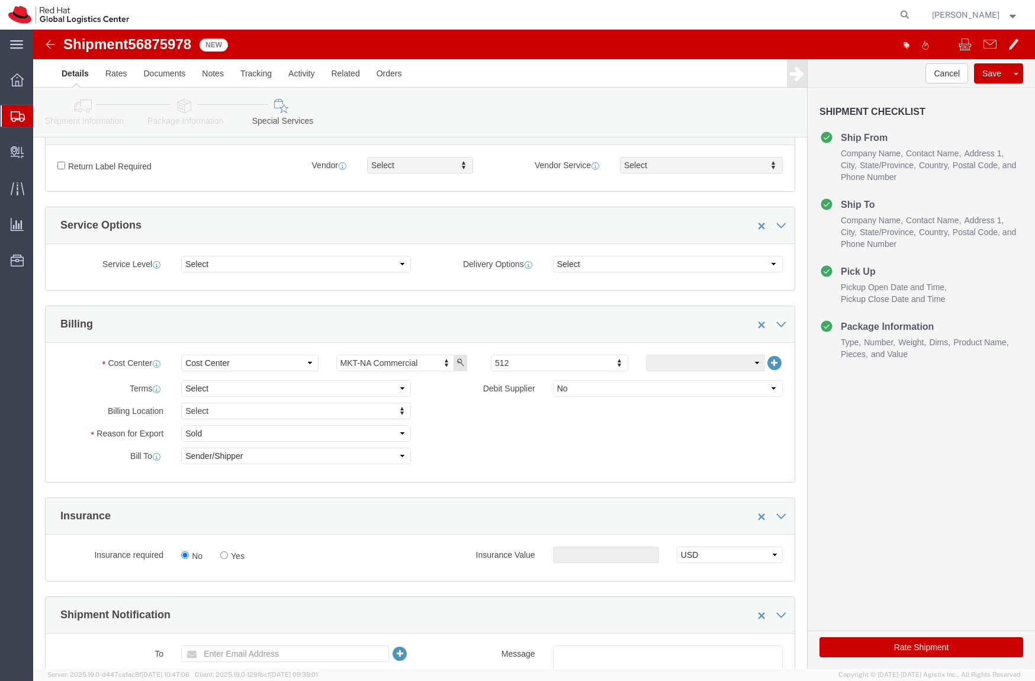
scroll to position [476, 0]
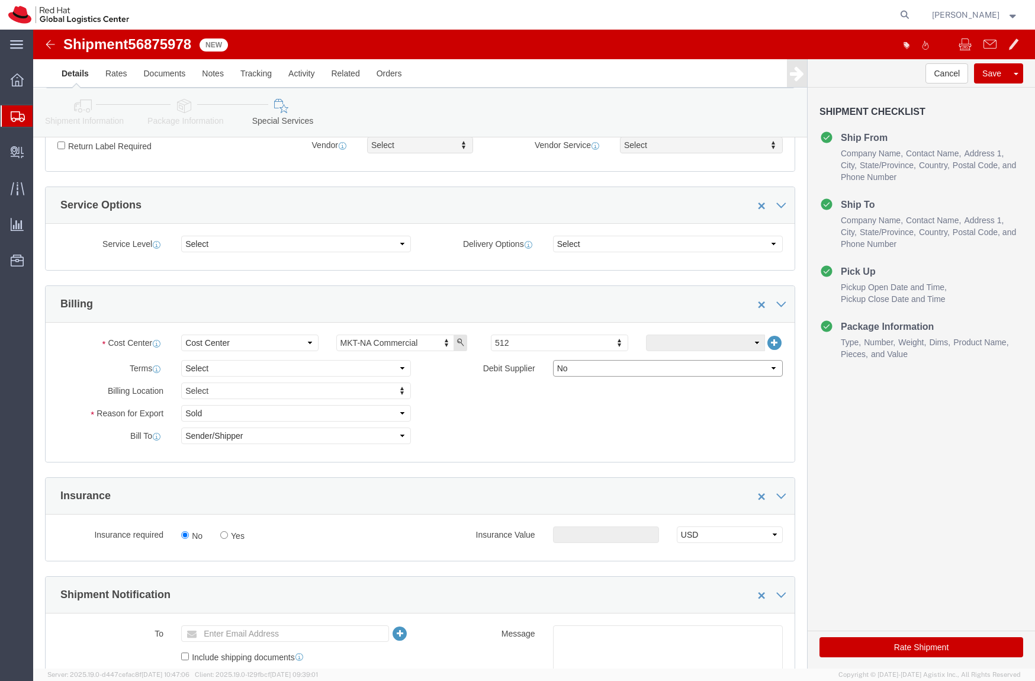
click select "Select Yes No"
click div "Shipment Information Package Information Special Services"
click link "Shipment Information"
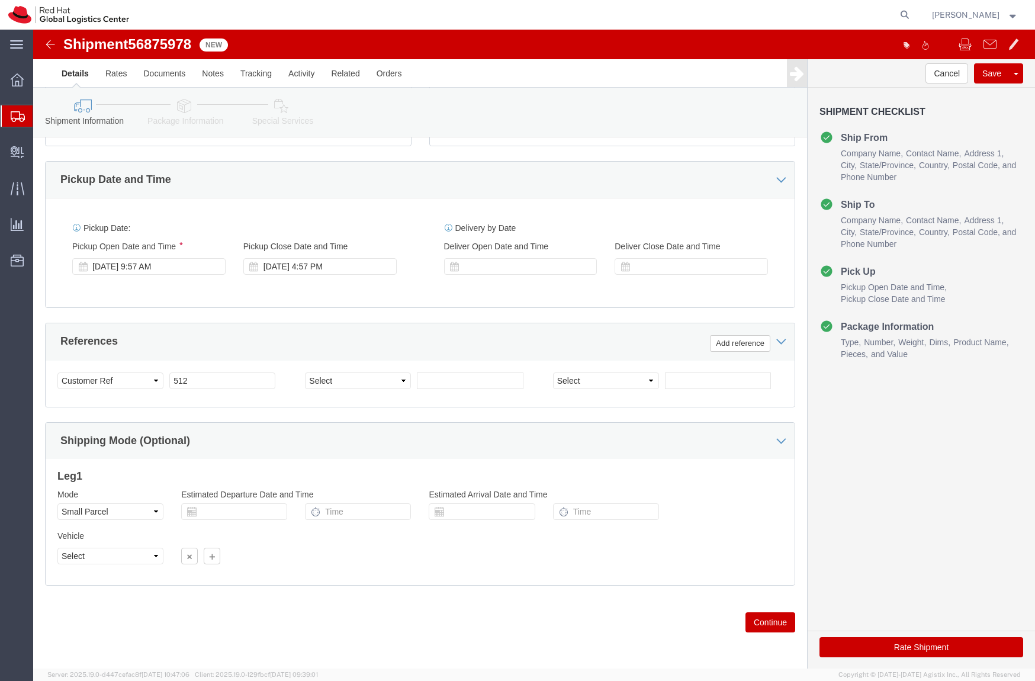
scroll to position [381, 0]
click button "Rate Shipment"
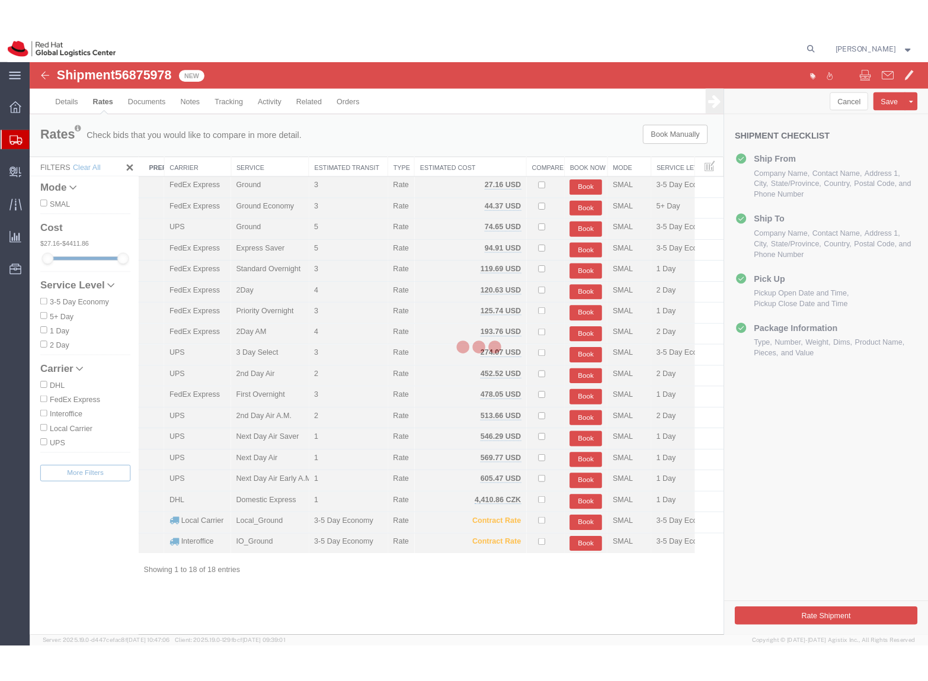
scroll to position [0, 0]
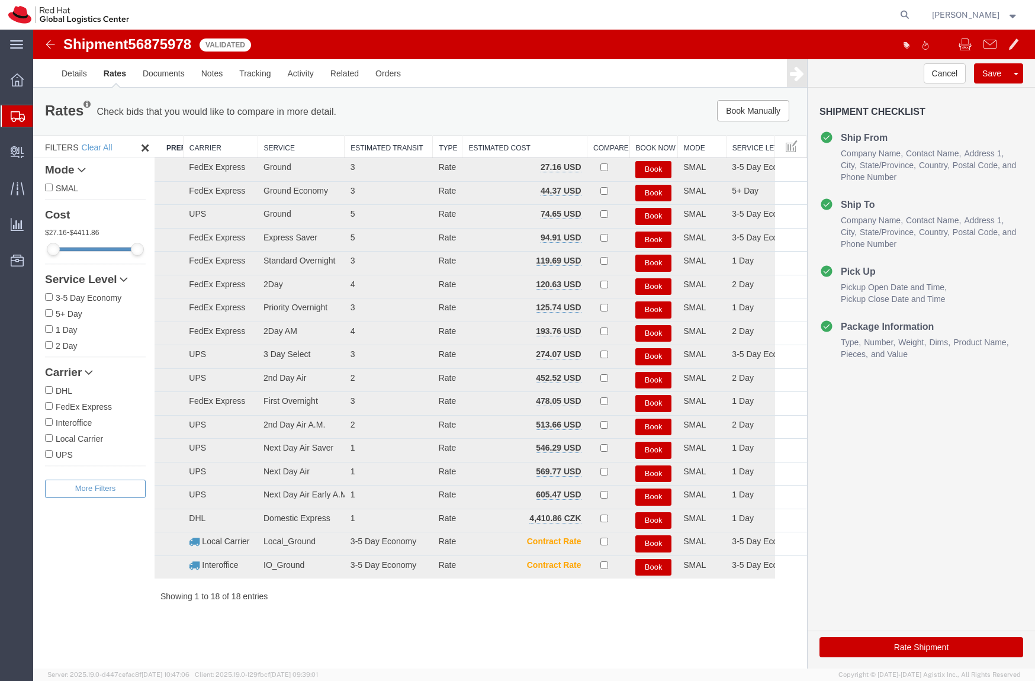
click at [874, 88] on div "Shipment Checklist Ship From Company Name Contact Name Address 1 City State/Pro…" at bounding box center [921, 243] width 227 height 310
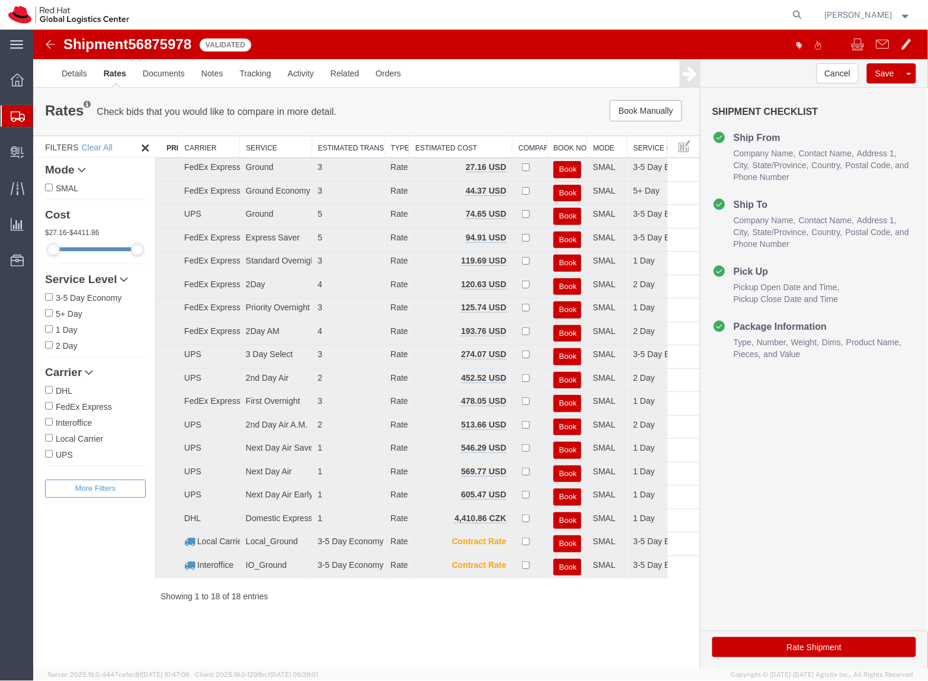
click at [482, 633] on div "Shipment 56875978 18 of 18 Validated Details Rates Documents Notes Tracking Act…" at bounding box center [480, 349] width 894 height 640
click at [561, 285] on button "Book" at bounding box center [567, 286] width 28 height 17
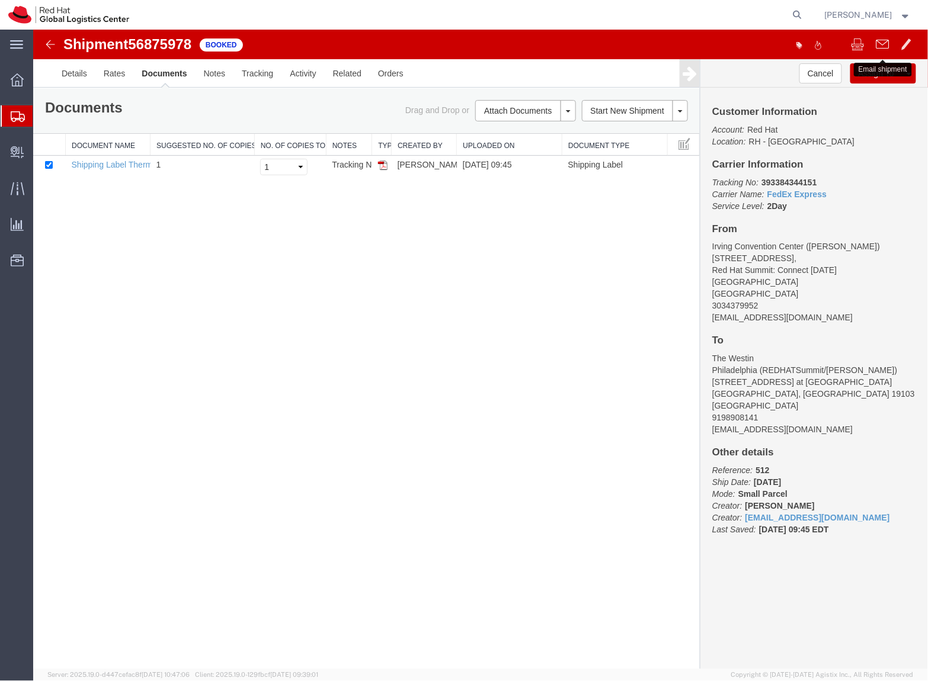
click at [872, 42] on button at bounding box center [881, 45] width 25 height 25
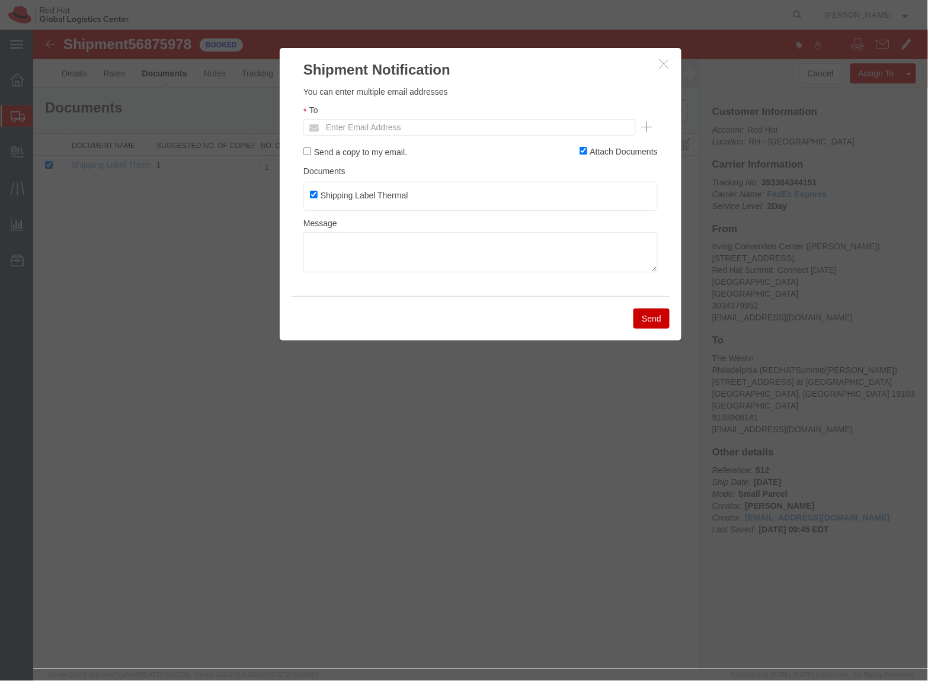
click at [391, 146] on label "Send a copy to my email." at bounding box center [355, 151] width 104 height 13
click at [310, 147] on input "Send a copy to my email." at bounding box center [307, 151] width 8 height 8
checkbox input "true"
click at [407, 116] on div "To Enter Email Address" at bounding box center [480, 119] width 354 height 32
click at [396, 123] on input "text" at bounding box center [388, 126] width 139 height 15
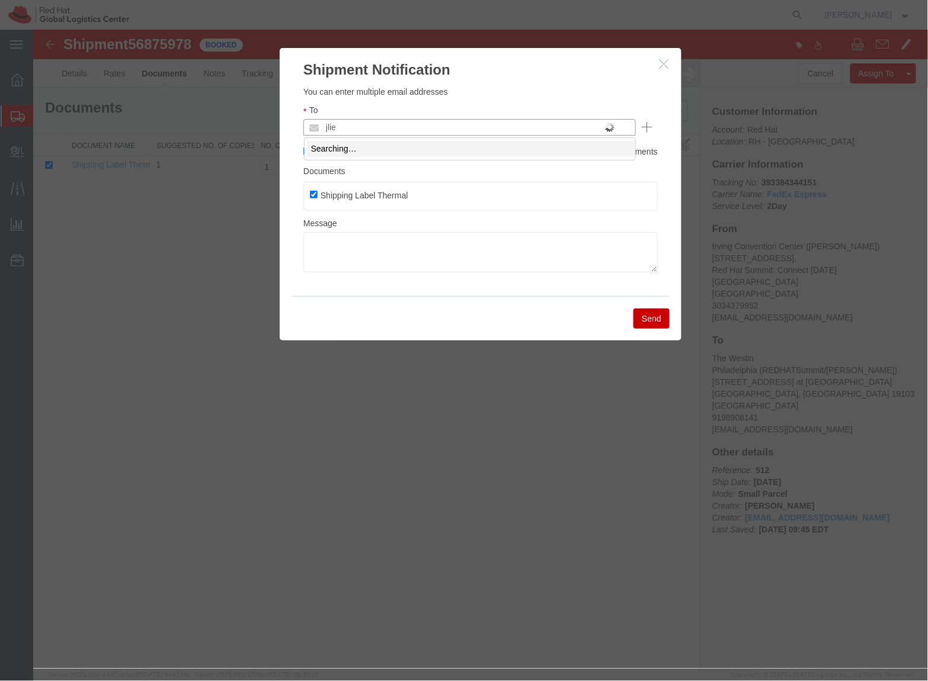
type input "jlien"
type input "jlien@redhat.com"
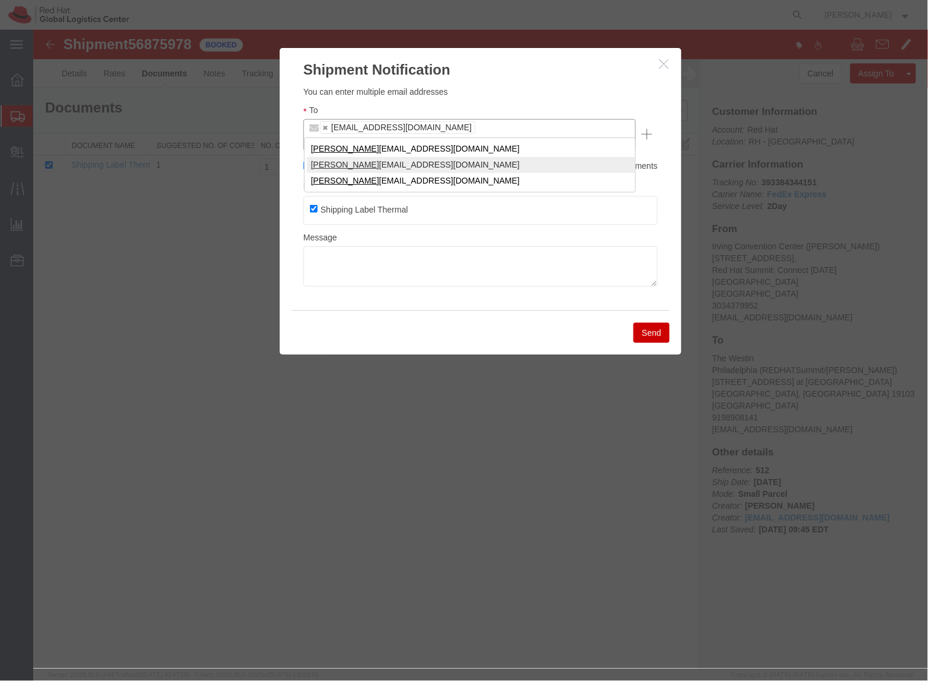
type input "lisa"
type input "jlien@redhat.com,lisaha@redhat.com"
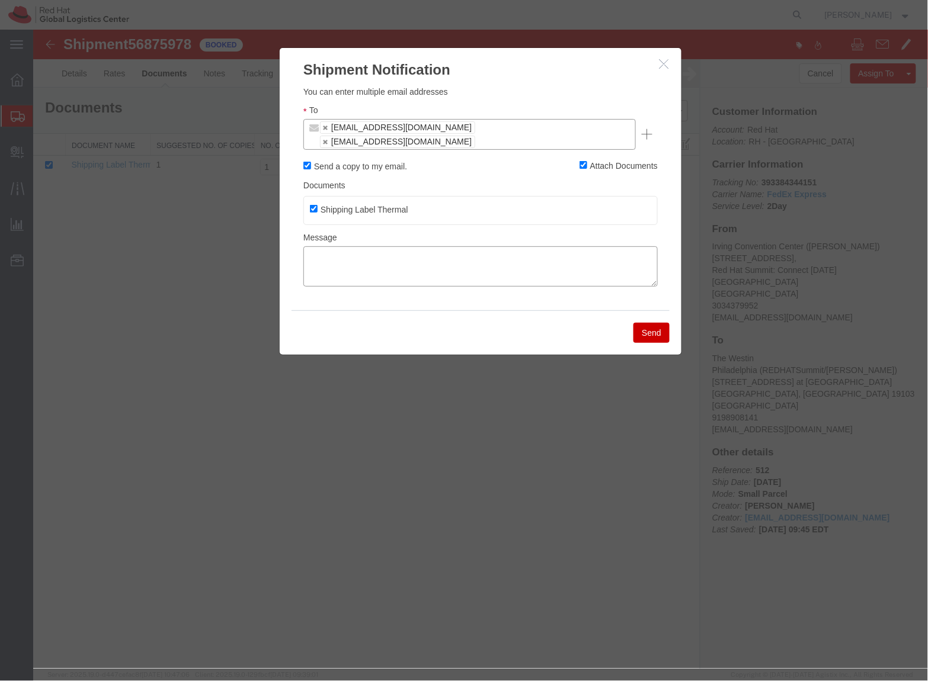
click at [402, 249] on textarea at bounding box center [480, 266] width 354 height 40
click at [450, 246] on textarea "Hi all. I noticed that there was" at bounding box center [480, 266] width 354 height 40
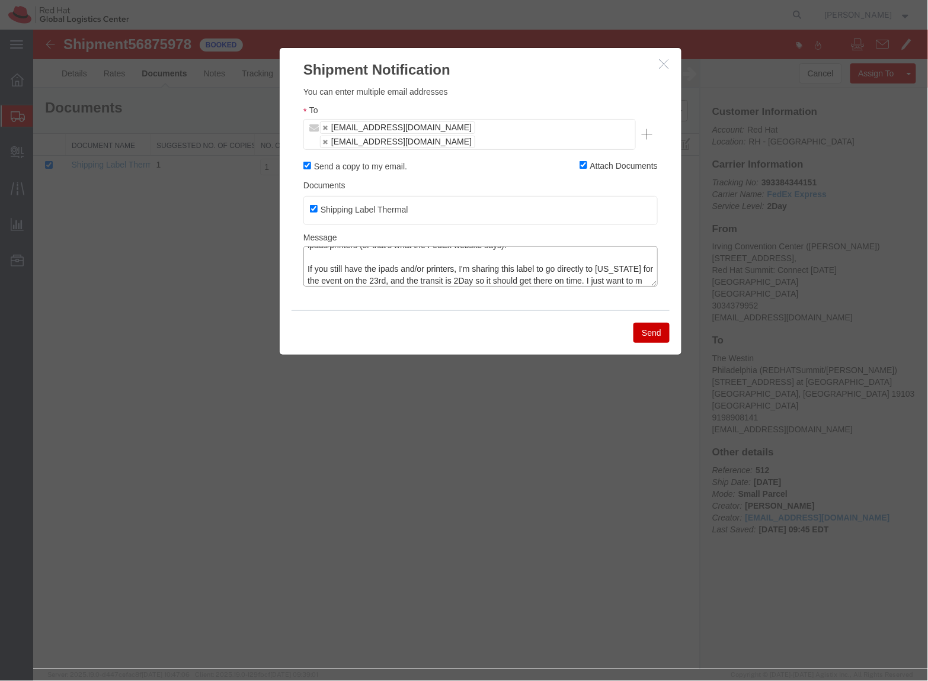
scroll to position [33, 0]
click at [616, 256] on textarea "Hi all. I noticed that for the return label we provided, there has been no move…" at bounding box center [480, 266] width 354 height 40
click at [609, 256] on textarea "Hi all. I noticed that for the return label we provided, there has been no move…" at bounding box center [480, 266] width 354 height 40
click at [570, 265] on textarea "Hi all. I noticed that for the return label we provided, there has been no move…" at bounding box center [480, 266] width 354 height 40
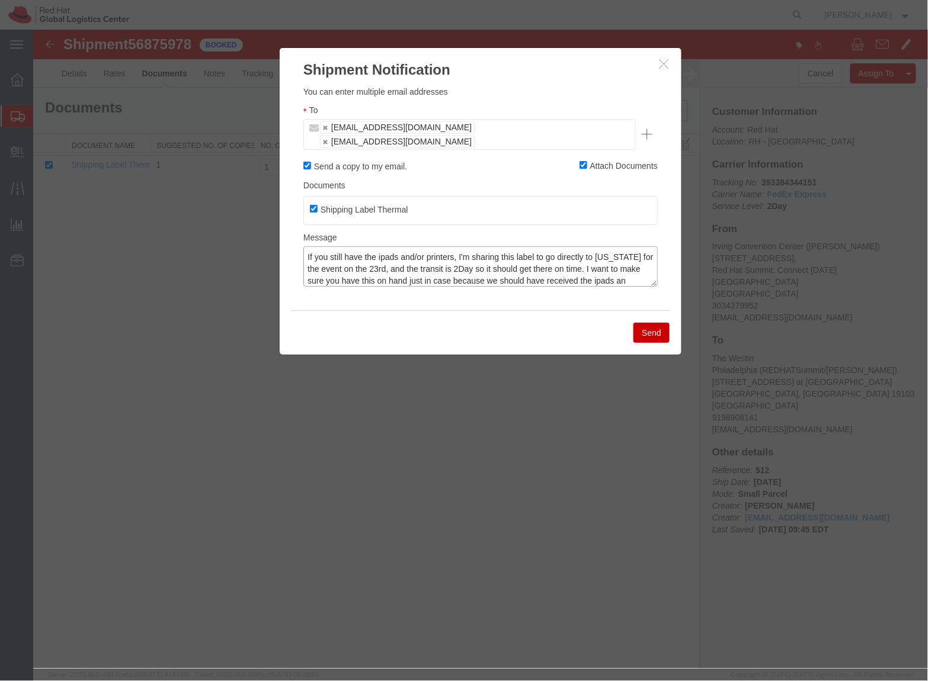
scroll to position [45, 0]
type textarea "Hi all. I noticed that for the return label we provided, there has been no move…"
click at [663, 322] on button "Send" at bounding box center [651, 332] width 36 height 20
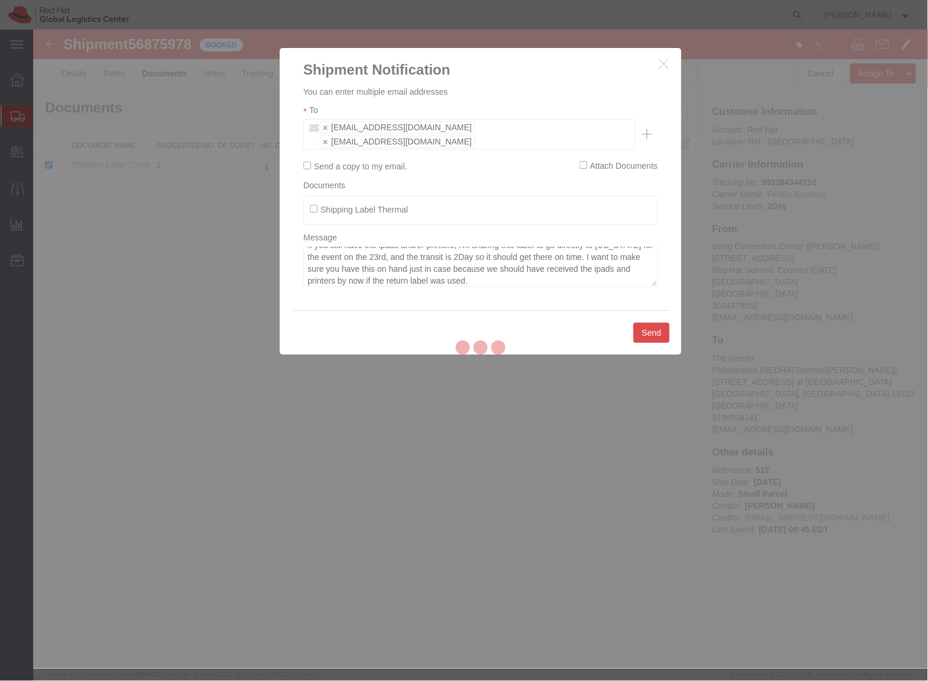
checkbox input "false"
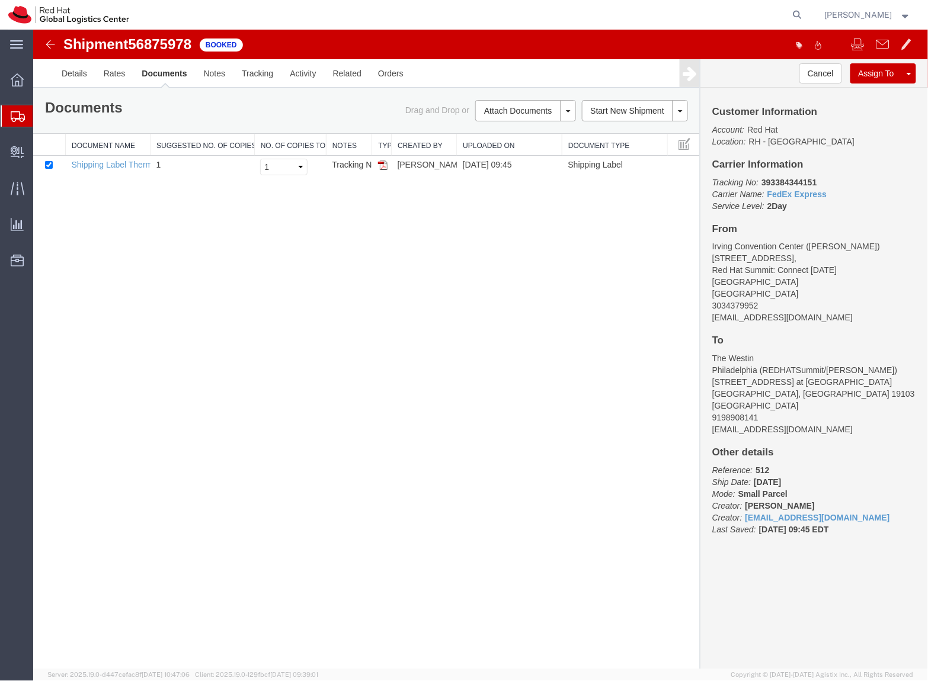
click at [538, 332] on div "Shipment 56875978 1 of 1 Booked Details Rates Documents Notes Tracking Activity…" at bounding box center [480, 349] width 894 height 640
click at [0, 0] on span "Create Shipment" at bounding box center [0, 0] width 0 height 0
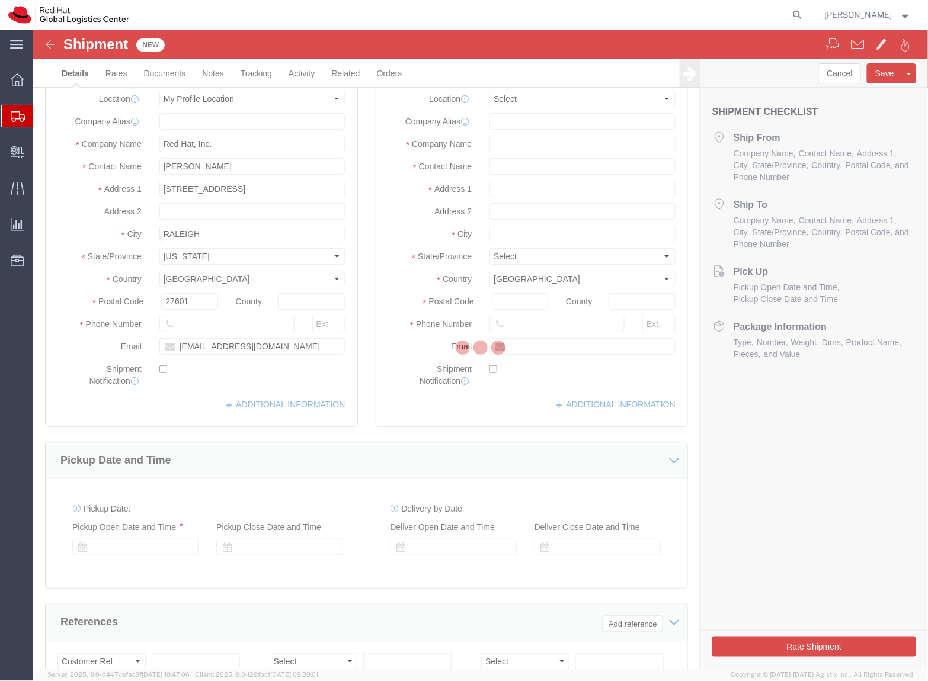
select select "MYPROFILE"
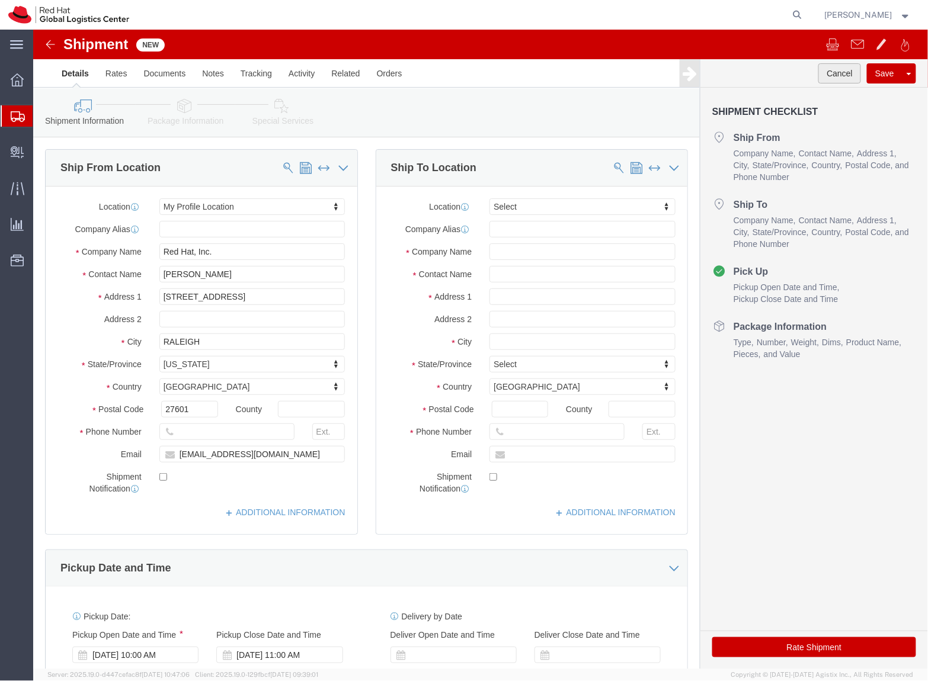
click button "Cancel"
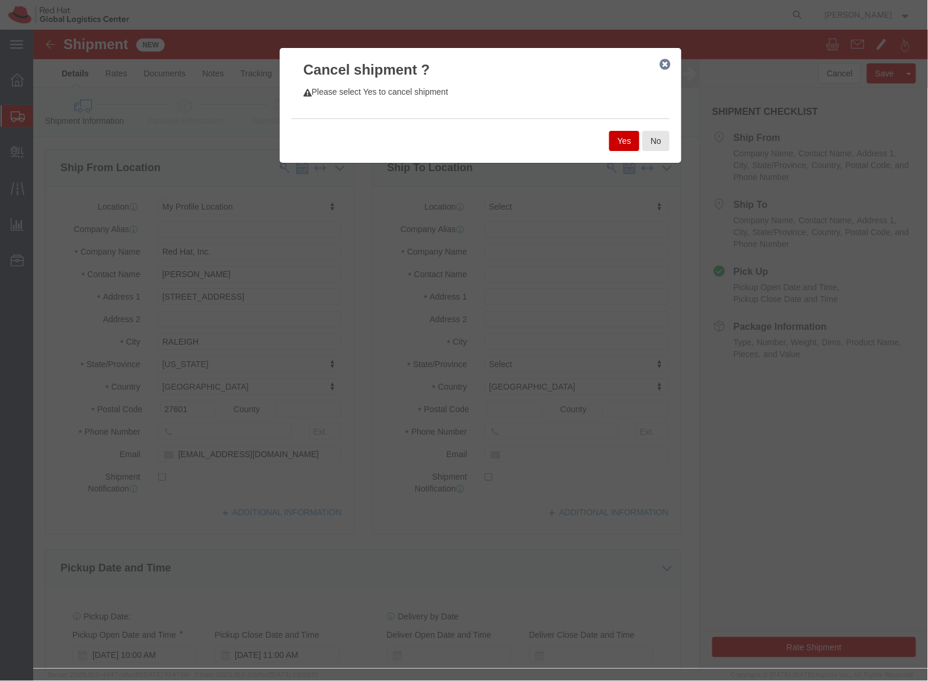
click button "Yes"
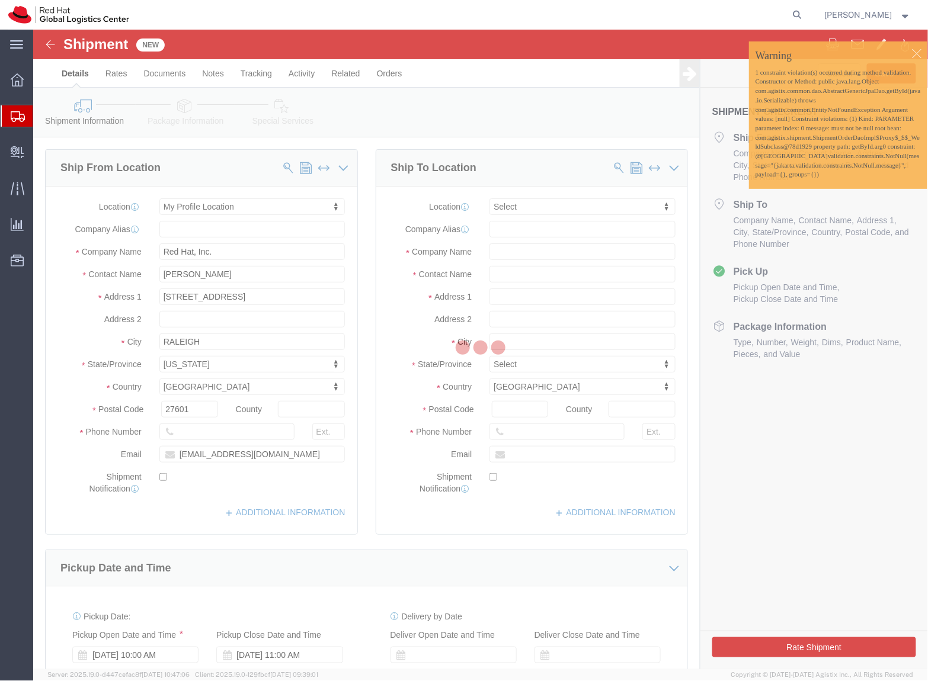
select select "MYPROFILE"
type input "Red Hat, Inc."
type input "[PERSON_NAME]"
type input "100 East Davie Street"
type input "RALEIGH"
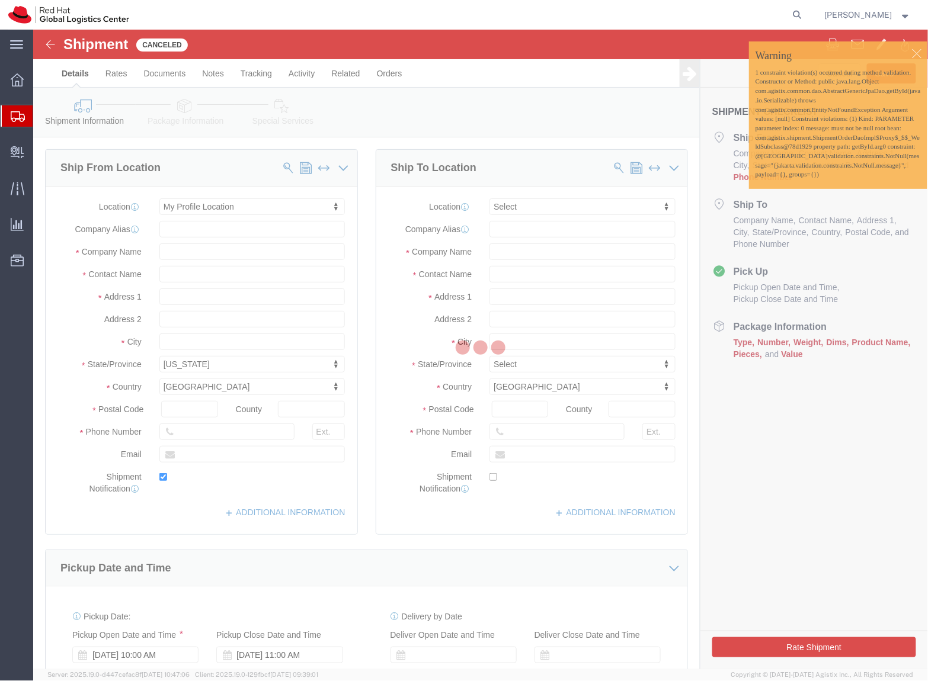
select select "NC"
type input "27601"
type input "solee@redhat.com"
checkbox input "true"
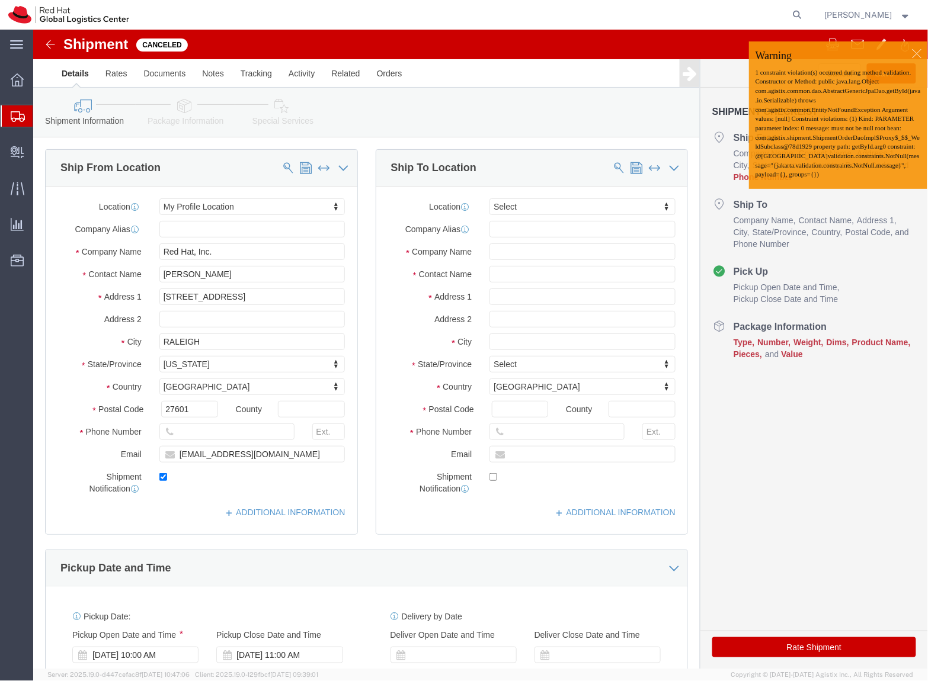
click at [0, 0] on span "Shipment Manager" at bounding box center [0, 0] width 0 height 0
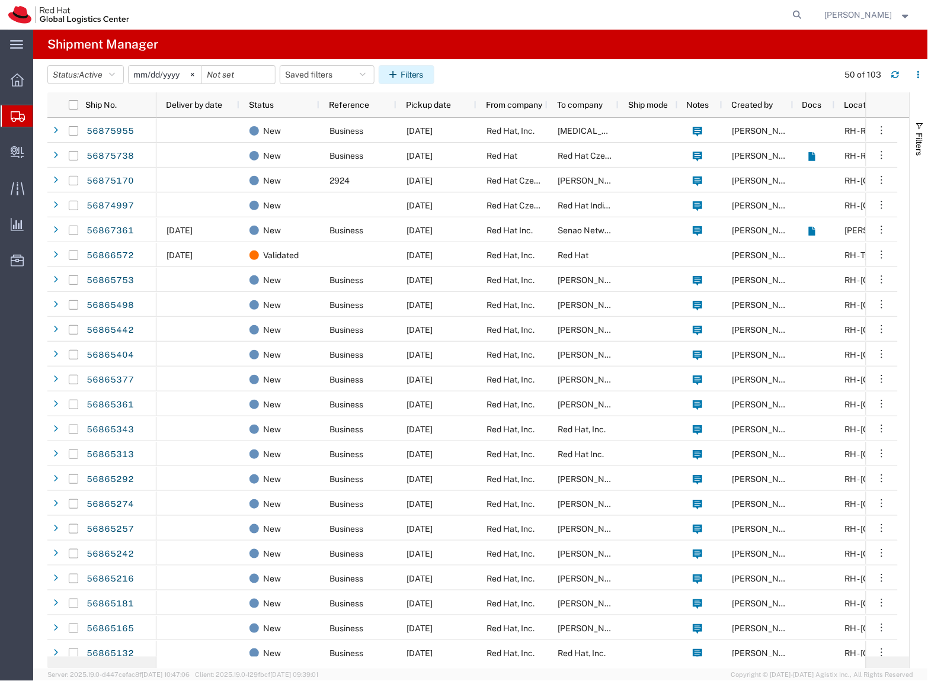
click at [409, 77] on button "Filters" at bounding box center [406, 74] width 56 height 19
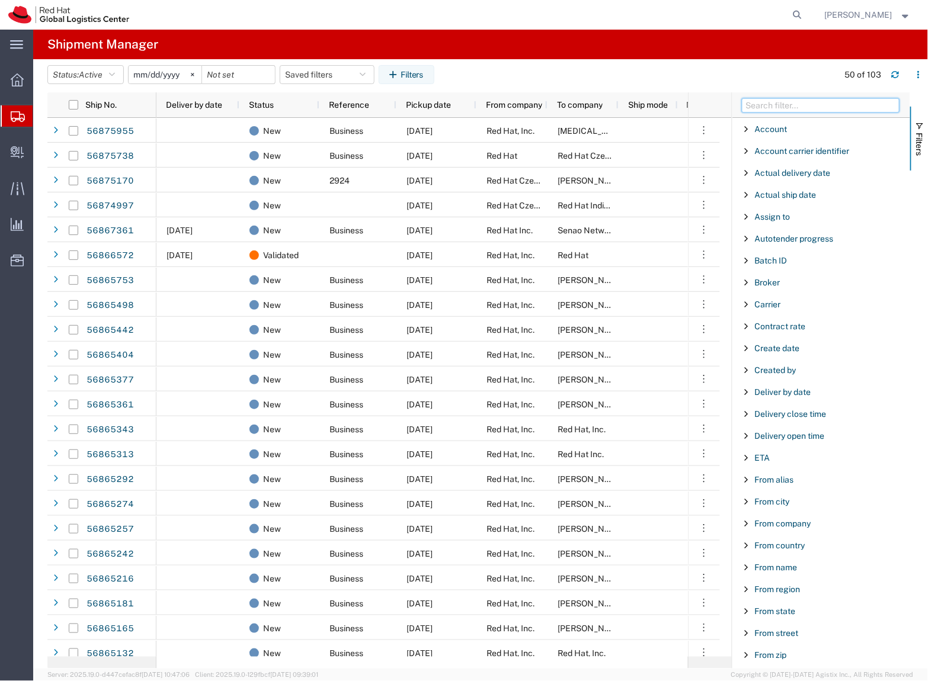
click at [819, 102] on input "Filter Columns Input" at bounding box center [821, 105] width 158 height 14
type input "tracking"
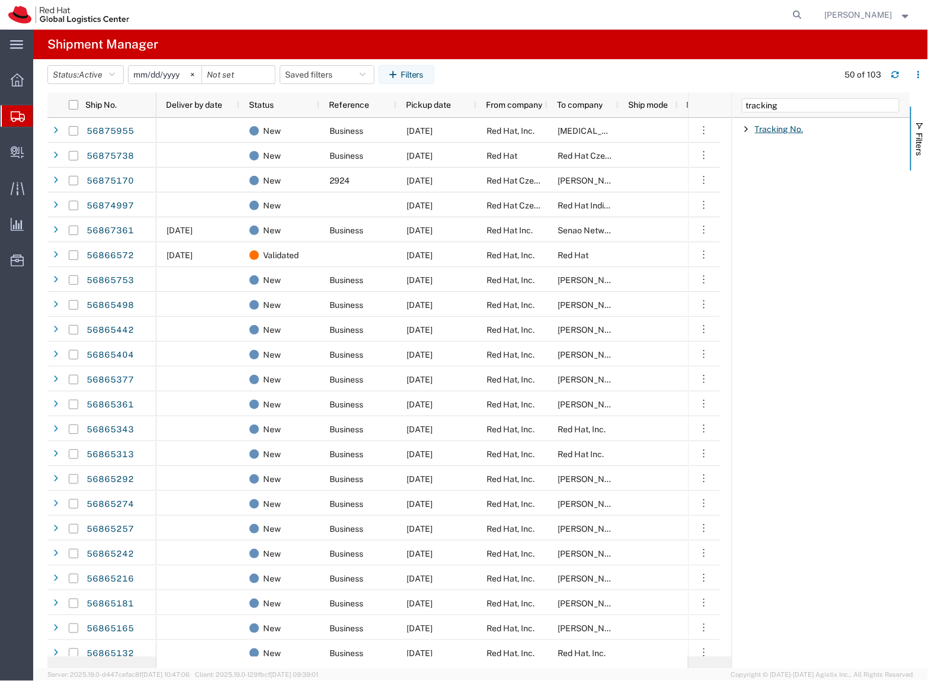
click at [762, 131] on span "Tracking No." at bounding box center [779, 128] width 49 height 9
type input "393028804186"
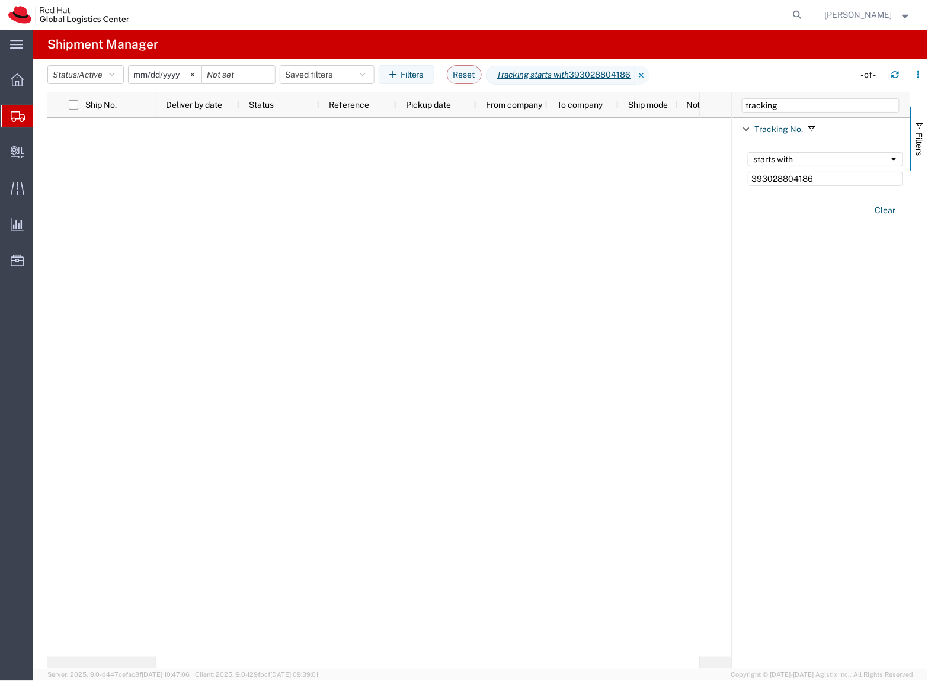
click at [564, 277] on div at bounding box center [427, 387] width 543 height 539
click at [84, 81] on button "Status: Active" at bounding box center [85, 74] width 76 height 19
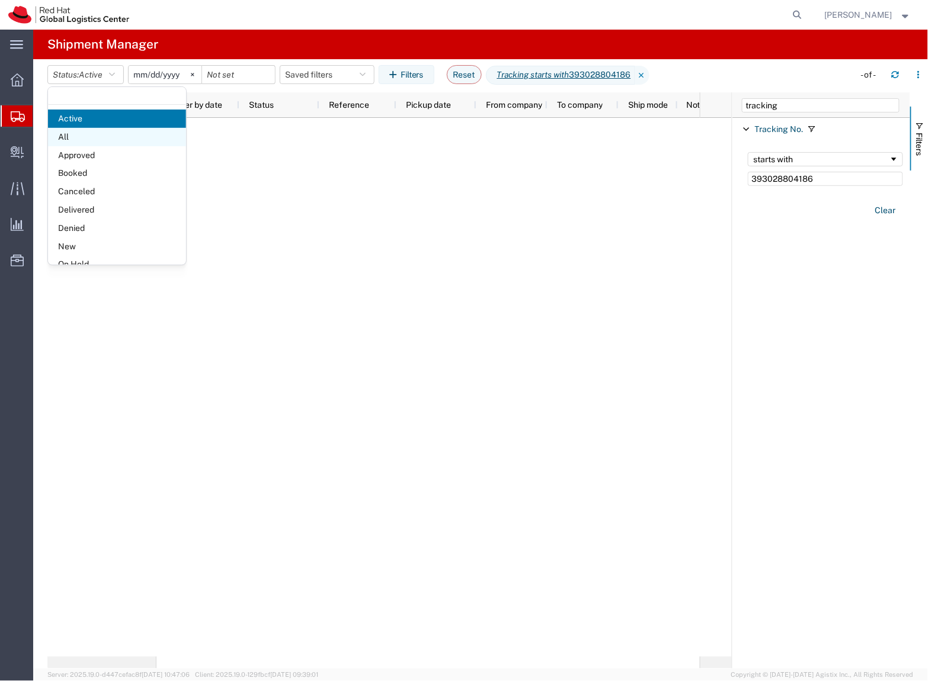
click at [94, 134] on span "All" at bounding box center [117, 137] width 138 height 18
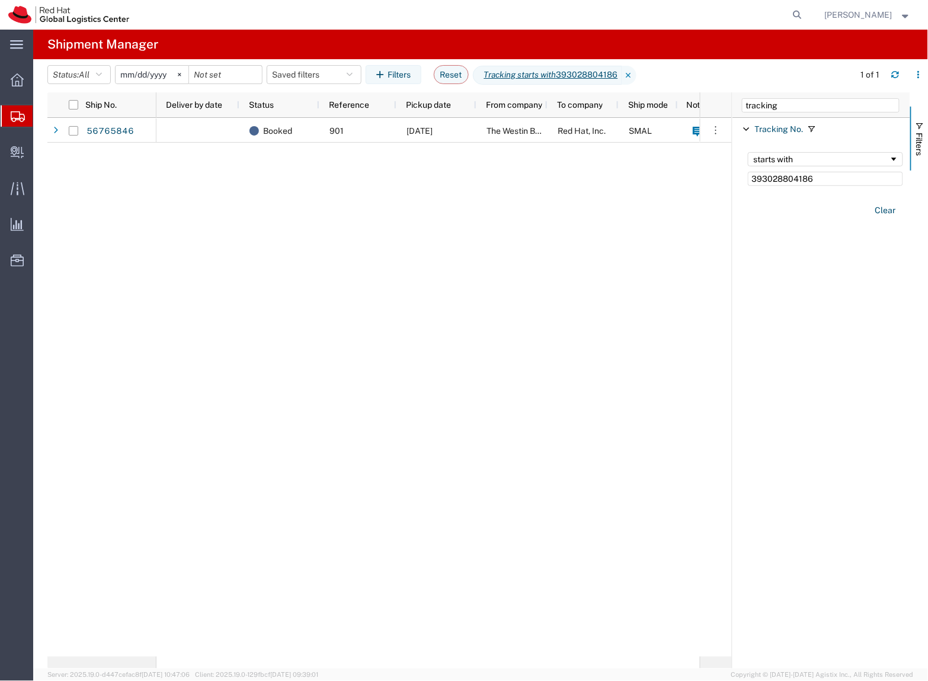
click at [481, 303] on div "Booked 901 09/18/2025 The Westin Bellevue Red Hat, Inc. SMAL Soojung Mansberger" at bounding box center [427, 387] width 543 height 539
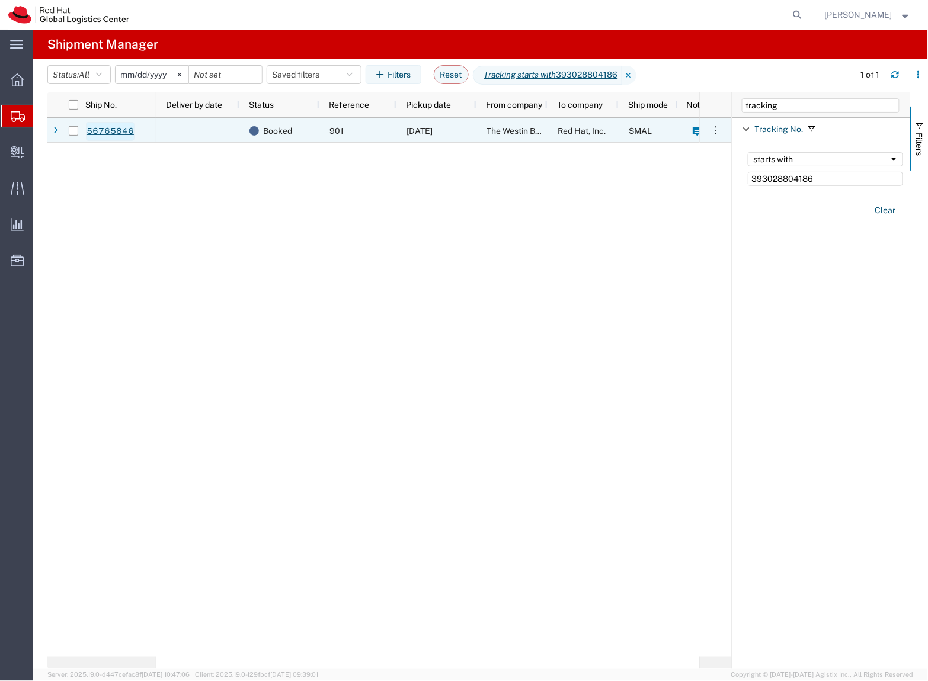
click at [95, 133] on link "56765846" at bounding box center [110, 131] width 49 height 19
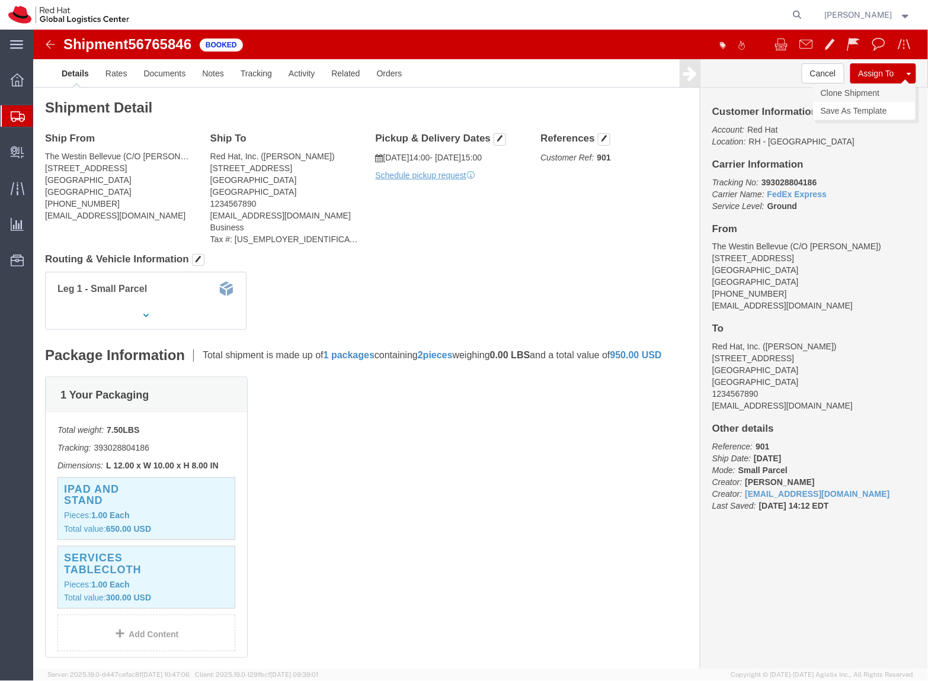
click link "Clone Shipment"
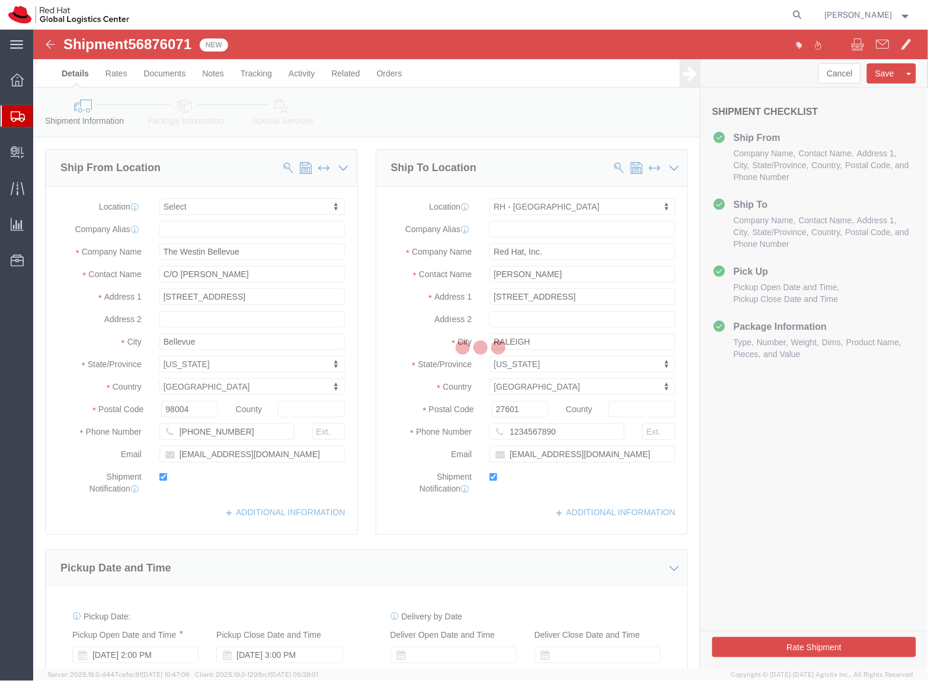
select select
select select "38014"
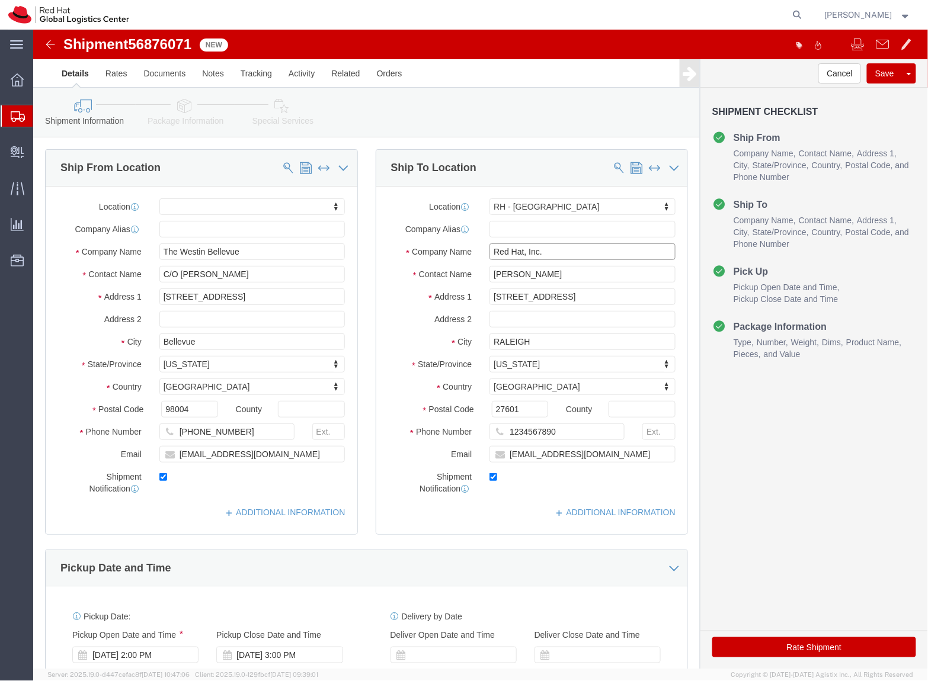
click input "Red Hat, Inc."
type input "The Westin Philadelphia"
click div "Location RH - Raleigh My Profile Location RH - Amsterdam - MSO RH - Amsterdam D…"
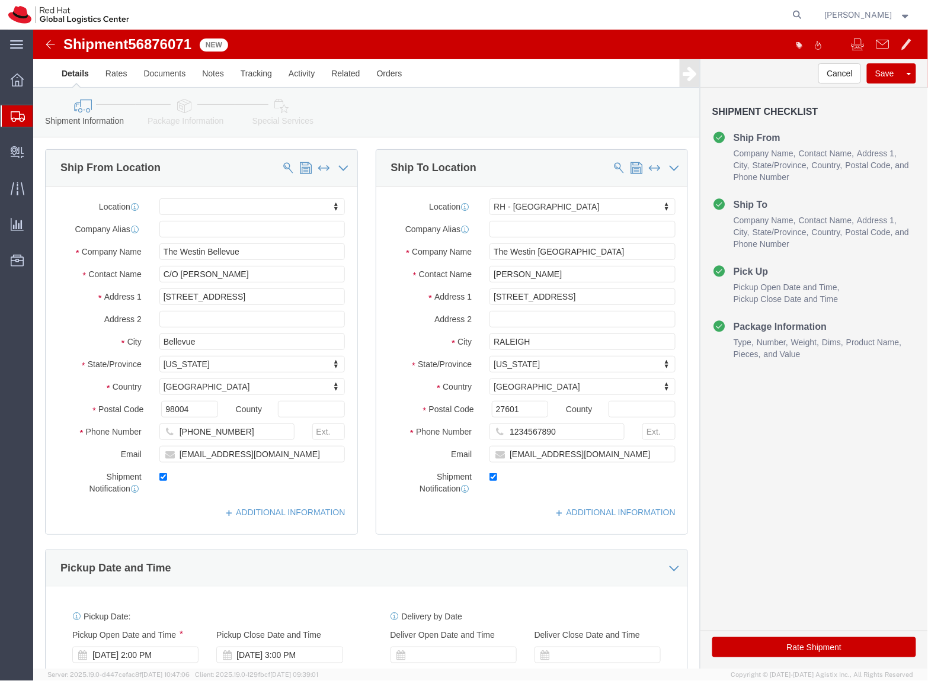
click div "Location RH - Raleigh My Profile Location RH - Amsterdam - MSO RH - Amsterdam D…"
click input "Kimberly Taft"
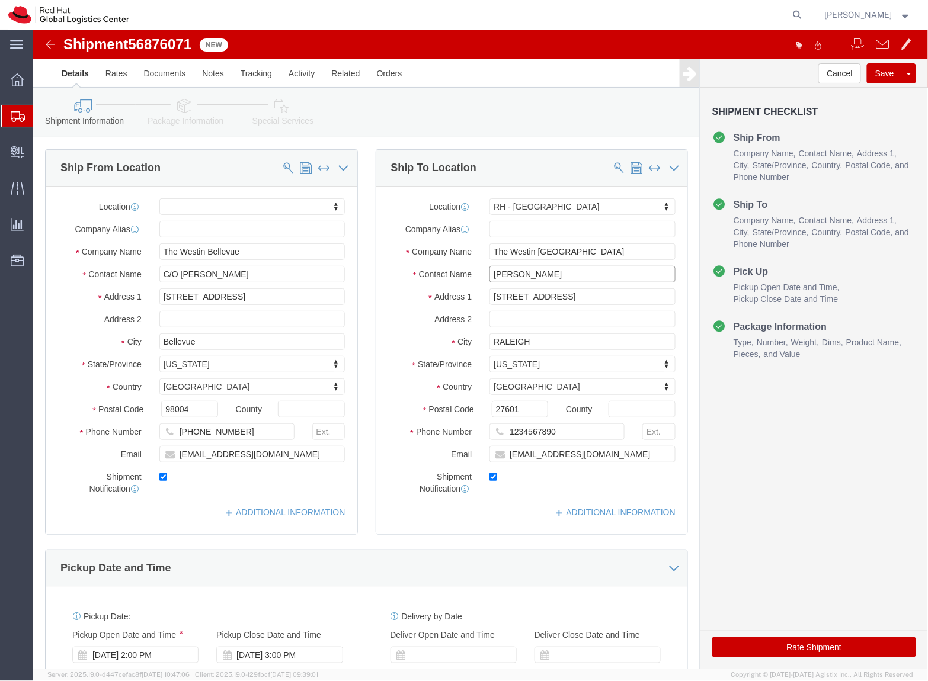
paste input "Red Hat Summit: Connect / Beth Koenig"
type input "Red Hat Summit: Connect / Beth Koenig"
click input "100 East Davie Street"
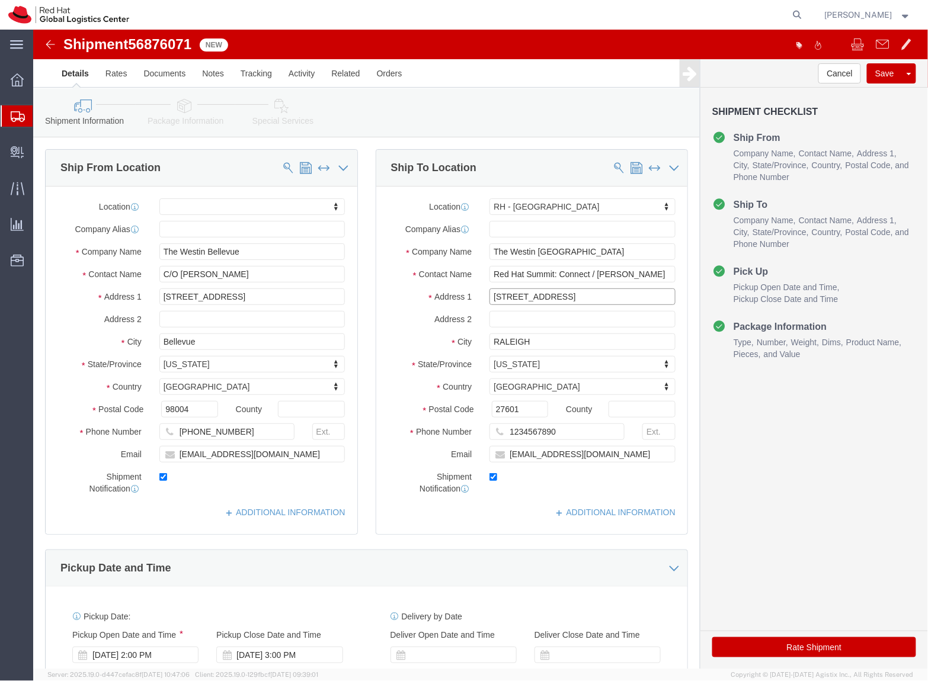
paste input "99 South 17th Street at Liberty Place"
type input "99 South 17th Street at Liberty Place"
select select
click input "RALEIGH"
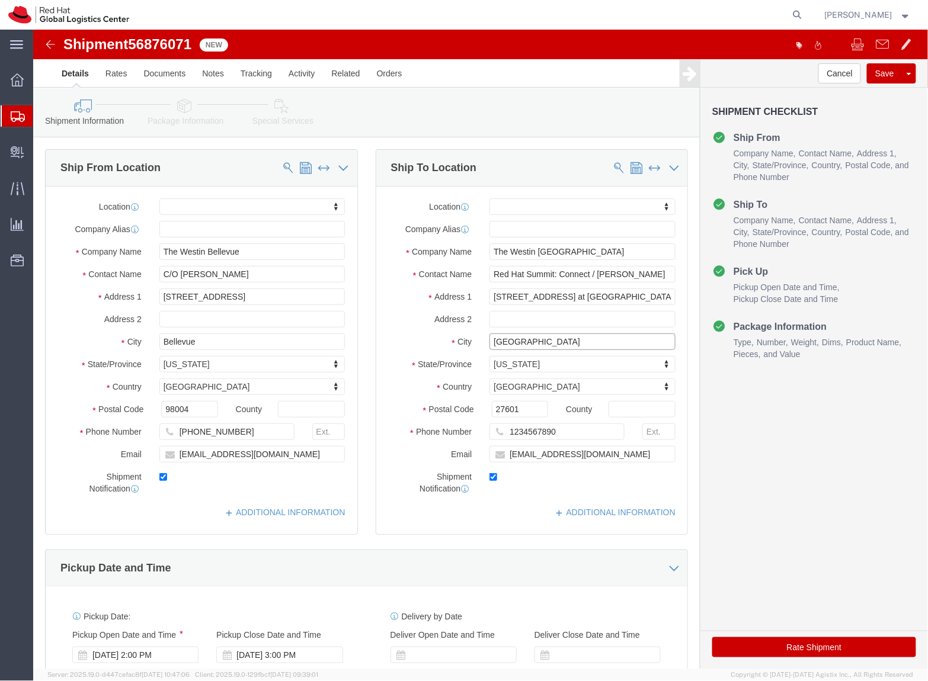
type input "Philadelphia"
select select
type input "P"
type input "Pen"
type input "Penn"
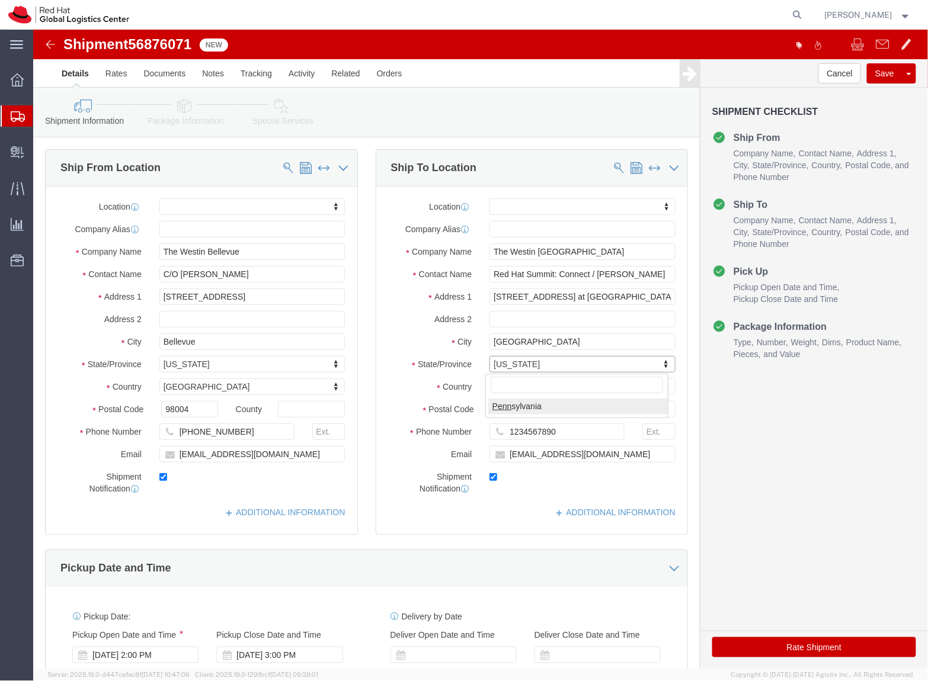
select select
select select "PA"
type input "19103"
select select
click link "Package Information"
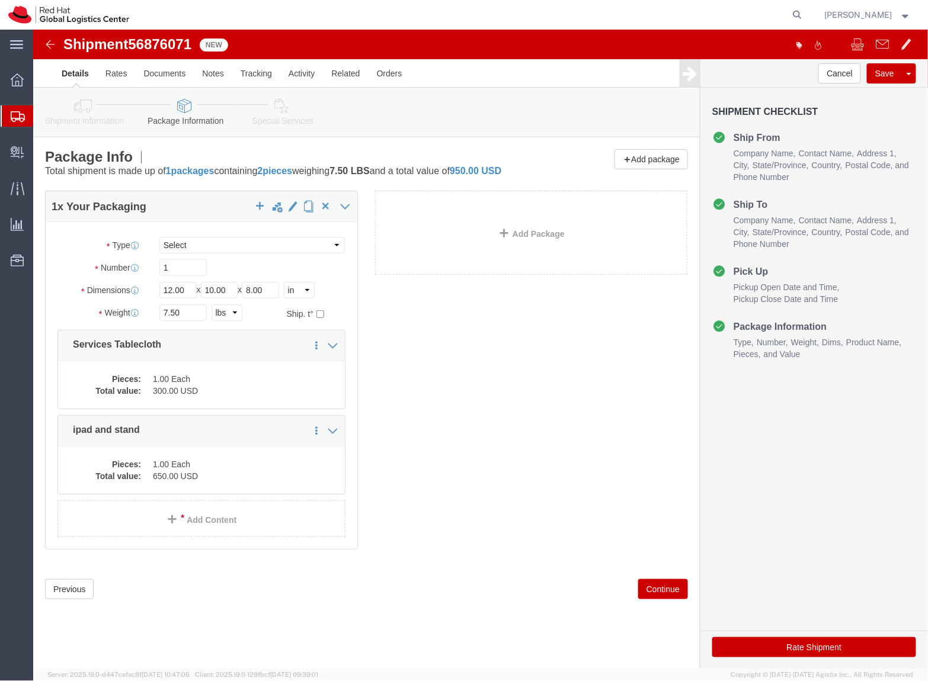
click div "1 x Your Packaging Package Type Select Case(s) Crate(s) Envelope Large Box Medi…"
click button "Rate Shipment"
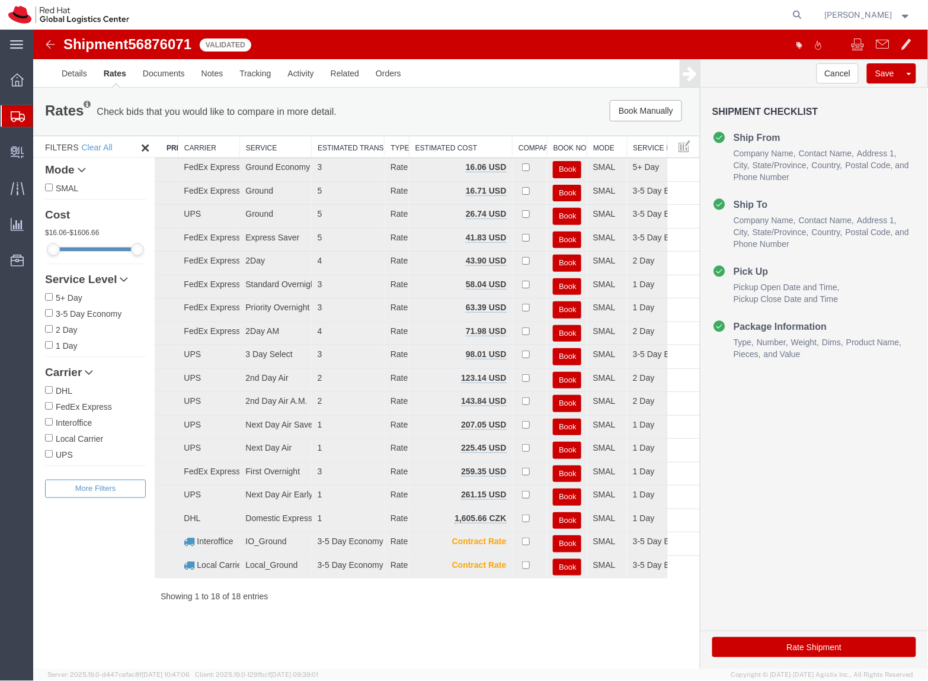
click at [509, 626] on div "Shipment 56876071 18 of 18 Validated Details Rates Documents Notes Tracking Act…" at bounding box center [480, 349] width 894 height 640
click at [564, 283] on button "Book" at bounding box center [566, 286] width 28 height 17
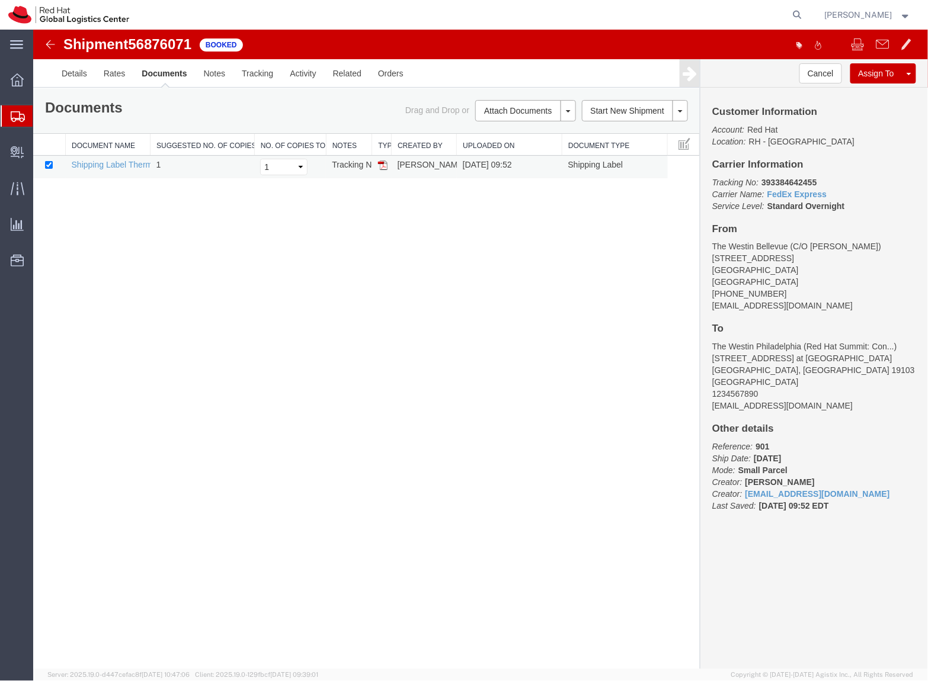
drag, startPoint x: 859, startPoint y: 40, endPoint x: 535, endPoint y: 158, distance: 345.3
click at [535, 158] on form "Shipment 56876071 1 of 1 Booked Mark as Hot Print shipment Details Rates Docume…" at bounding box center [480, 103] width 894 height 149
click at [125, 165] on link "Shipping Label Thermal" at bounding box center [115, 163] width 88 height 9
click at [612, 196] on div "Shipment 56876071 1 of 1 Booked Details Rates Documents Notes Tracking Activity…" at bounding box center [480, 349] width 894 height 640
click at [883, 48] on span at bounding box center [881, 43] width 13 height 14
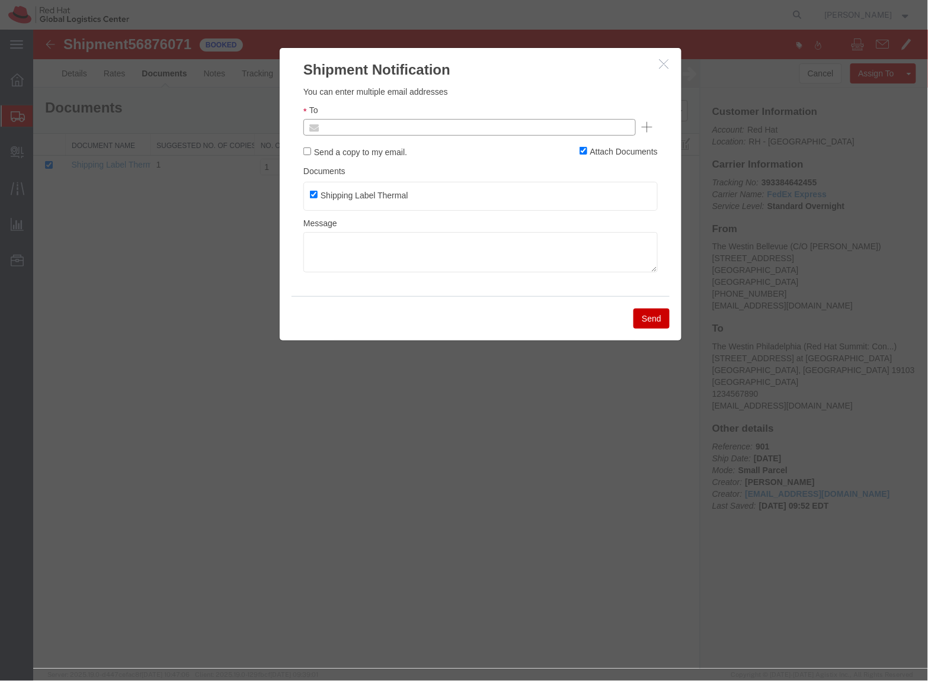
click at [410, 126] on input "text" at bounding box center [388, 126] width 139 height 15
type input "K"
type input "ktaft@redhat.com"
type input "Enter Email Address"
click at [361, 133] on ul "Enter Email Address" at bounding box center [469, 126] width 332 height 17
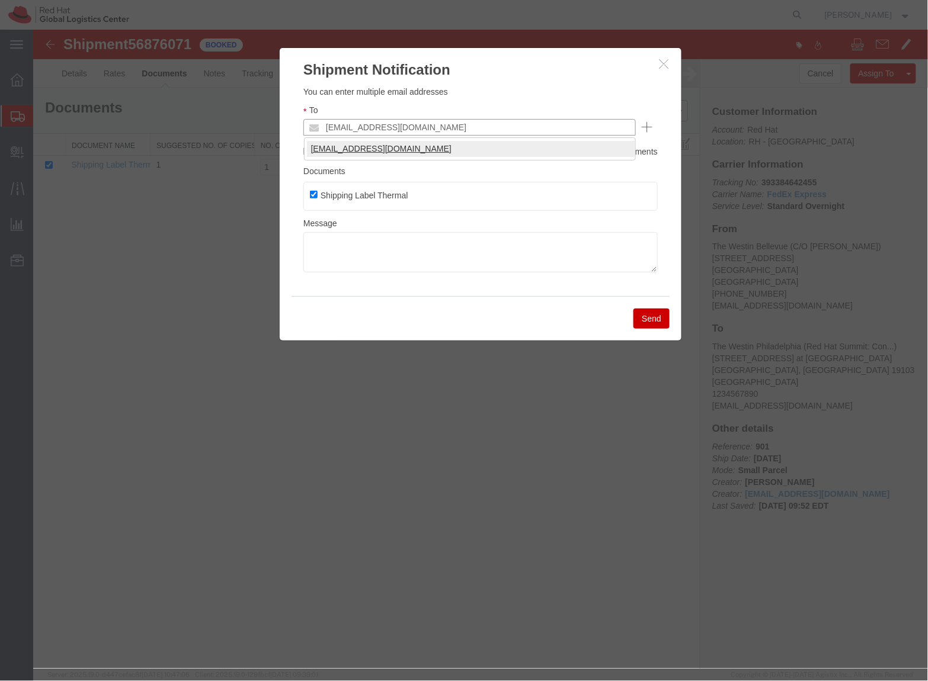
type input "ktaft@redhat.com"
click at [440, 131] on ul "ktaft@redhat.com" at bounding box center [469, 126] width 332 height 17
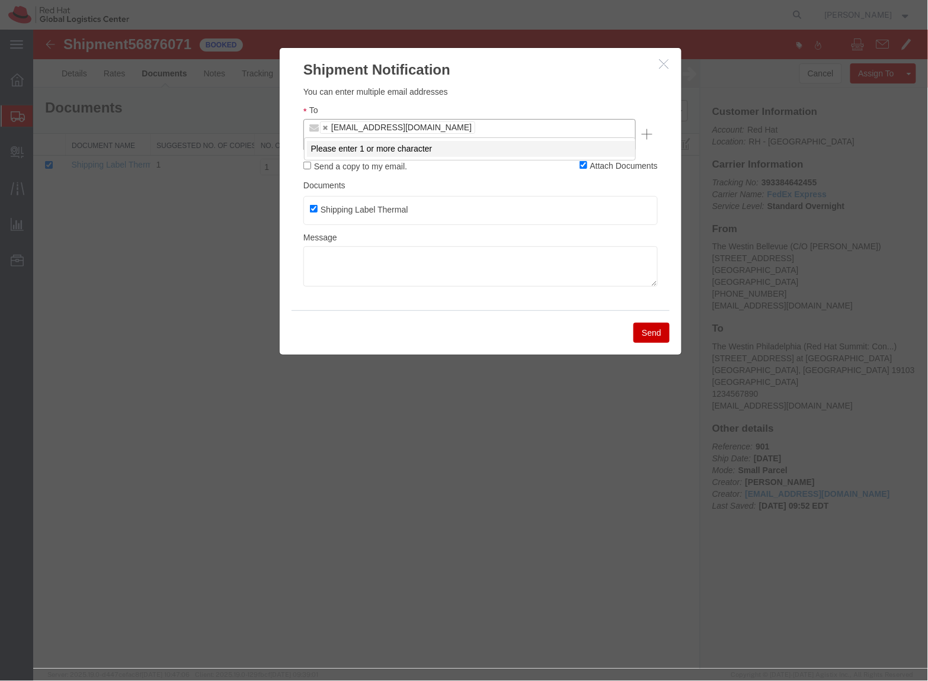
type input "n"
type input "jrapkine"
type input "ktaft@redhat.com,jrapkine@redhat.com"
click at [388, 258] on textarea at bounding box center [480, 266] width 354 height 40
type textarea "Hi All~"
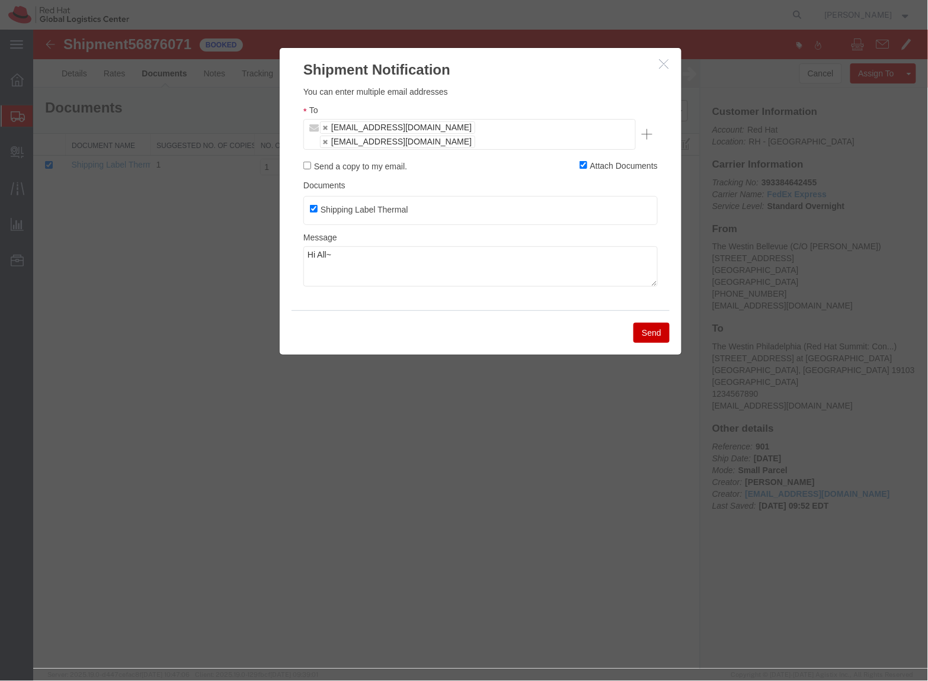
click at [338, 159] on label "Send a copy to my email." at bounding box center [355, 165] width 104 height 13
click at [310, 161] on input "Send a copy to my email." at bounding box center [307, 165] width 8 height 8
checkbox input "true"
click at [351, 253] on textarea "Hi All~" at bounding box center [480, 266] width 354 height 40
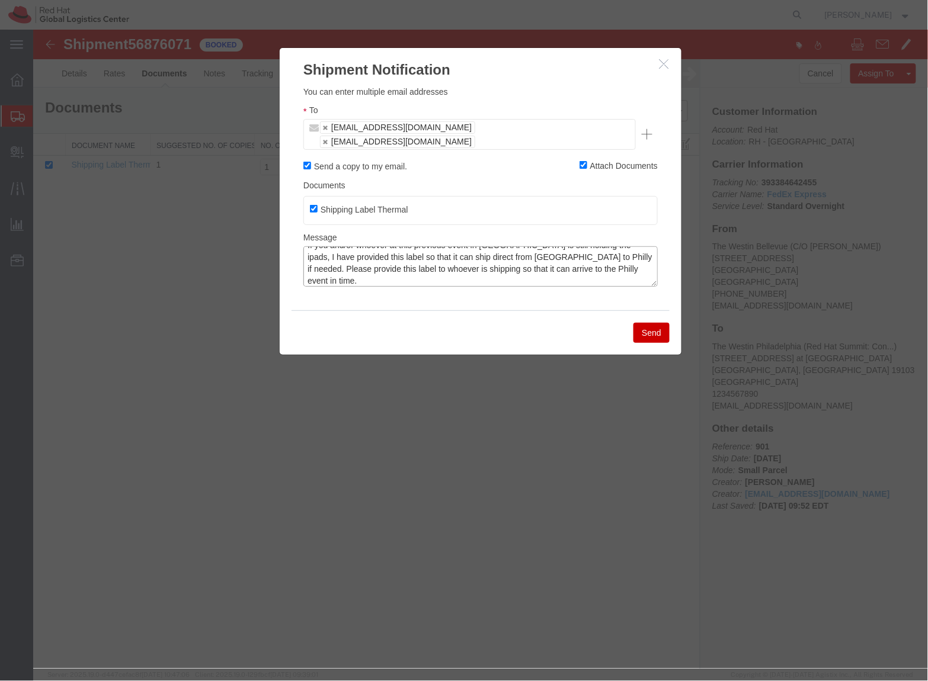
scroll to position [57, 0]
type textarea "Hi All~ I noticed that the return label I provided in the box with the shipment…"
click at [654, 327] on button "Send" at bounding box center [651, 332] width 36 height 20
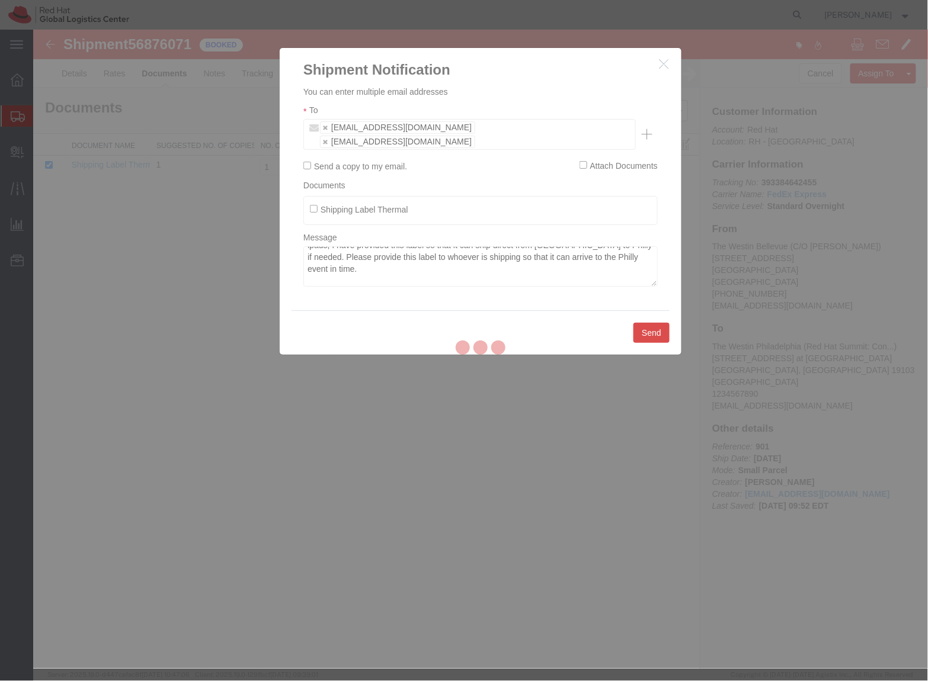
checkbox input "false"
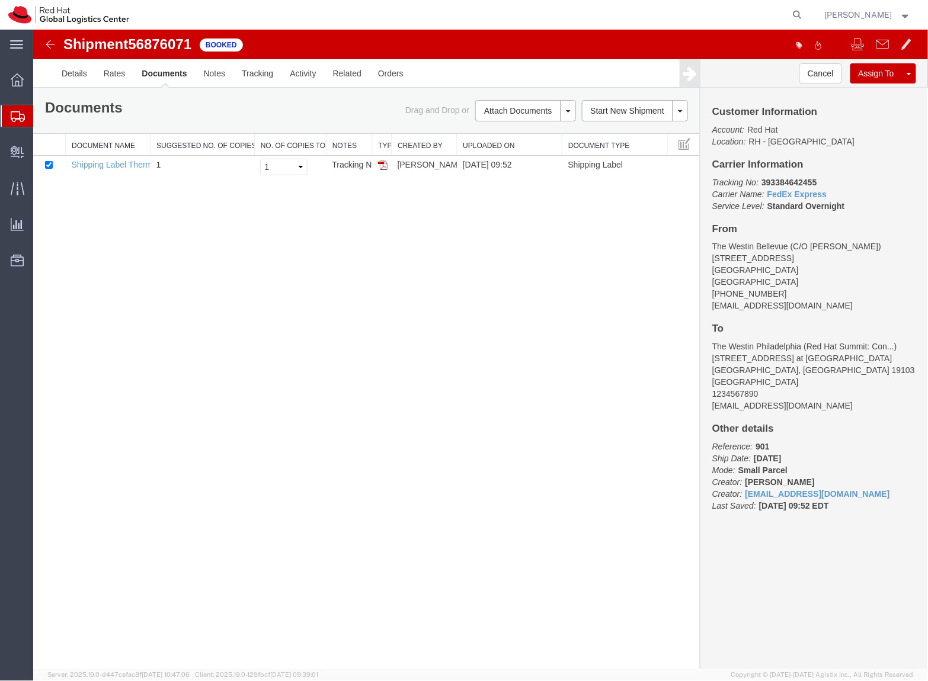
click at [0, 0] on span "Shipment Manager" at bounding box center [0, 0] width 0 height 0
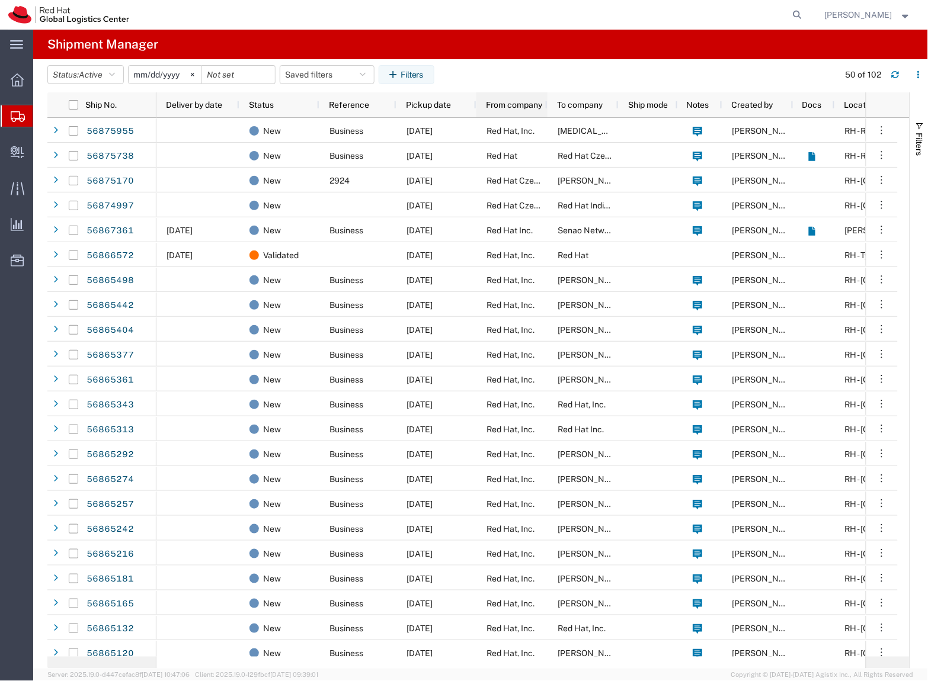
click at [543, 96] on div "From company" at bounding box center [511, 104] width 71 height 25
click at [450, 74] on agx-table-filter-chips "Status: Active Active All Approved Booked Canceled Delivered Denied New On Hold…" at bounding box center [439, 78] width 785 height 27
click at [408, 69] on button "Filters" at bounding box center [406, 74] width 56 height 19
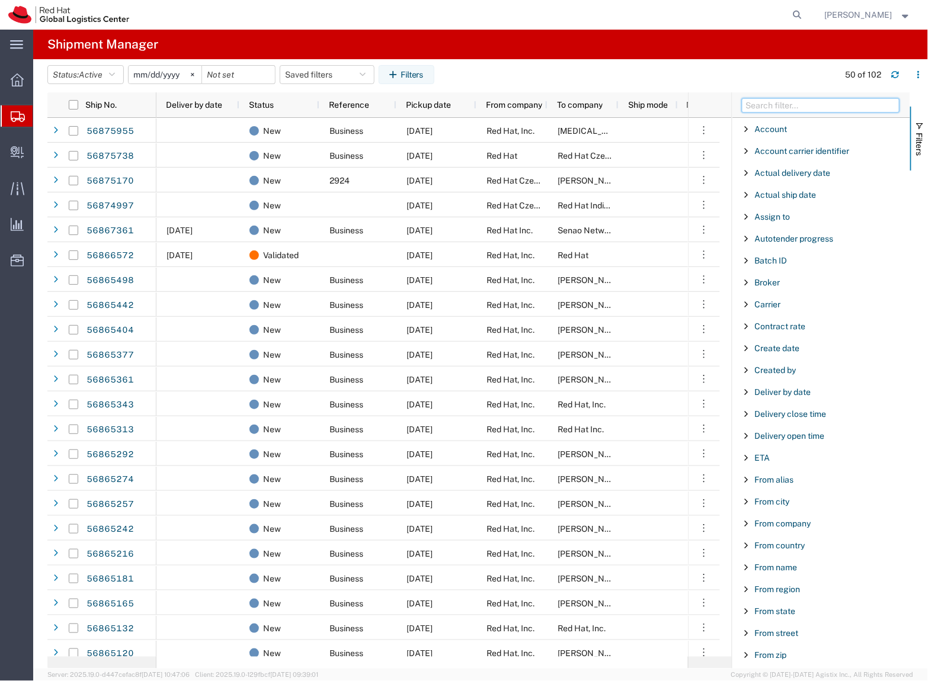
click at [797, 110] on input "Filter Columns Input" at bounding box center [821, 105] width 158 height 14
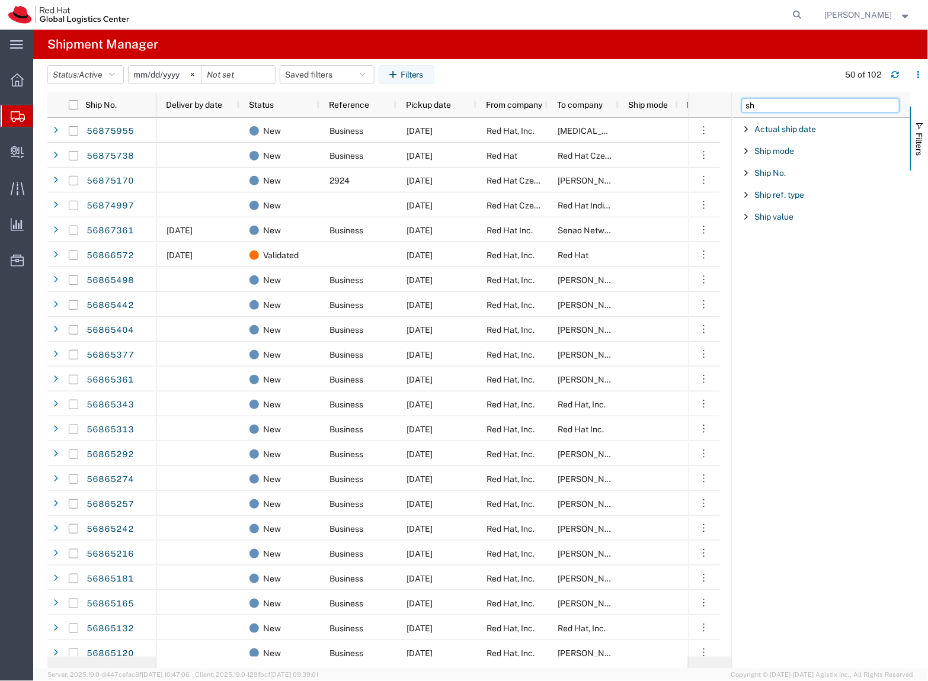
type input "s"
type input "tracking"
click at [782, 130] on span "Tracking No." at bounding box center [779, 128] width 49 height 9
click at [774, 181] on input "Filter Value" at bounding box center [824, 179] width 155 height 14
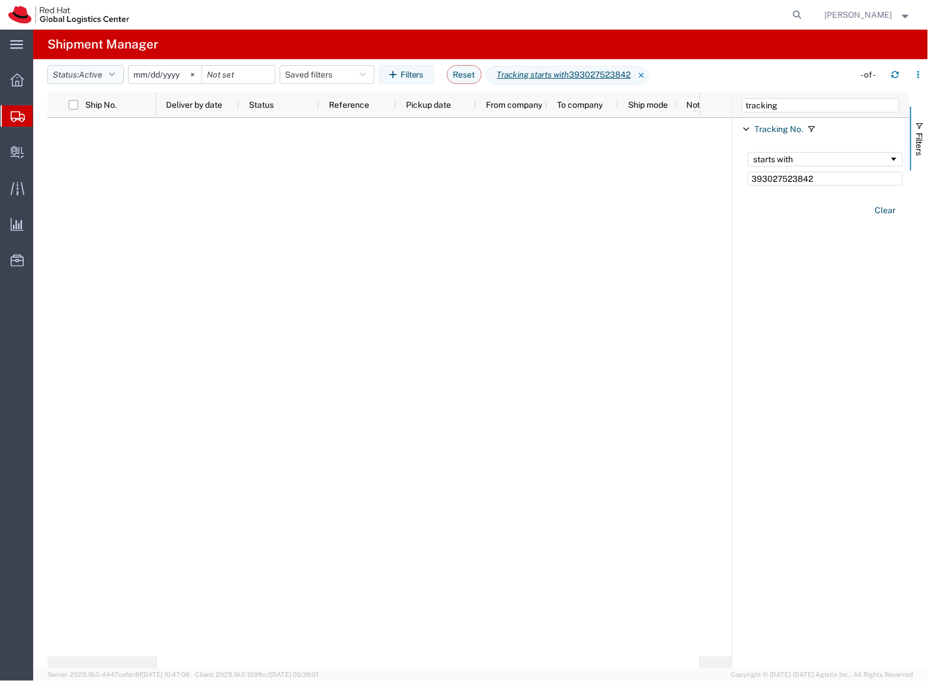
type input "393027523842"
click at [94, 75] on span "Active" at bounding box center [91, 74] width 24 height 9
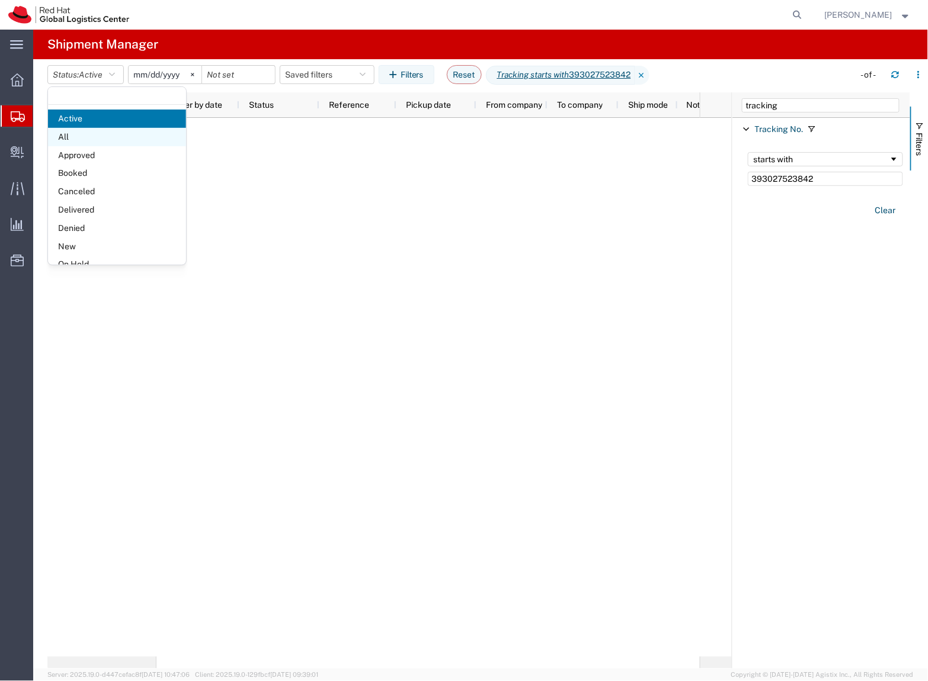
click at [97, 136] on span "All" at bounding box center [117, 137] width 138 height 18
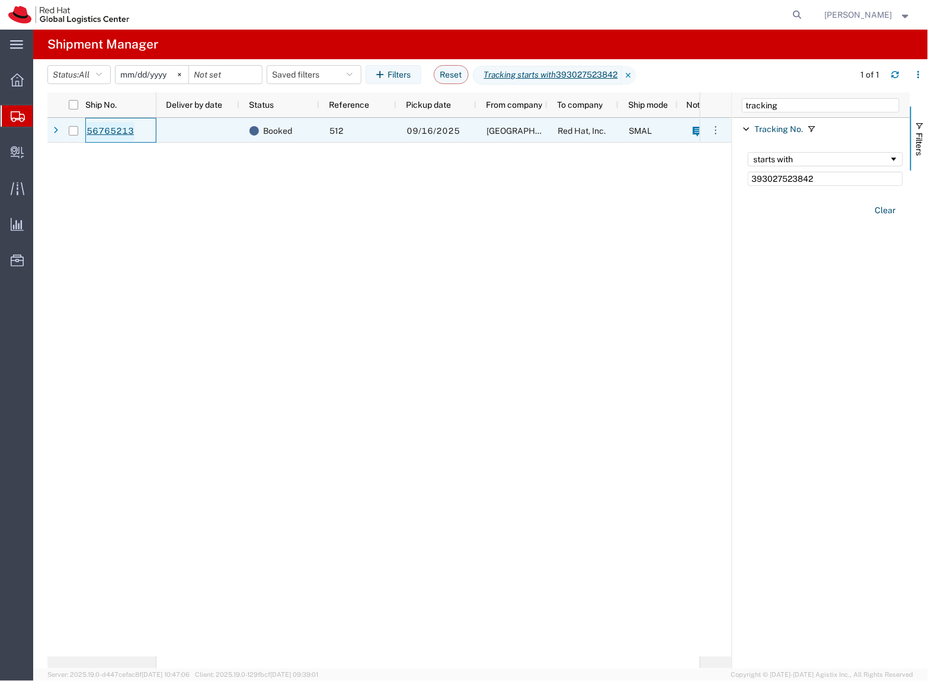
click at [115, 130] on link "56765213" at bounding box center [110, 131] width 49 height 19
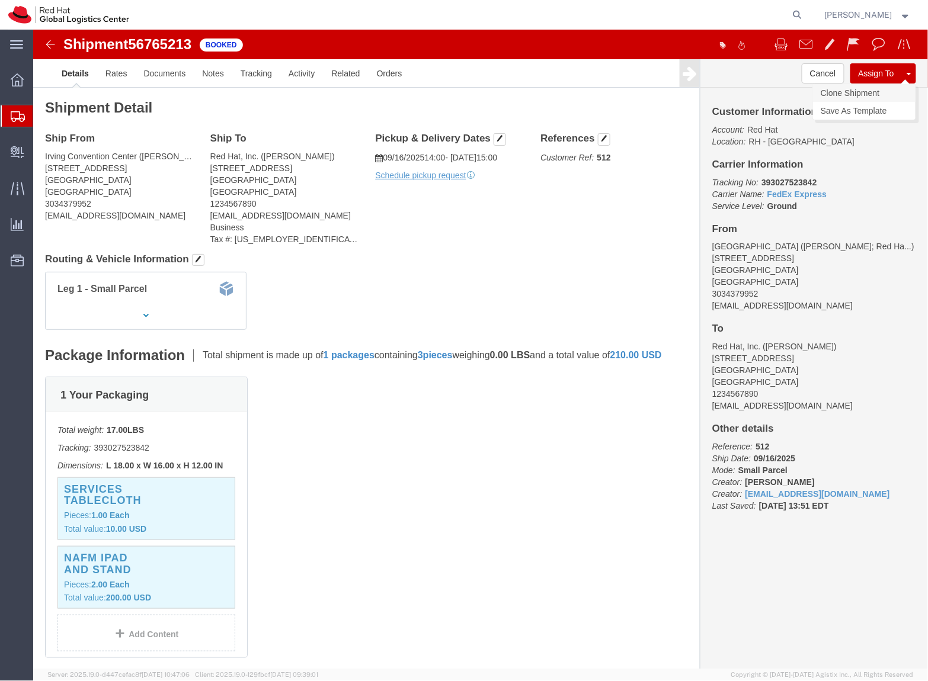
click link "Clone Shipment"
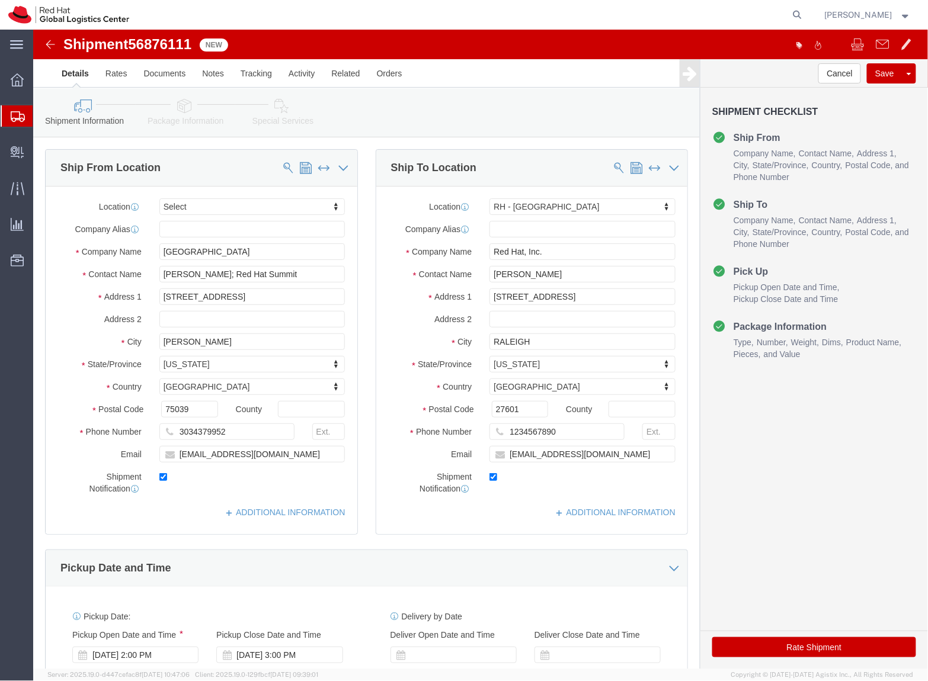
select select
select select "38014"
click input "Kimberly Taft"
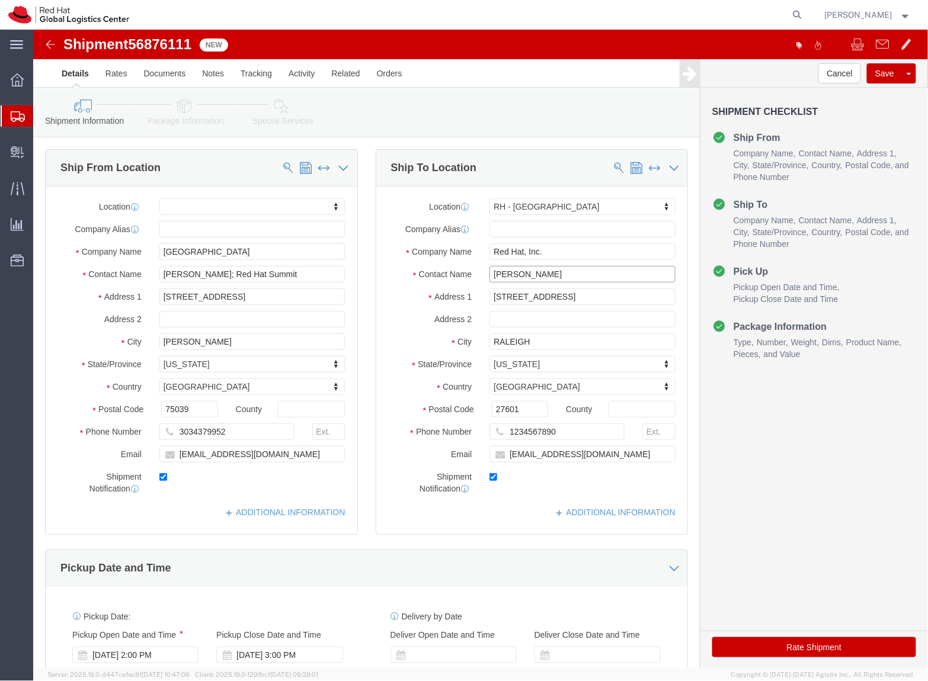
click input "Kimberly Taft"
paste input "The Westin Philadelphia"
click input "The Westin Philadelphia"
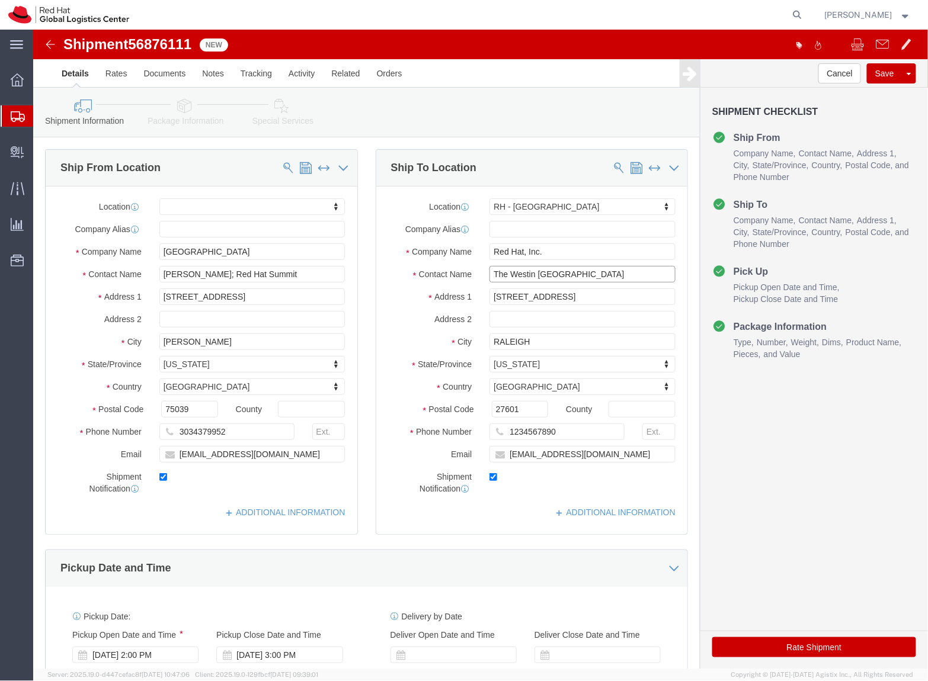
click input "The Westin Philadelphia"
paste input "ATTN: Red Hat Summit: Connect / Beth Koenig"
drag, startPoint x: 482, startPoint y: 249, endPoint x: 416, endPoint y: 246, distance: 66.4
click div "Contact Name ATTN: Red Hat Summit: Connect / Beth Koenig"
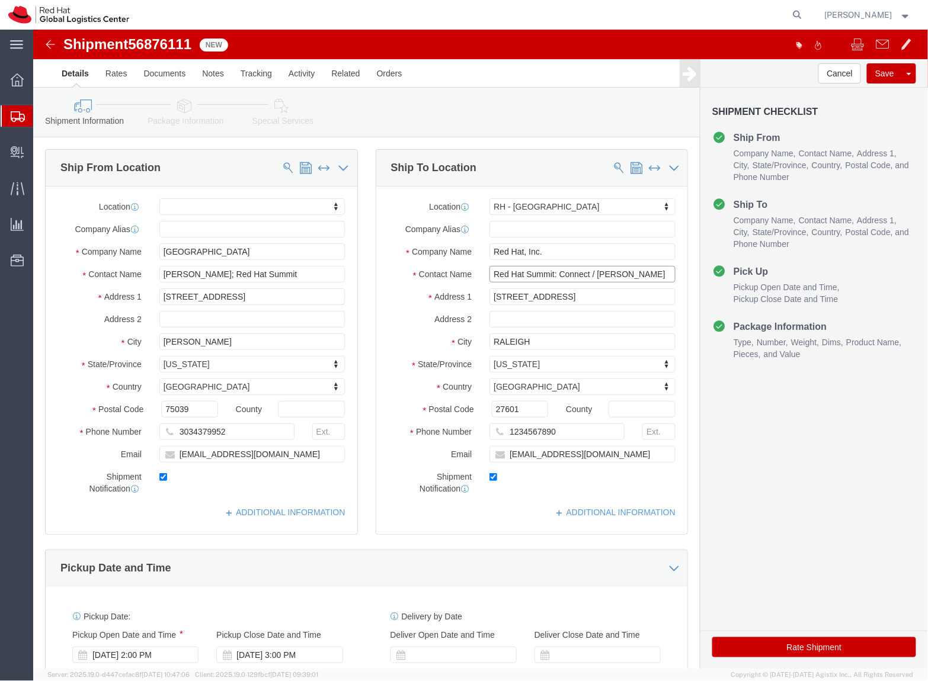
click input "Red Hat Summit: Connect / Beth Koenig"
type input "Red Hat Summit/ Beth Koenig"
click div "Location RH - Raleigh My Profile Location RH - Amsterdam - MSO RH - Amsterdam D…"
click input "100 East Davie Street"
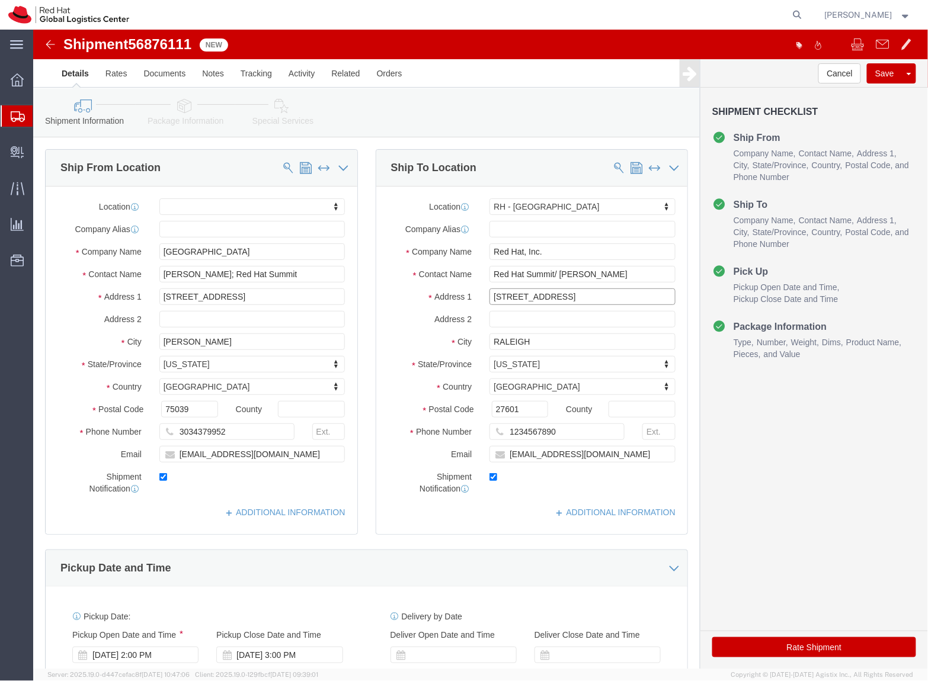
click input "100 East Davie Street"
paste input "99 South 17th Street at Liberty Place"
type input "99 South 17th Street at Liberty Place"
select select
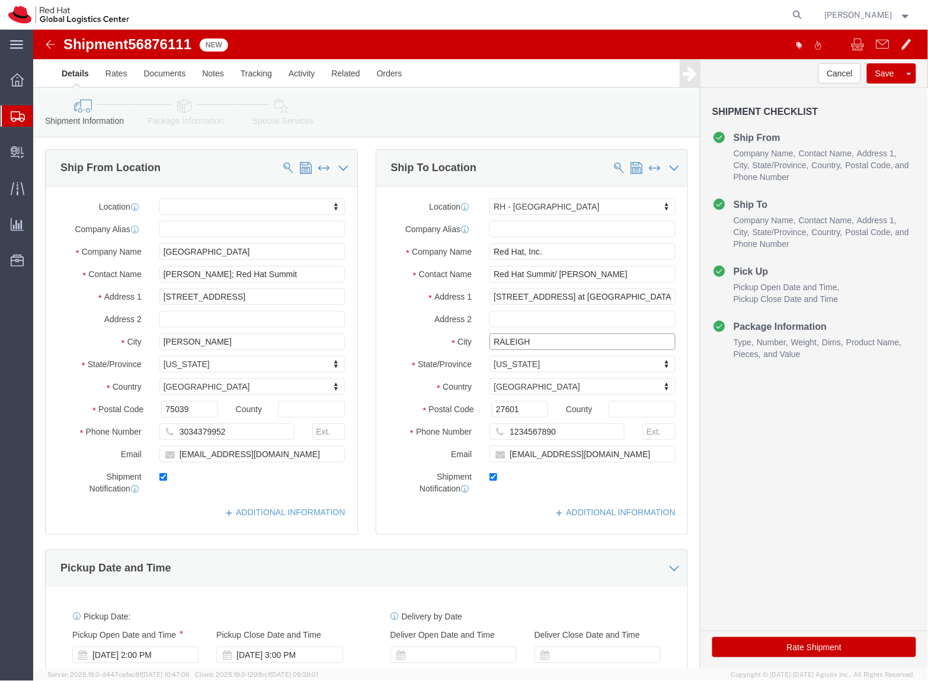
click input "RALEIGH"
type input "Philadelphia"
select select
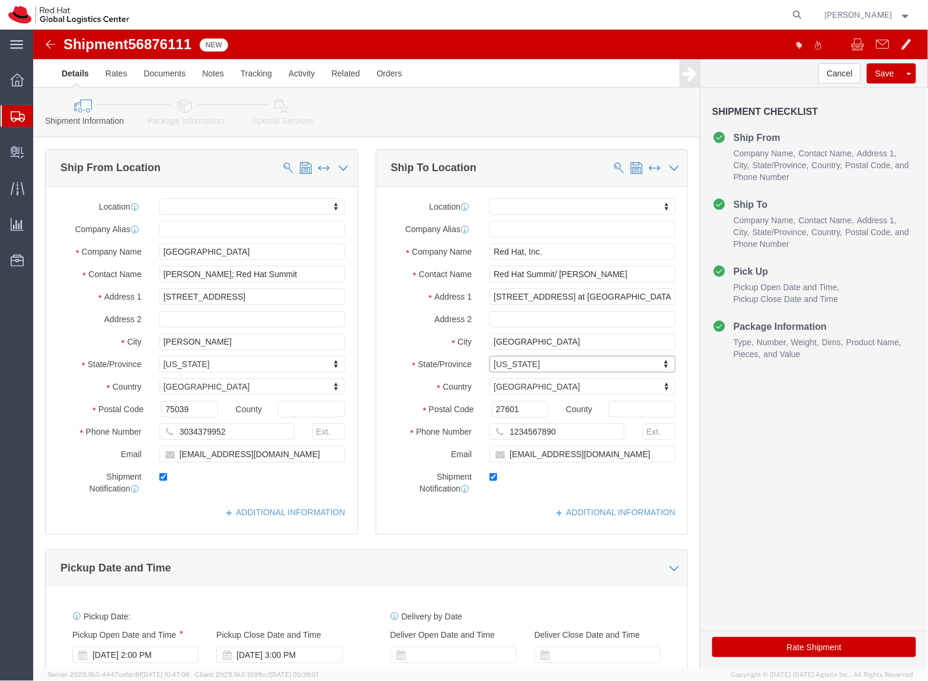
type input "p"
type input "penn"
select select
select select "PA"
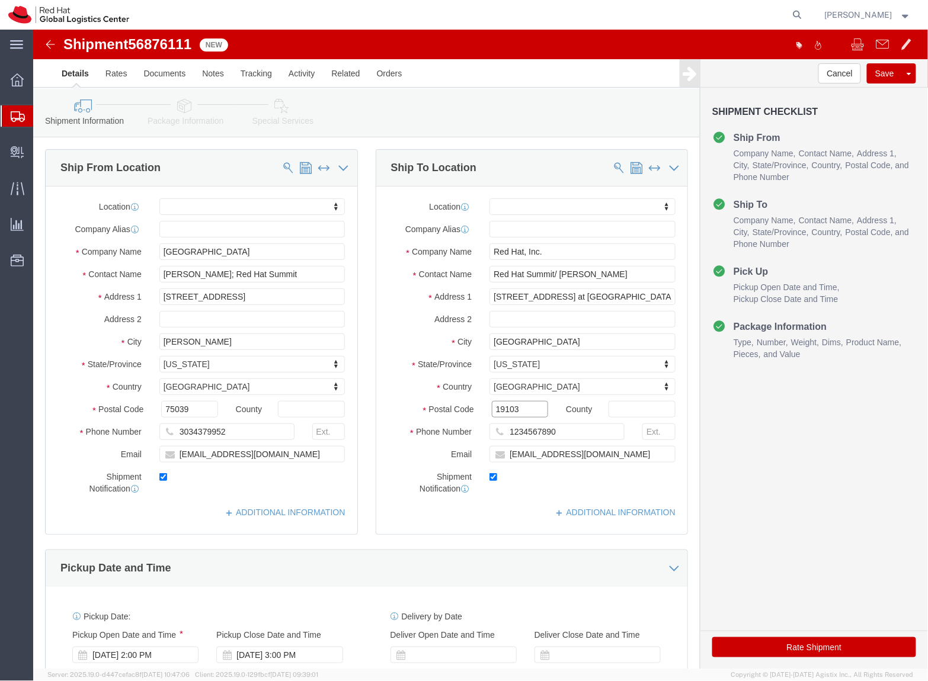
type input "19103"
select select
click button "Rate Shipment"
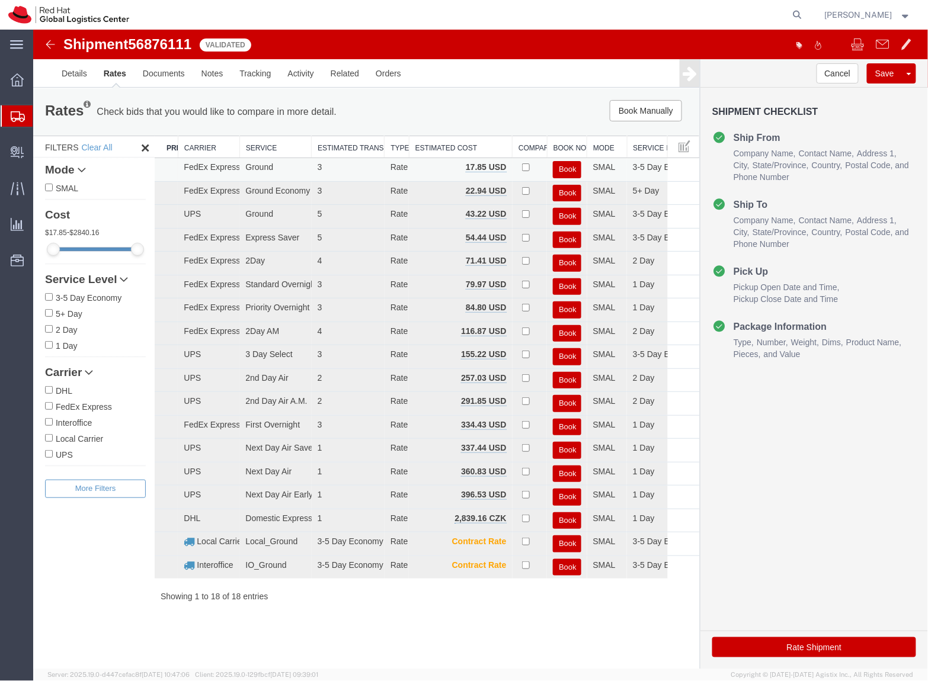
click at [563, 171] on button "Book" at bounding box center [566, 169] width 28 height 17
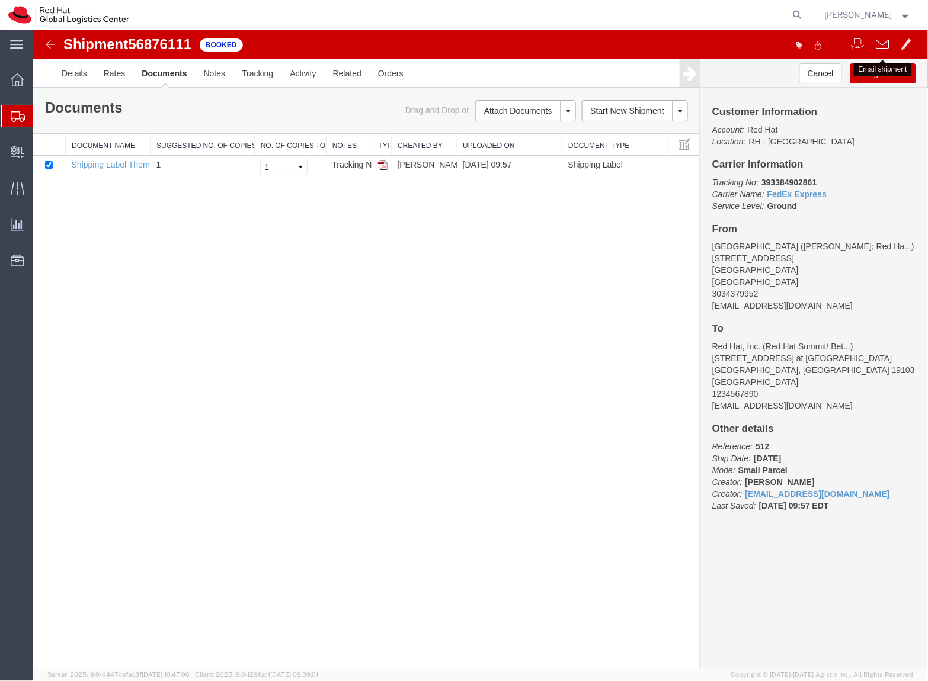
click at [883, 48] on span at bounding box center [881, 43] width 13 height 14
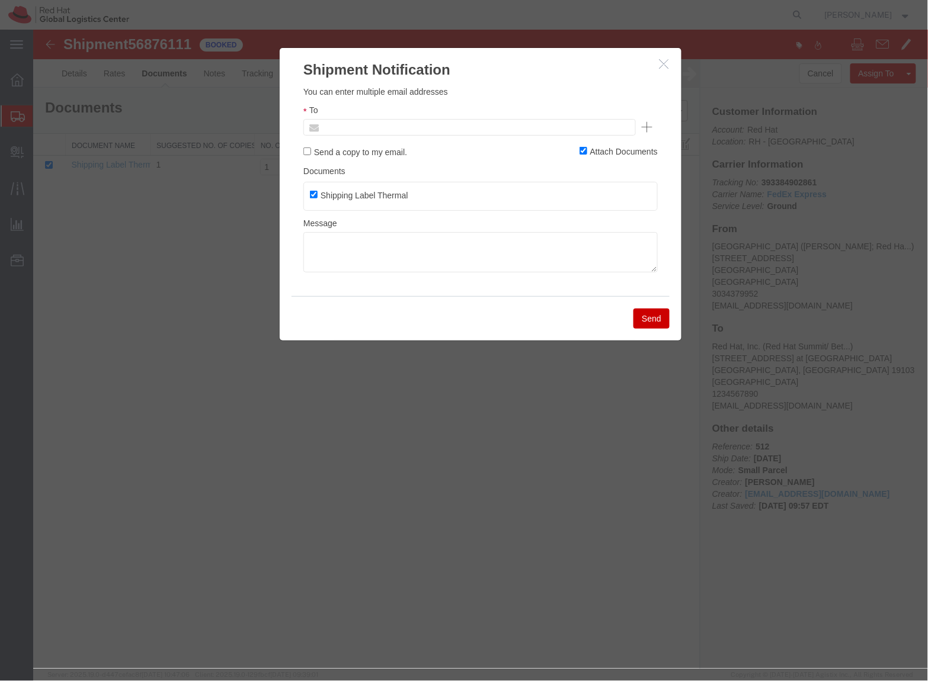
click at [369, 131] on input "text" at bounding box center [388, 126] width 139 height 15
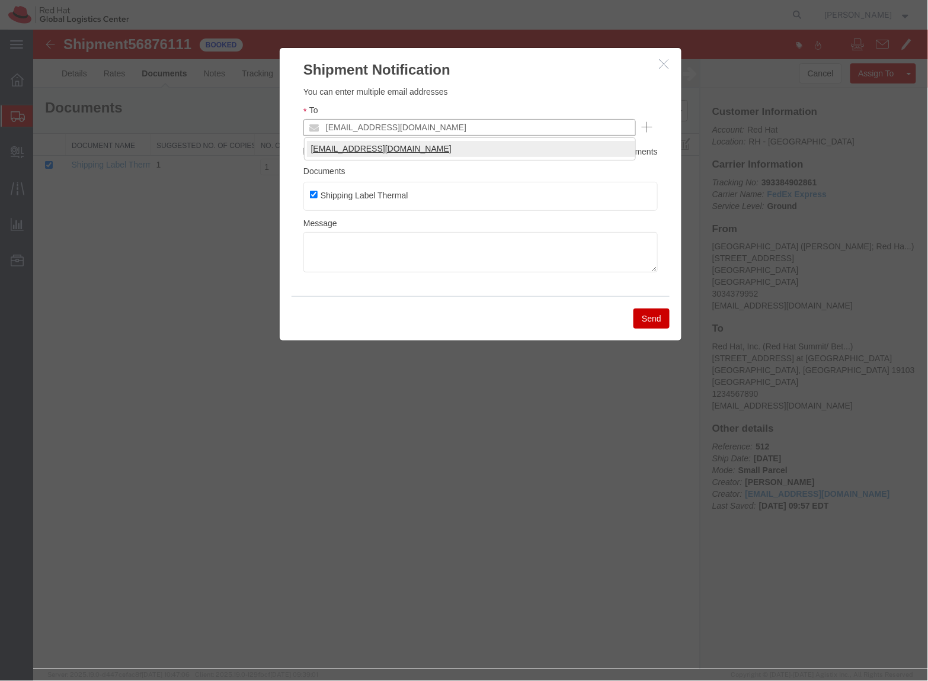
type input "ktaft@redhat.com"
click at [439, 127] on ul "ktaft@redhat.com" at bounding box center [469, 126] width 332 height 17
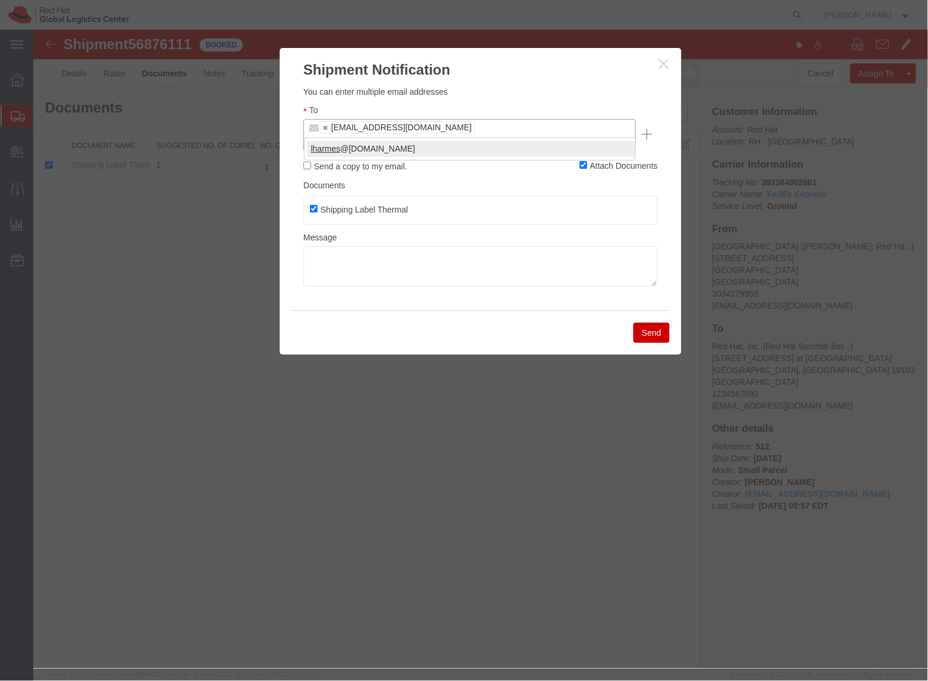
type input "lharmes"
type input "ktaft@redhat.com,lharmes@redhat.com"
click at [364, 246] on textarea at bounding box center [480, 266] width 354 height 40
paste textarea "99 South 17th Street at Liberty Place"
type textarea "99 South 17th Street at Liberty Place"
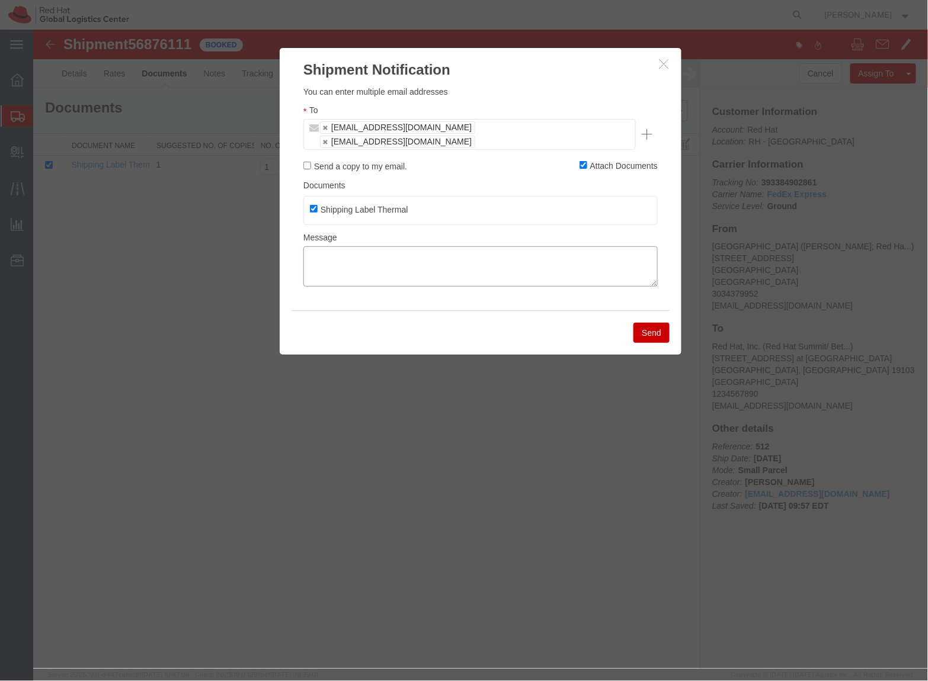
paste textarea "Hi All~ I noticed that the return label I provided in the box with the shipment…"
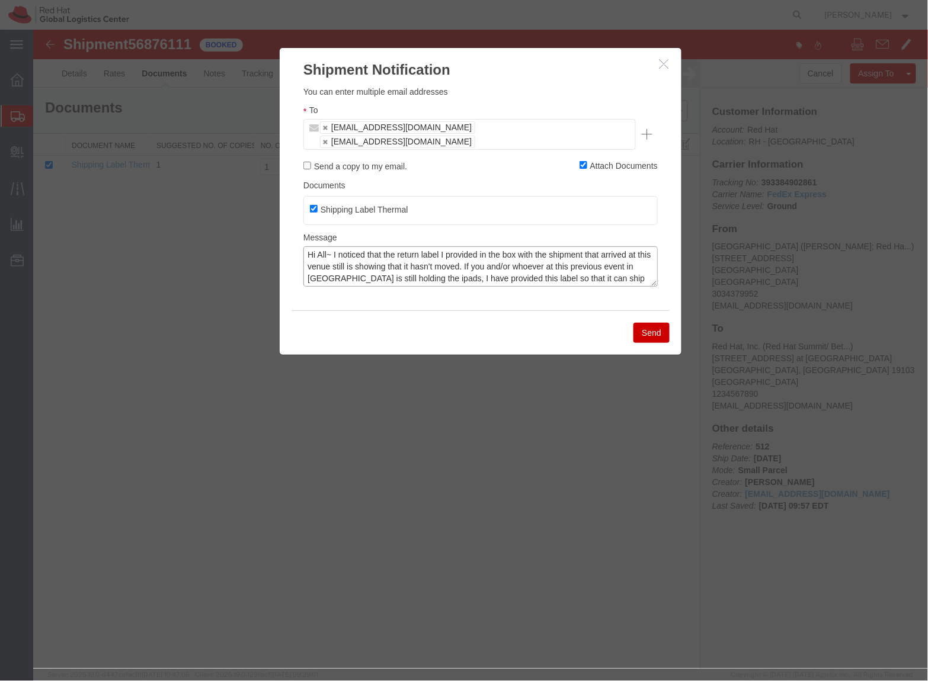
scroll to position [21, 0]
drag, startPoint x: 652, startPoint y: 323, endPoint x: 564, endPoint y: 297, distance: 92.0
click at [564, 310] on div "Send" at bounding box center [480, 332] width 378 height 44
click at [334, 263] on textarea "Hi All~ I noticed that the return label I provided in the box with the shipment…" at bounding box center [480, 266] width 354 height 40
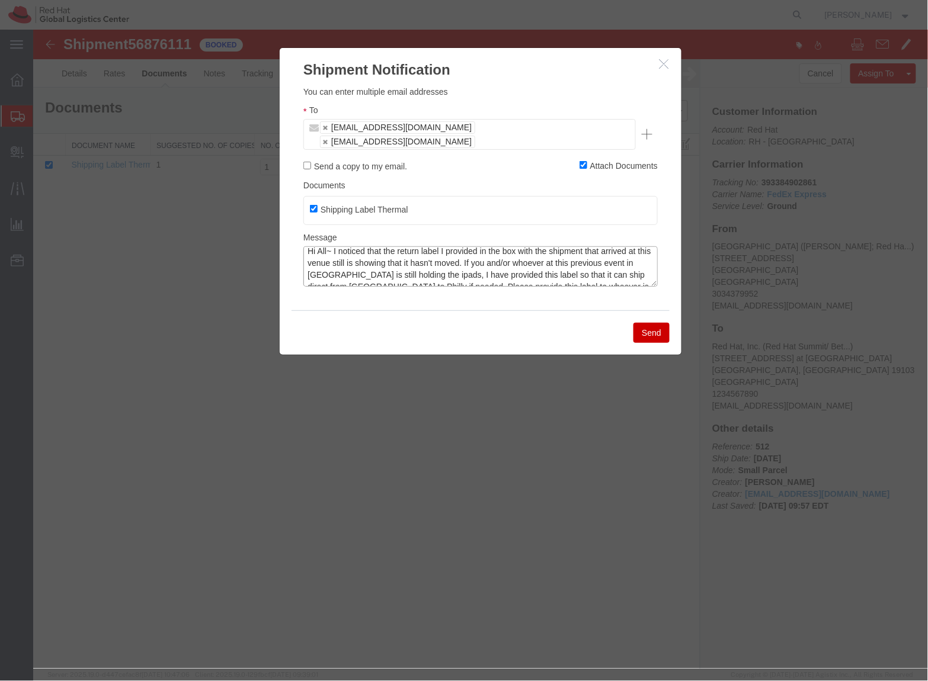
click at [334, 263] on textarea "Hi All~ I noticed that the return label I provided in the box with the shipment…" at bounding box center [480, 266] width 354 height 40
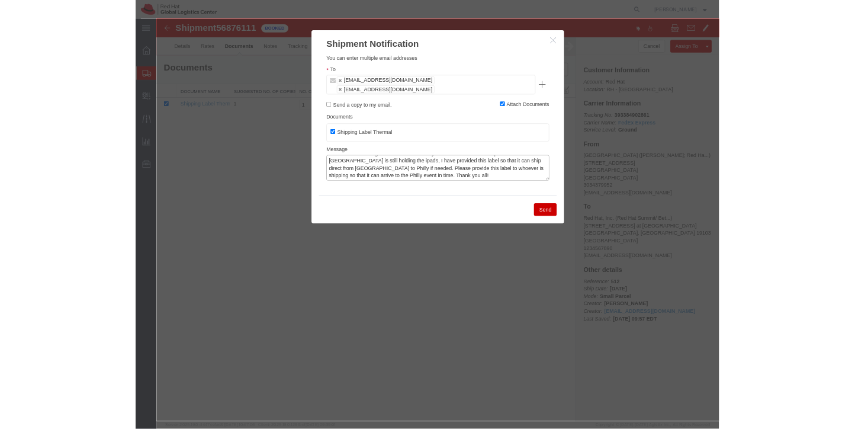
scroll to position [24, 0]
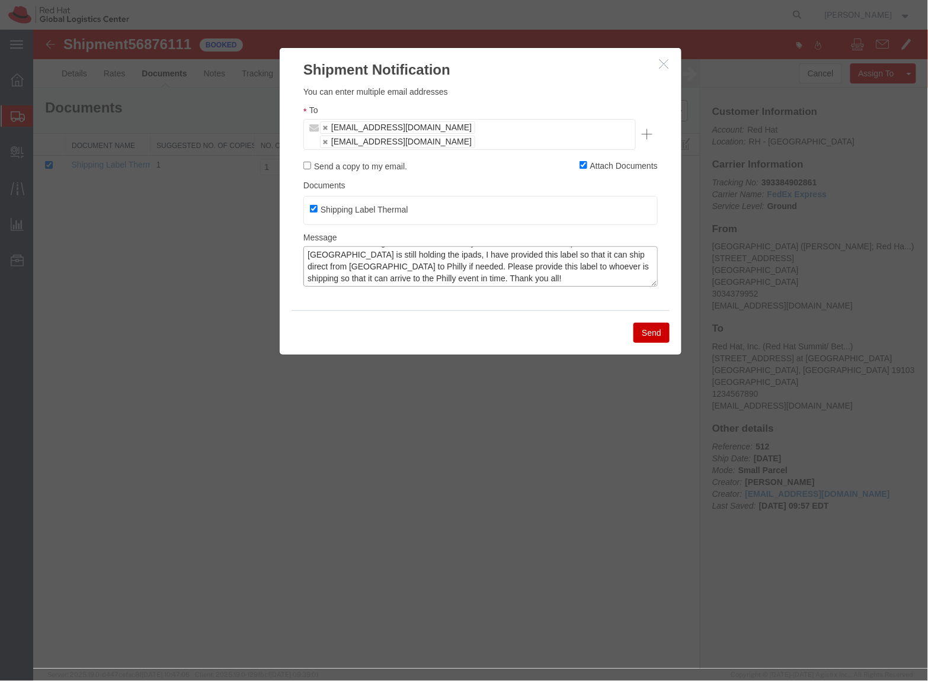
click at [322, 256] on textarea "Hi All~ I noticed that the return label I provided in the box with the shipment…" at bounding box center [480, 266] width 354 height 40
type textarea "Hi All~ I noticed that the return label I provided in the box with the shipment…"
click at [651, 324] on button "Send" at bounding box center [651, 332] width 36 height 20
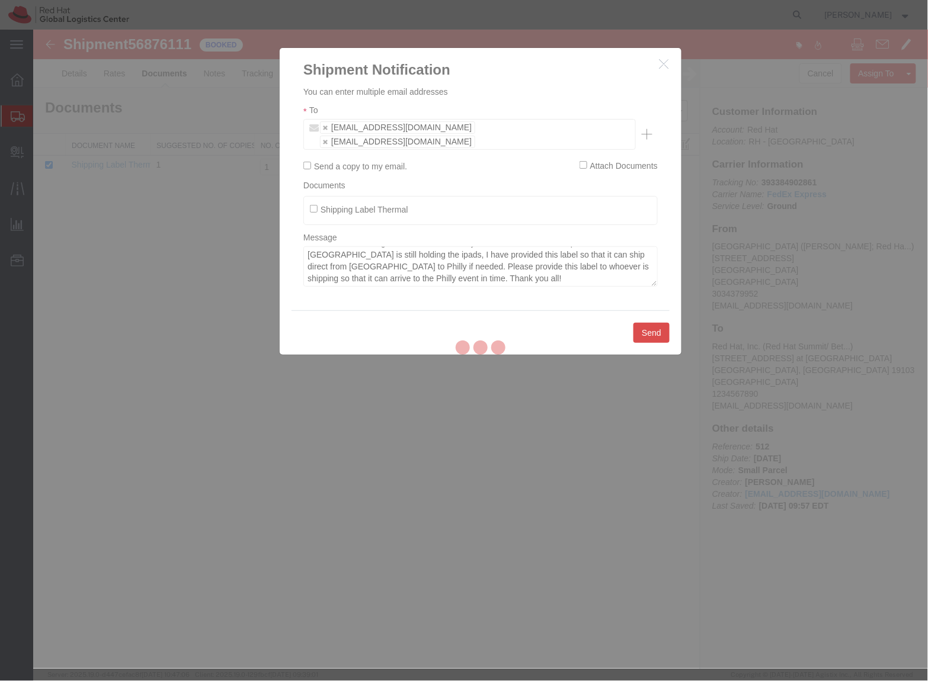
checkbox input "false"
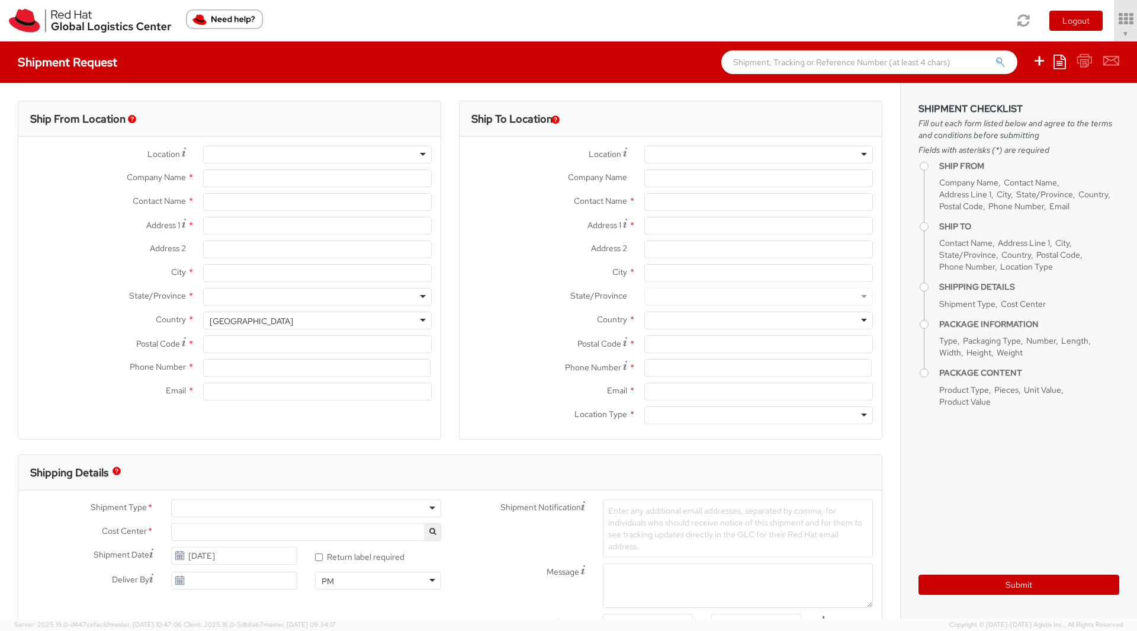
select select "901"
select select
type input "Red Hat, Inc."
type input "[PERSON_NAME]"
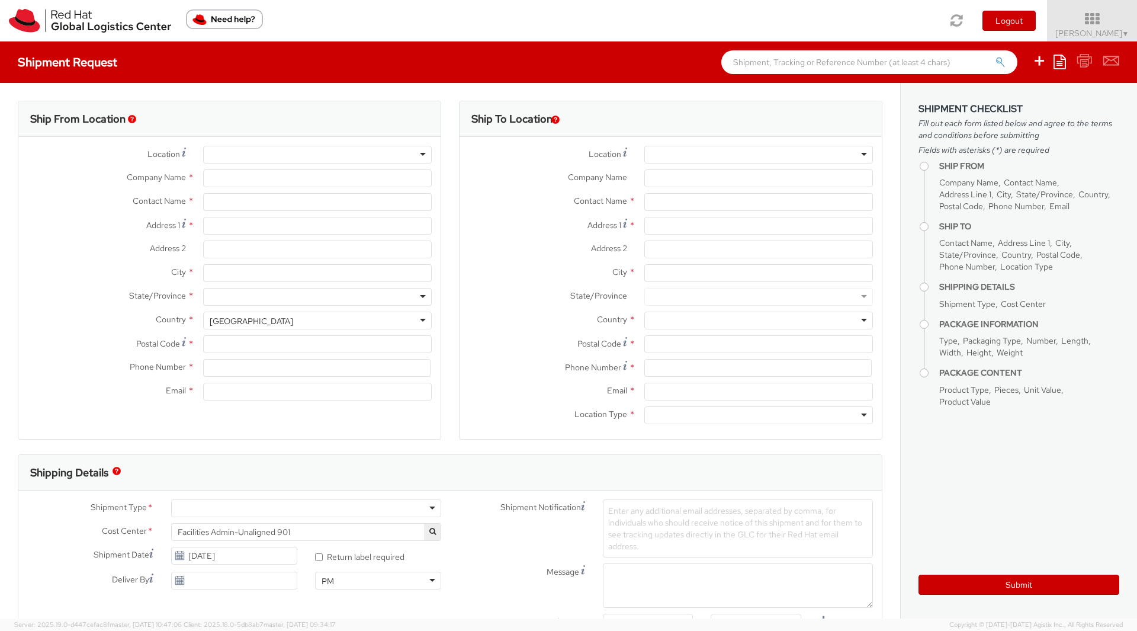
type input "100 East Davie Street"
type input "RALEIGH"
type input "27601"
type input "919-754-4950"
type input "solee@redhat.com"
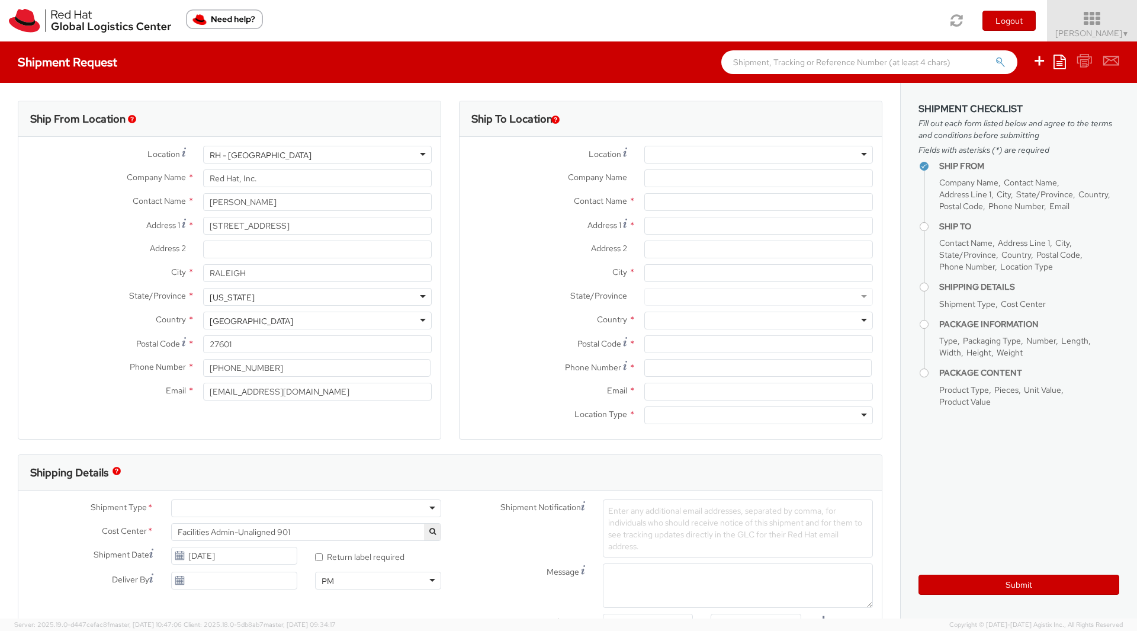
click at [1094, 23] on icon at bounding box center [1093, 19] width 104 height 17
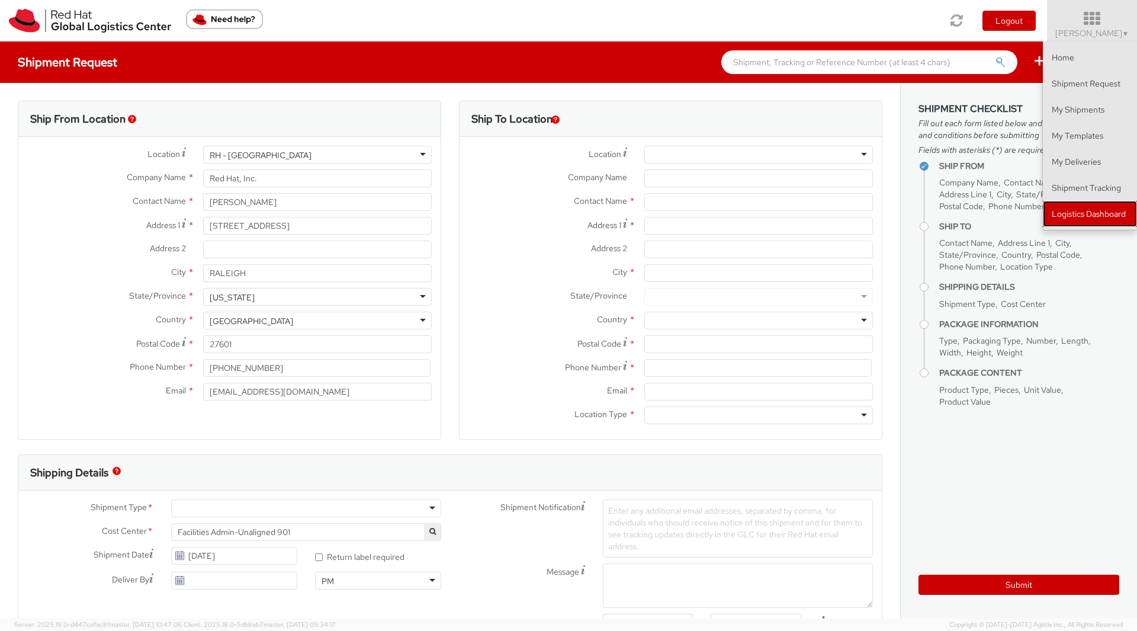
click at [1077, 214] on link "Logistics Dashboard" at bounding box center [1090, 214] width 94 height 26
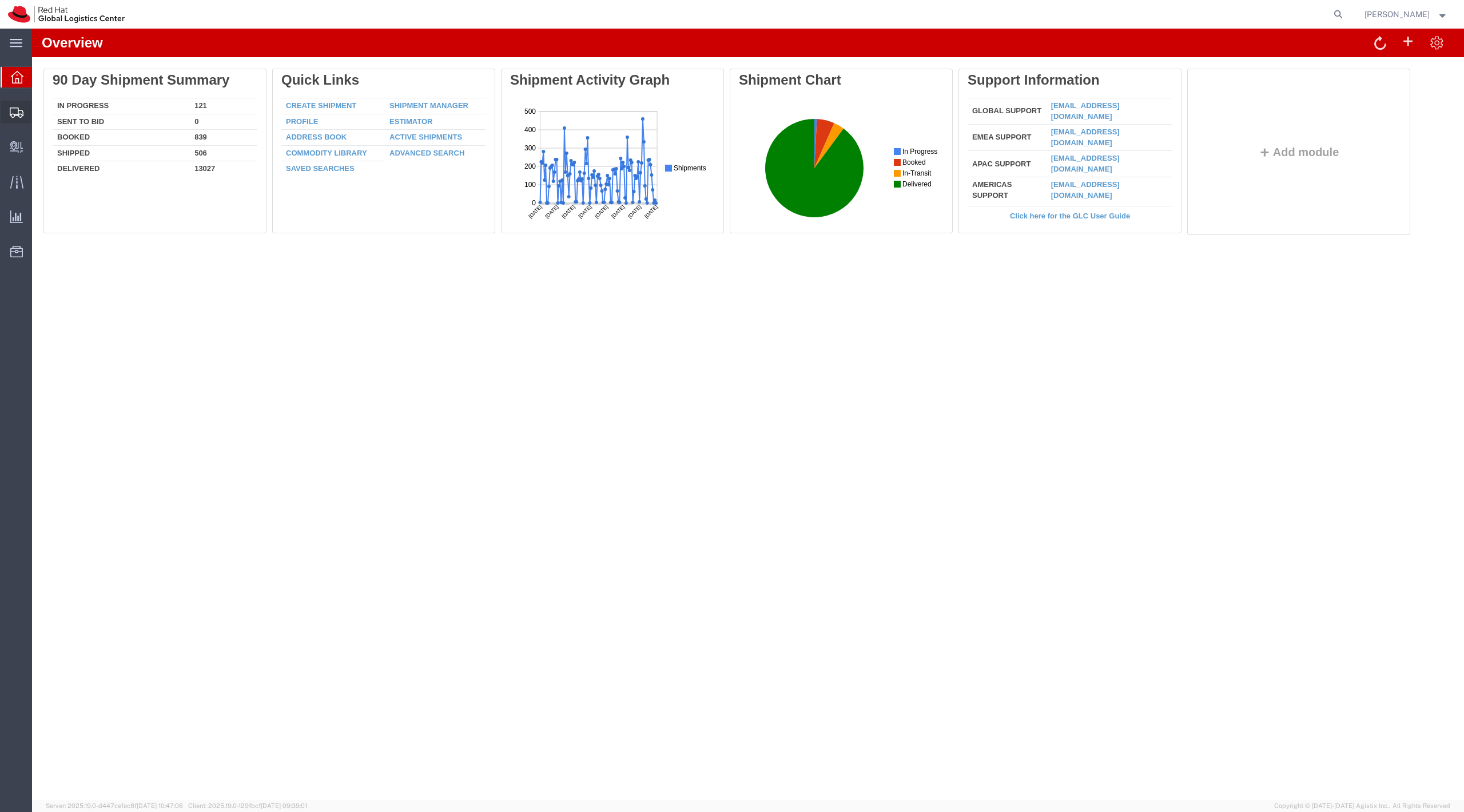
click at [19, 117] on icon at bounding box center [16, 112] width 14 height 11
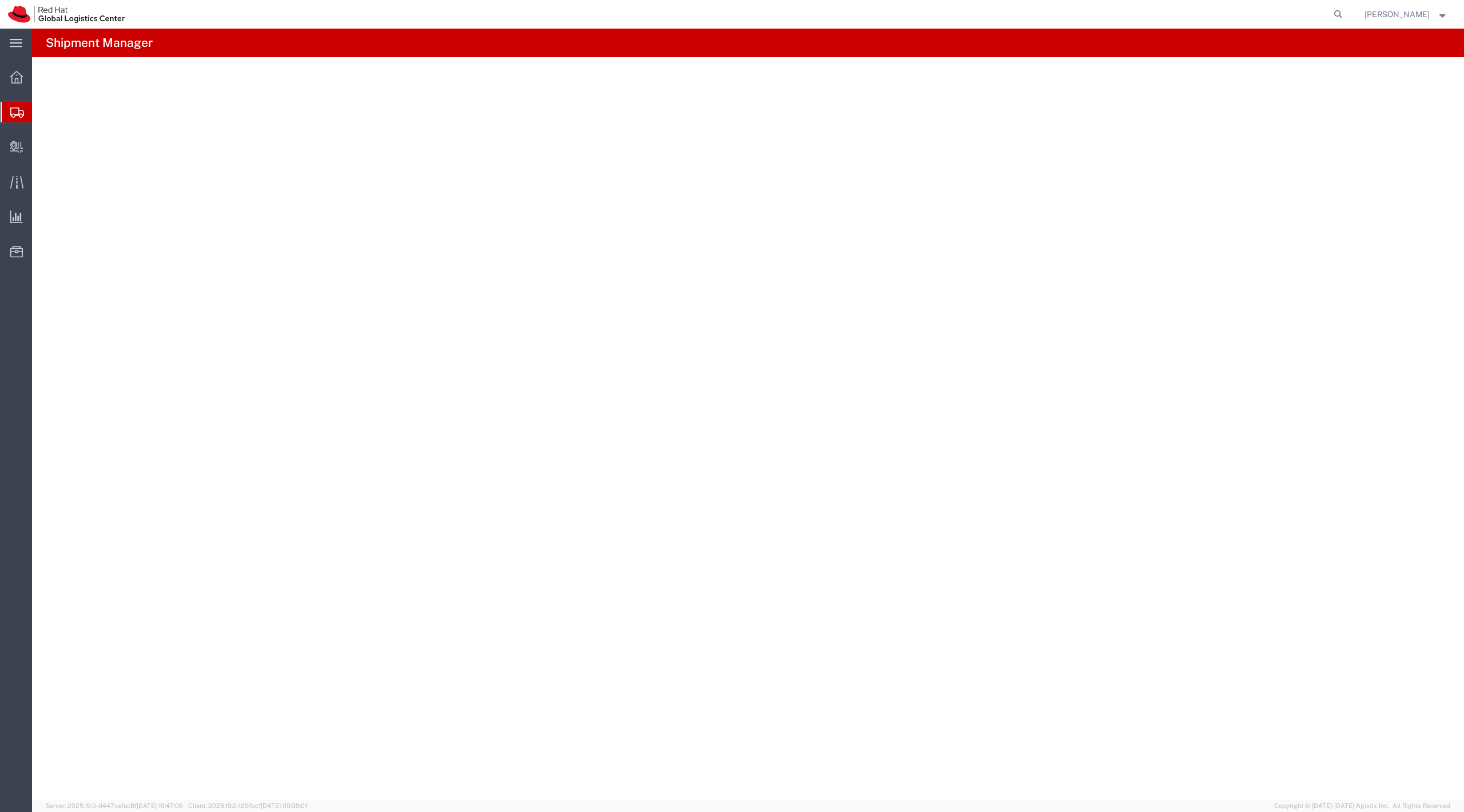
click at [0, 0] on span "Shipment Manager" at bounding box center [0, 0] width 0 height 0
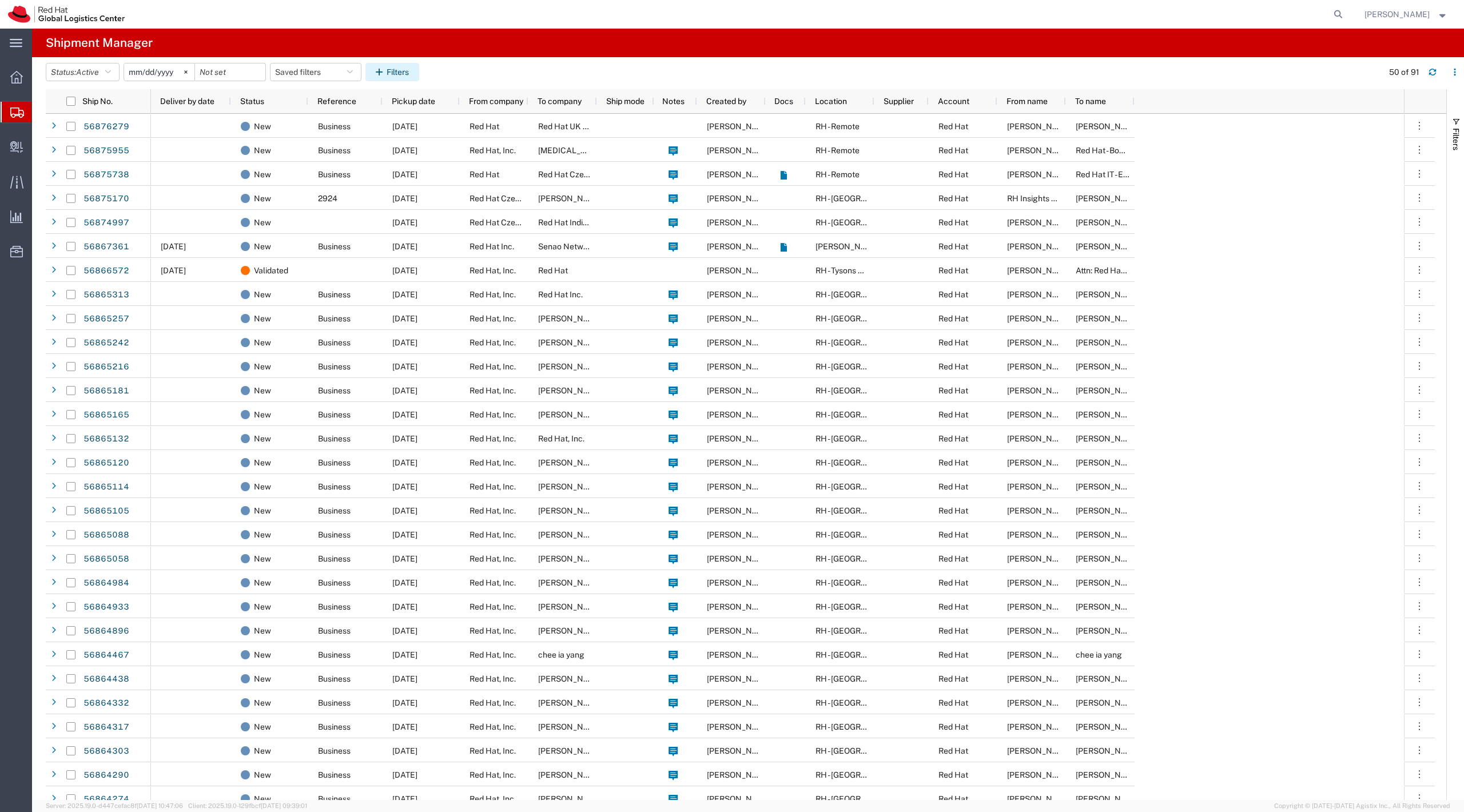
click at [419, 69] on button "Filters" at bounding box center [392, 71] width 54 height 18
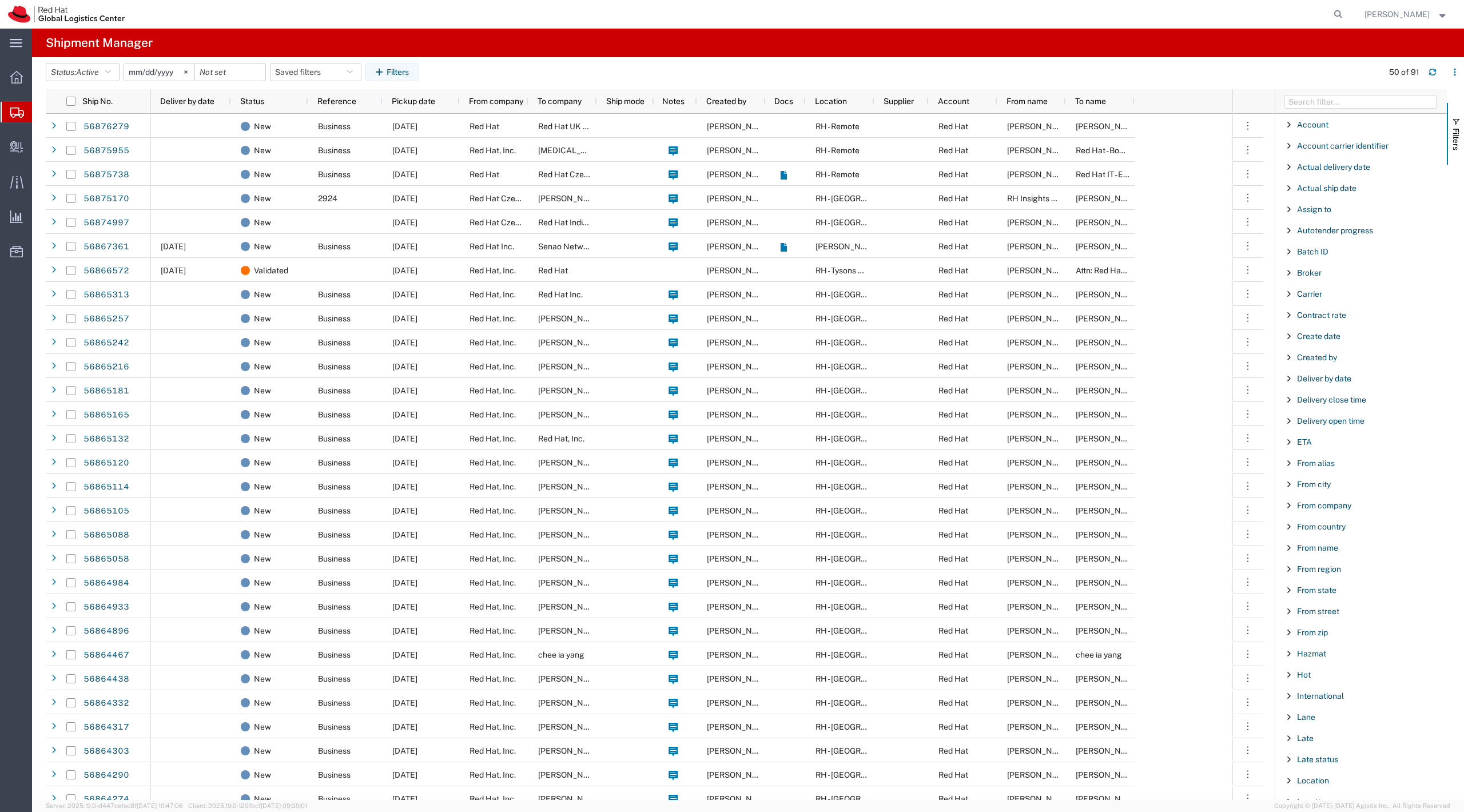
click at [1296, 109] on div at bounding box center [1362, 100] width 172 height 24
click at [1296, 106] on input "Filter Columns Input" at bounding box center [1361, 101] width 153 height 14
type input "ship no"
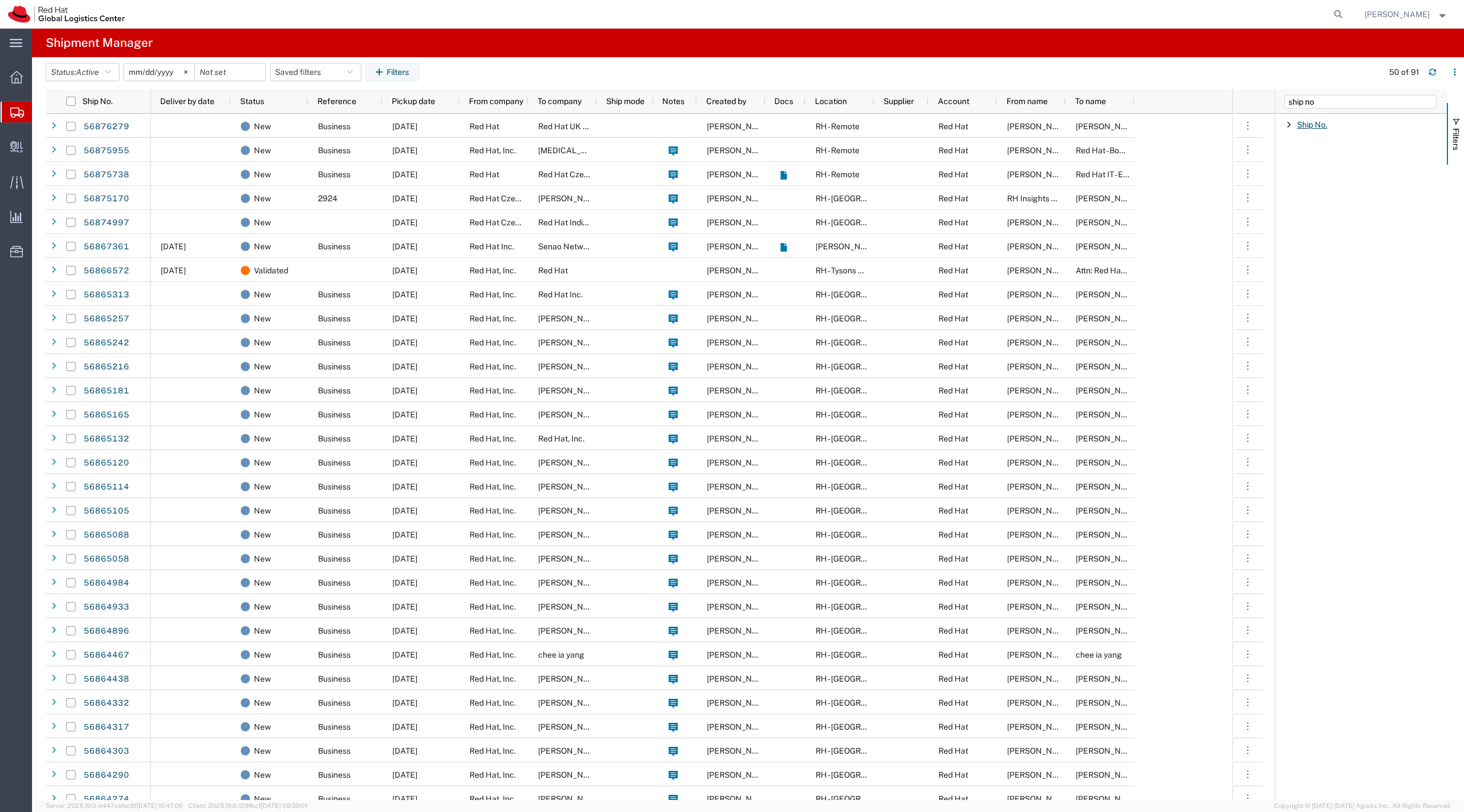
click at [1303, 125] on span "Ship No." at bounding box center [1311, 124] width 30 height 9
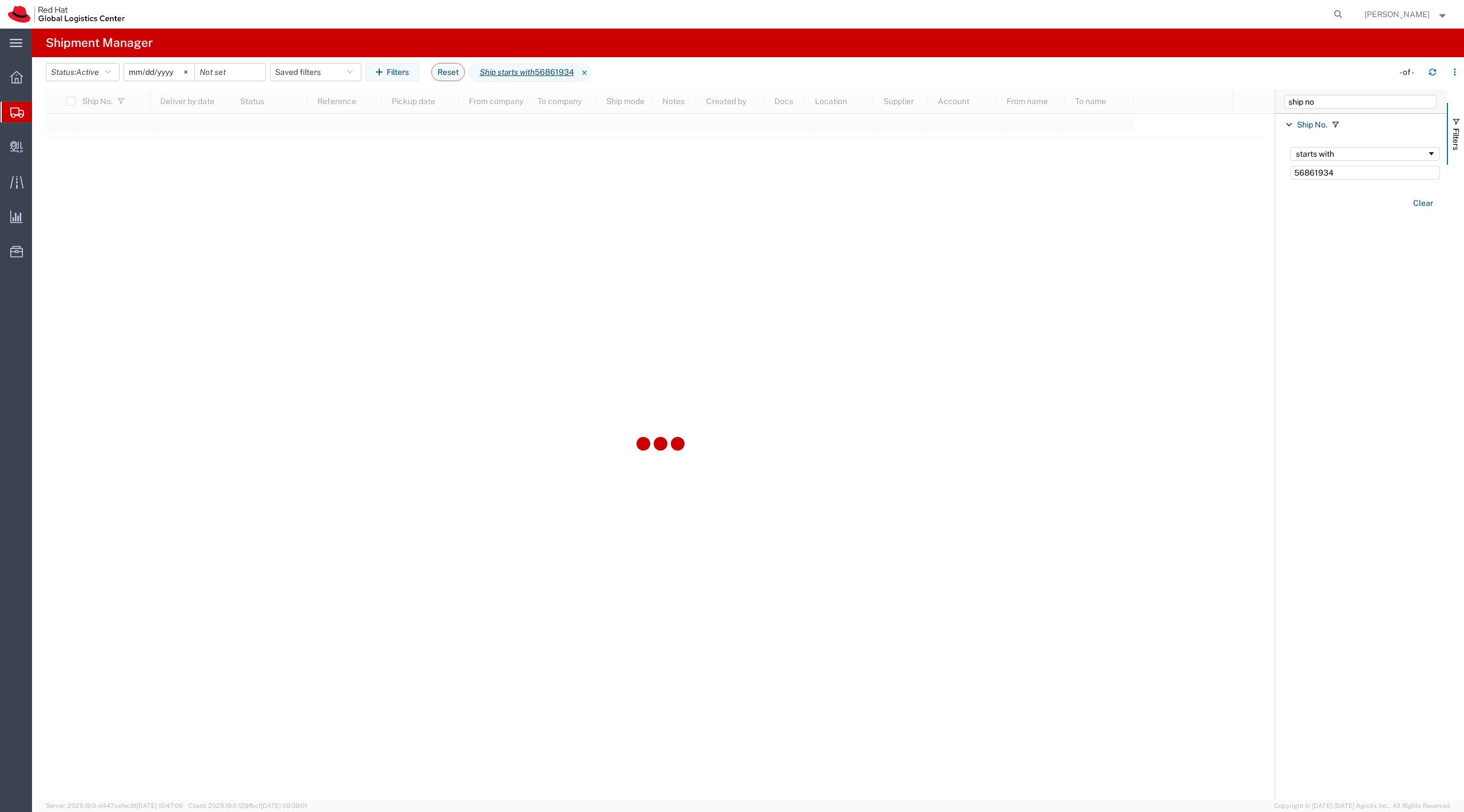
type input "56861934"
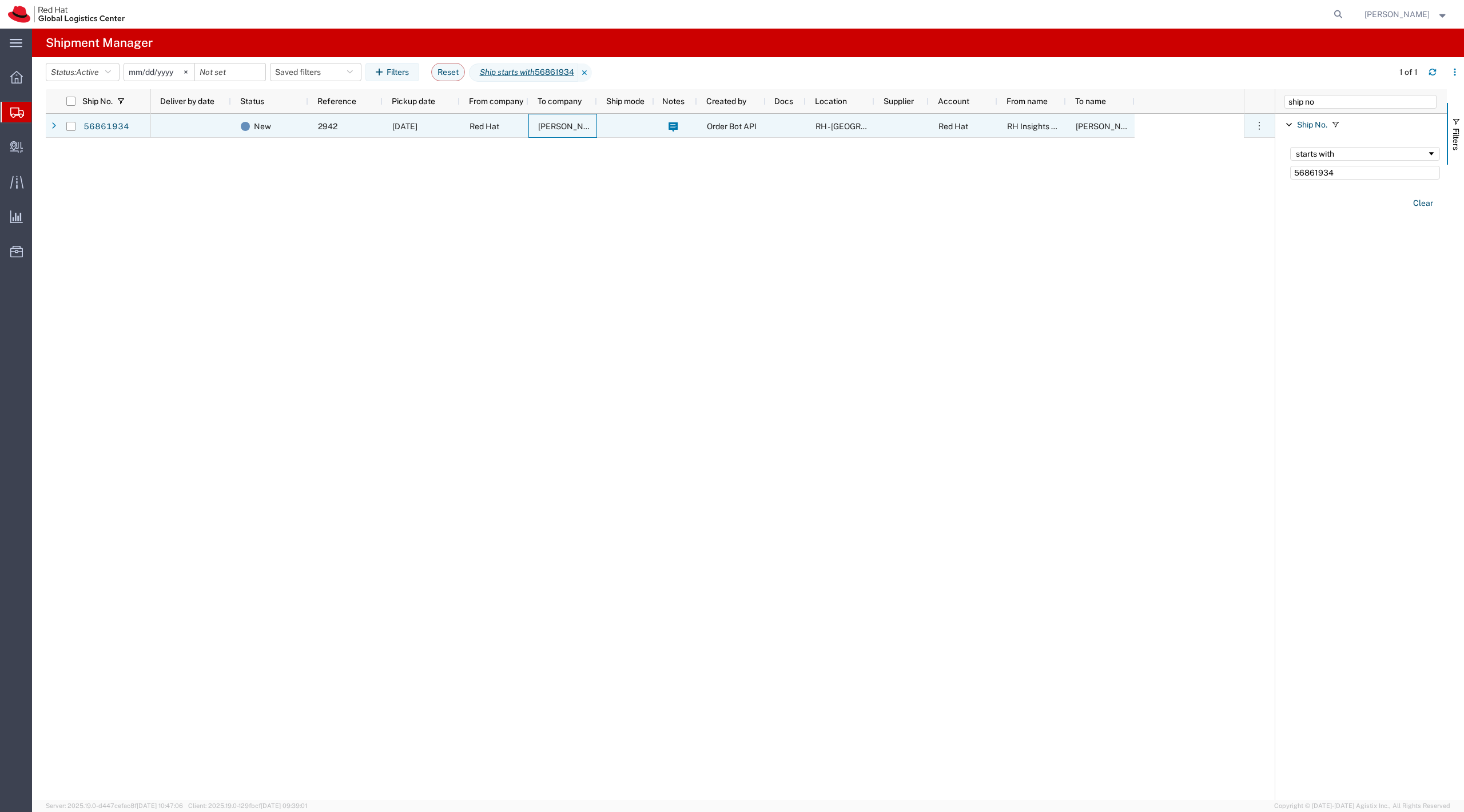
click at [593, 132] on div "[PERSON_NAME]" at bounding box center [562, 126] width 69 height 24
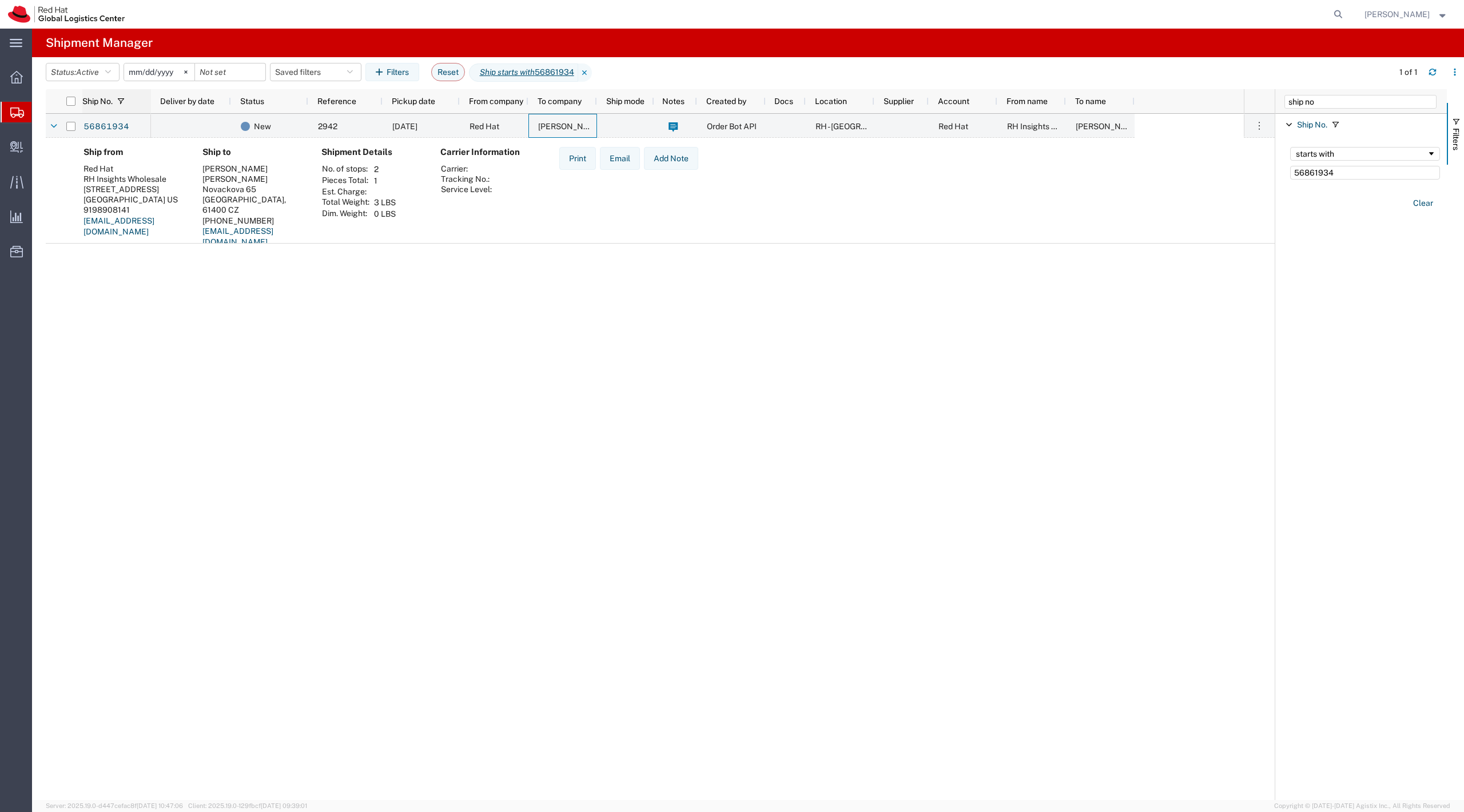
click at [125, 113] on div "Ship No." at bounding box center [116, 100] width 69 height 24
click at [113, 122] on link "56861934" at bounding box center [106, 126] width 47 height 18
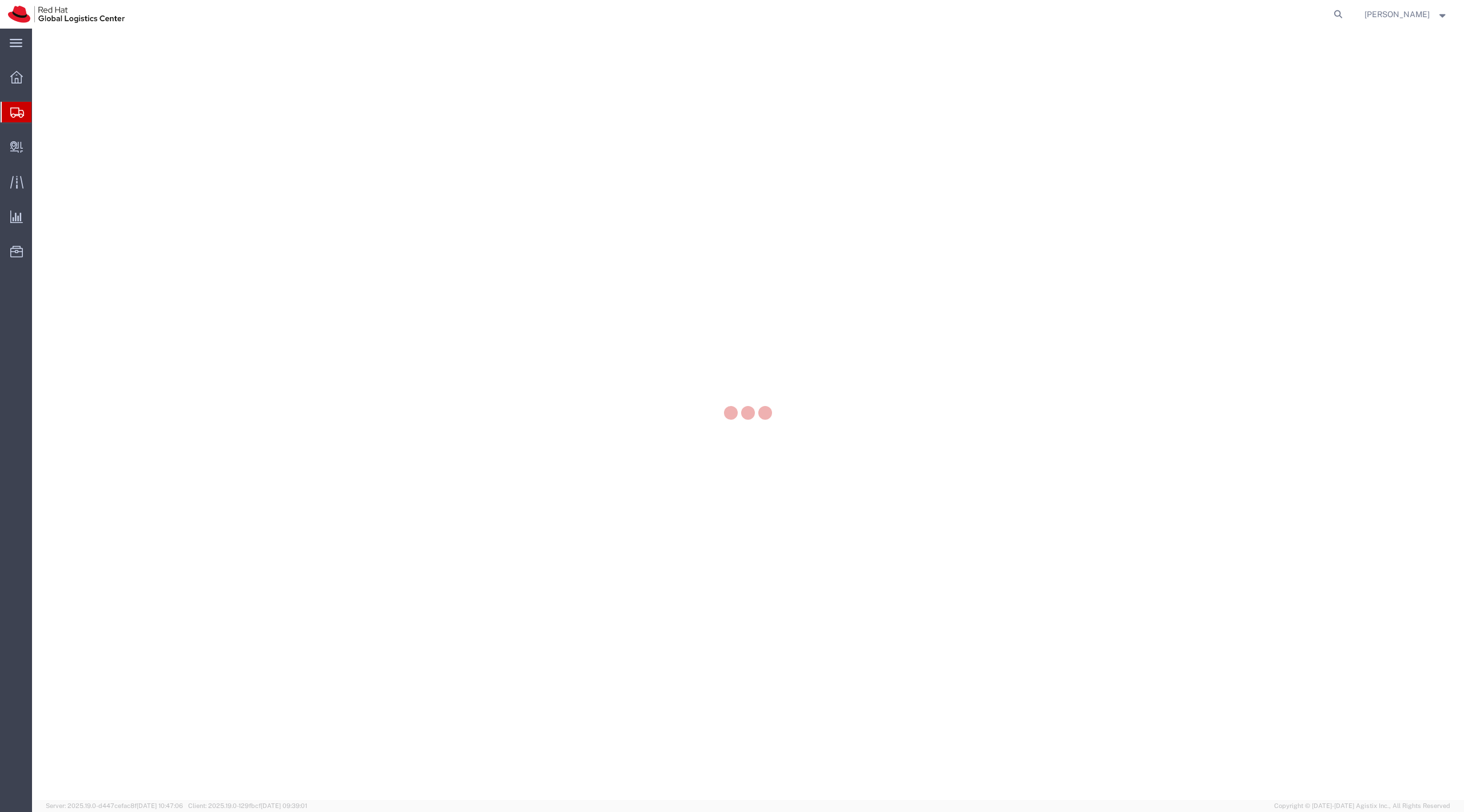
select select
